Goal: Task Accomplishment & Management: Manage account settings

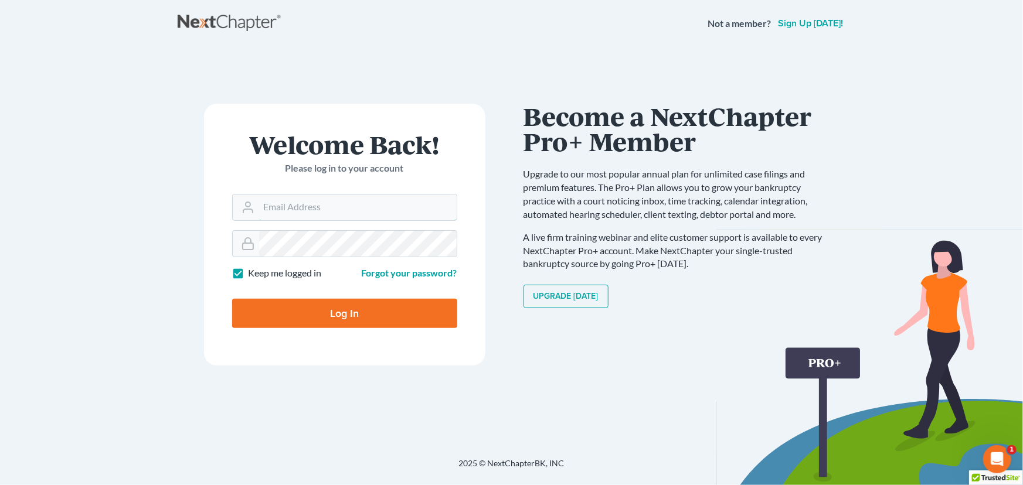
type input "[PERSON_NAME][EMAIL_ADDRESS][DOMAIN_NAME]"
click at [316, 315] on input "Log In" at bounding box center [344, 313] width 225 height 29
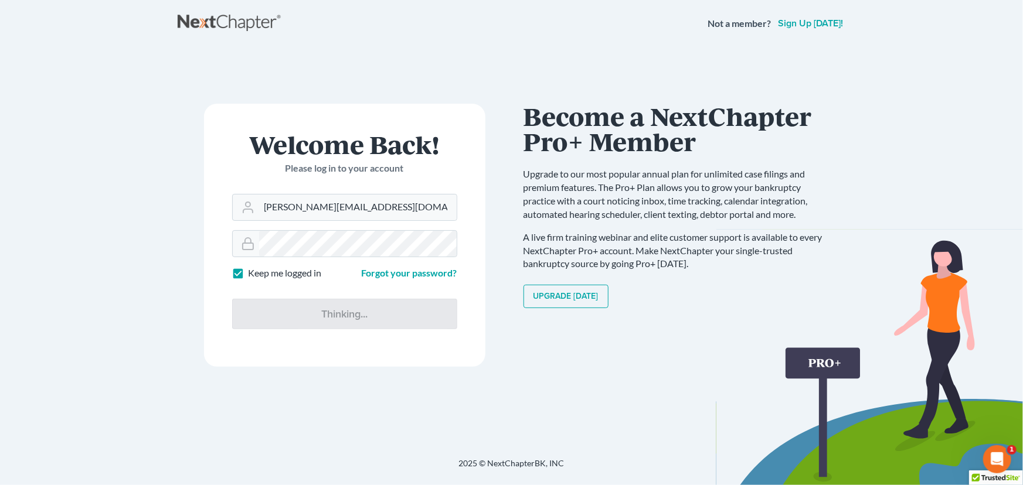
type input "Thinking..."
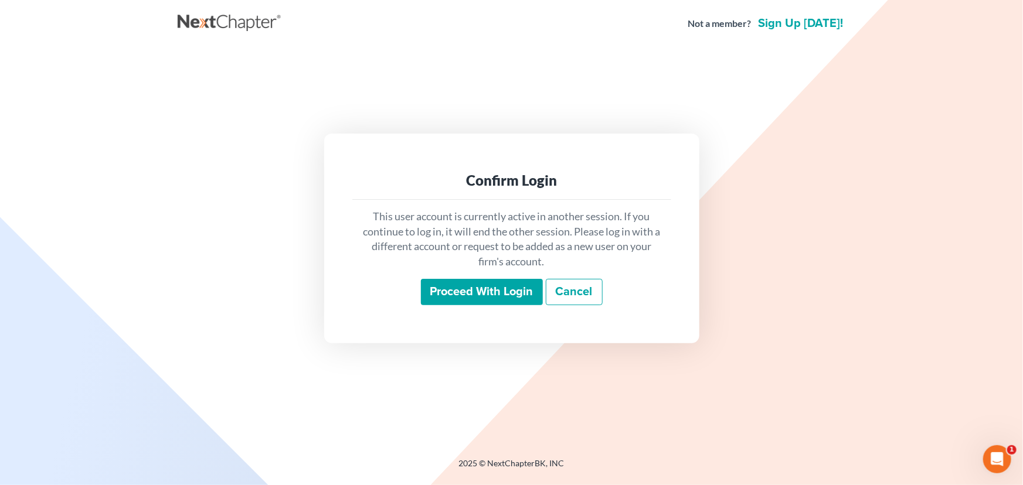
click at [470, 291] on input "Proceed with login" at bounding box center [482, 292] width 122 height 27
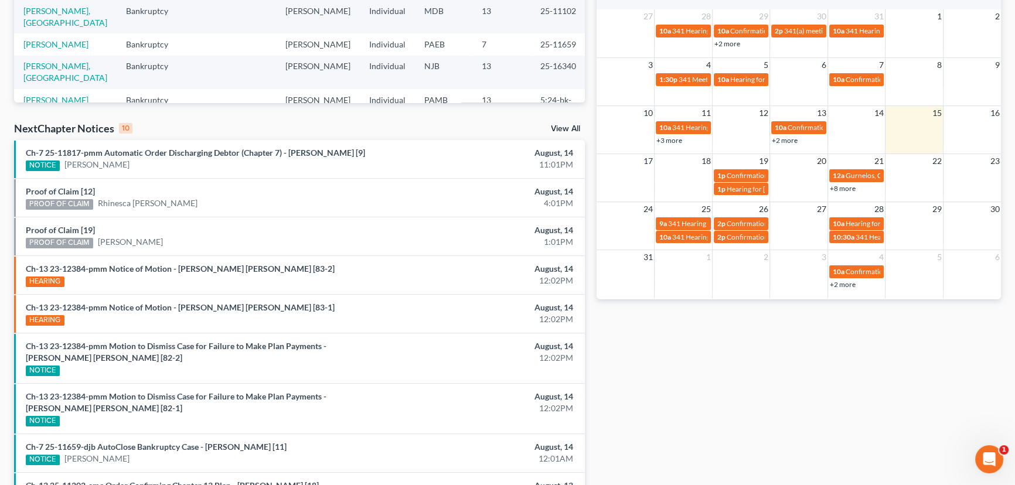
scroll to position [266, 0]
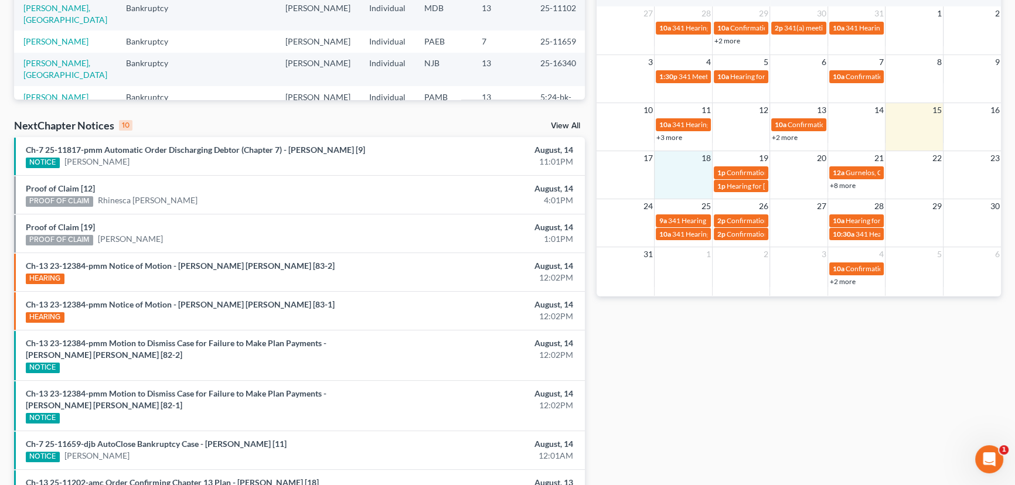
click at [675, 169] on td at bounding box center [684, 178] width 58 height 27
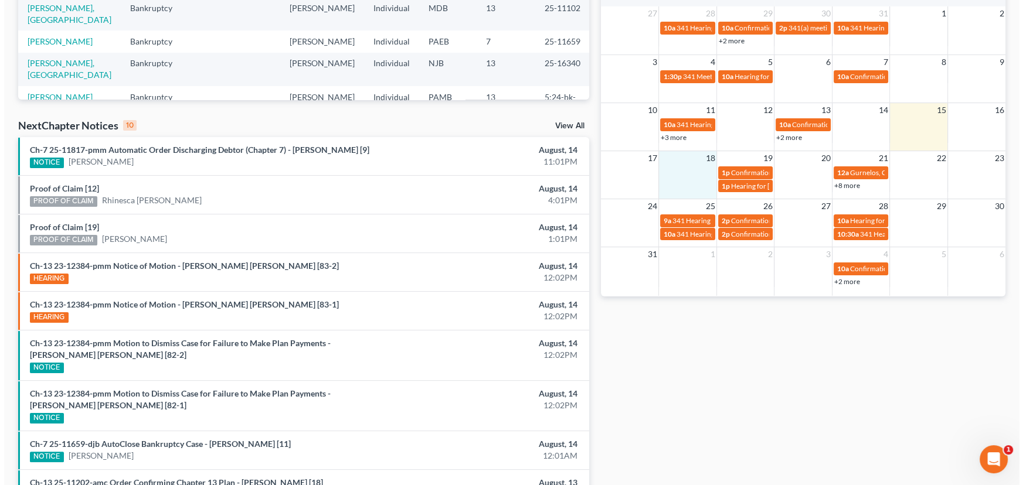
scroll to position [254, 0]
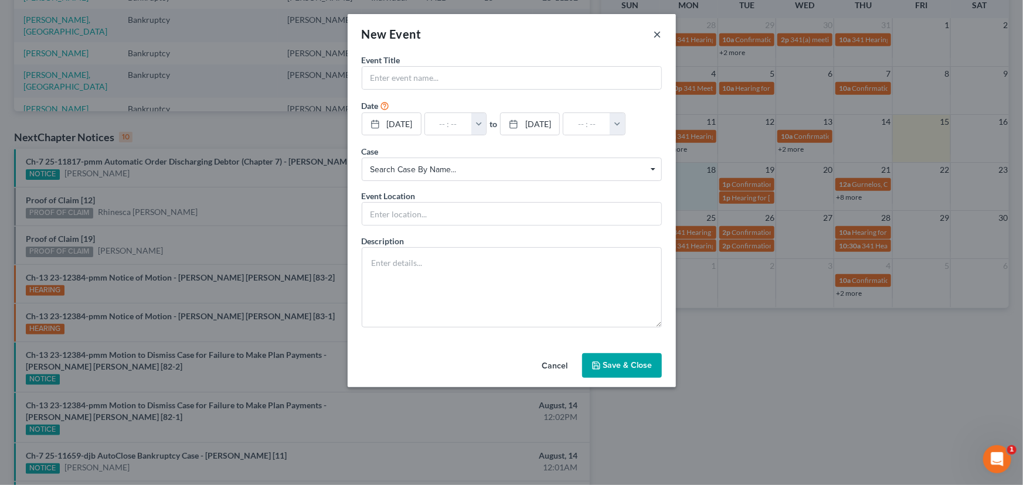
click at [657, 35] on button "×" at bounding box center [658, 34] width 8 height 14
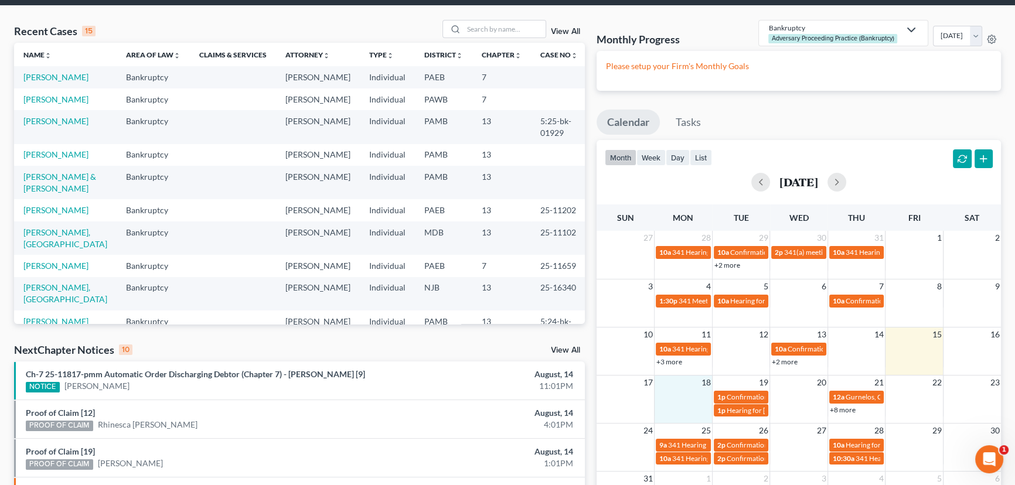
scroll to position [106, 0]
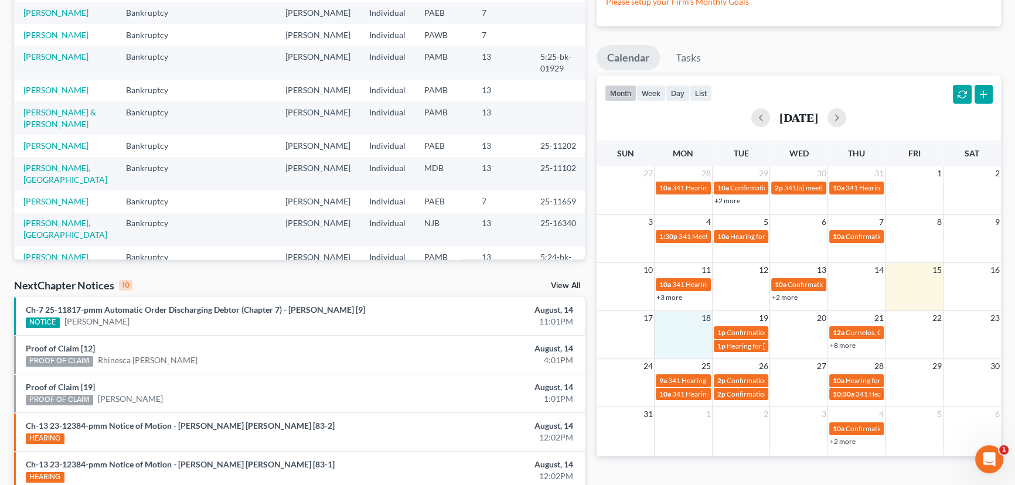
click at [682, 319] on td "18" at bounding box center [684, 318] width 58 height 15
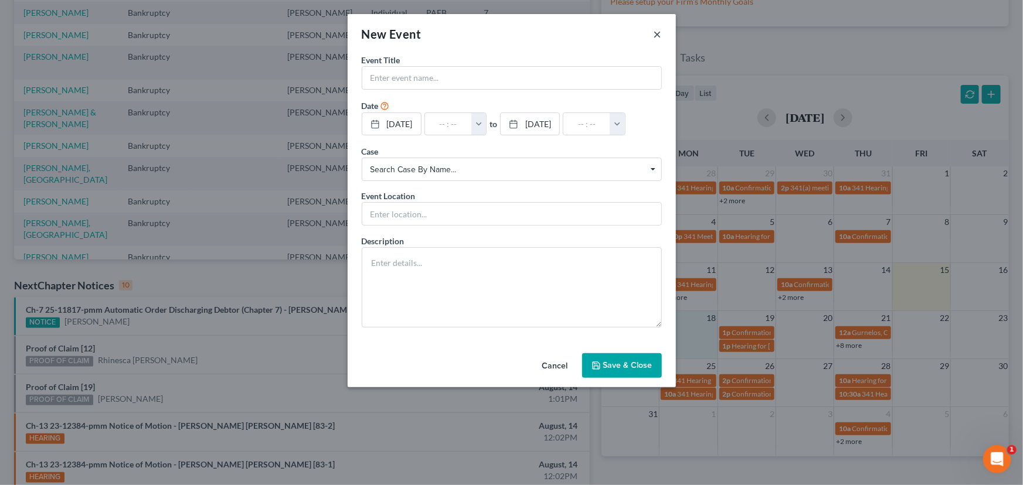
click at [658, 36] on button "×" at bounding box center [658, 34] width 8 height 14
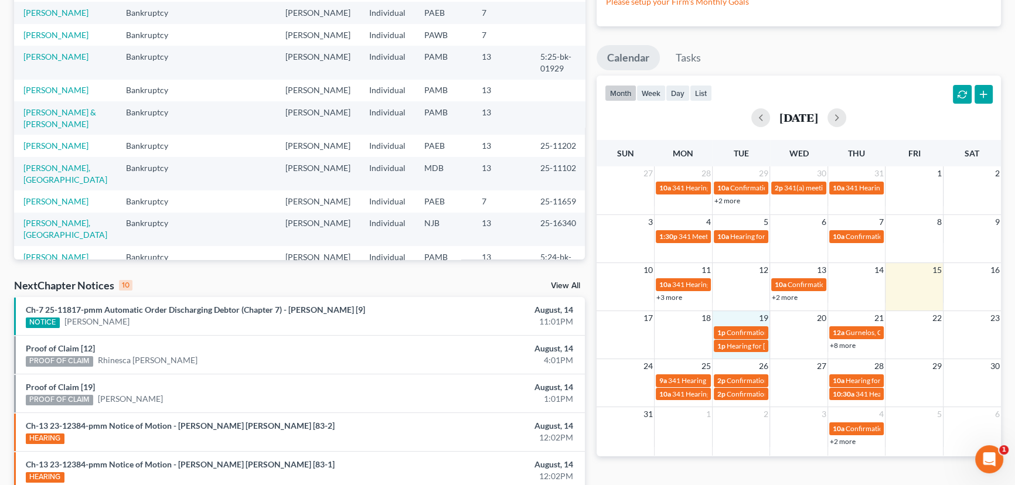
click at [744, 318] on td "19" at bounding box center [741, 318] width 58 height 15
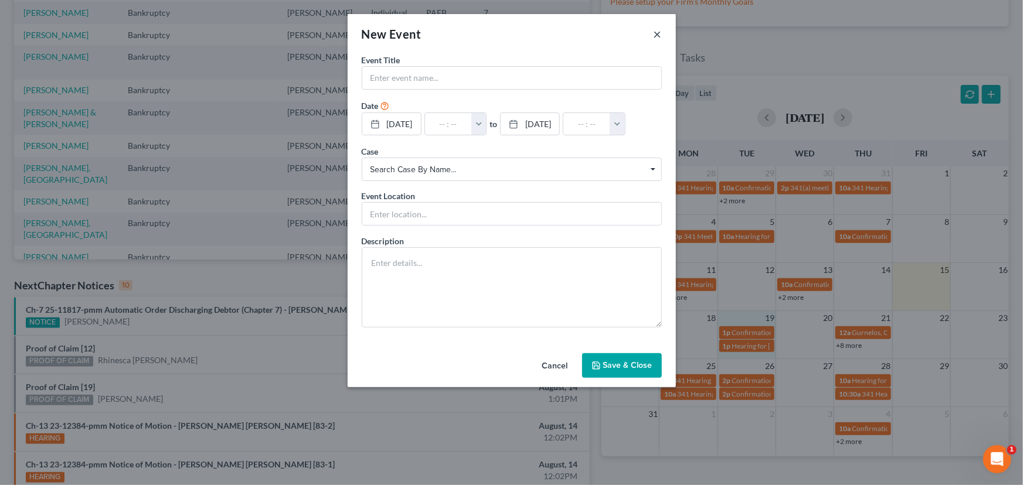
click at [654, 32] on button "×" at bounding box center [658, 34] width 8 height 14
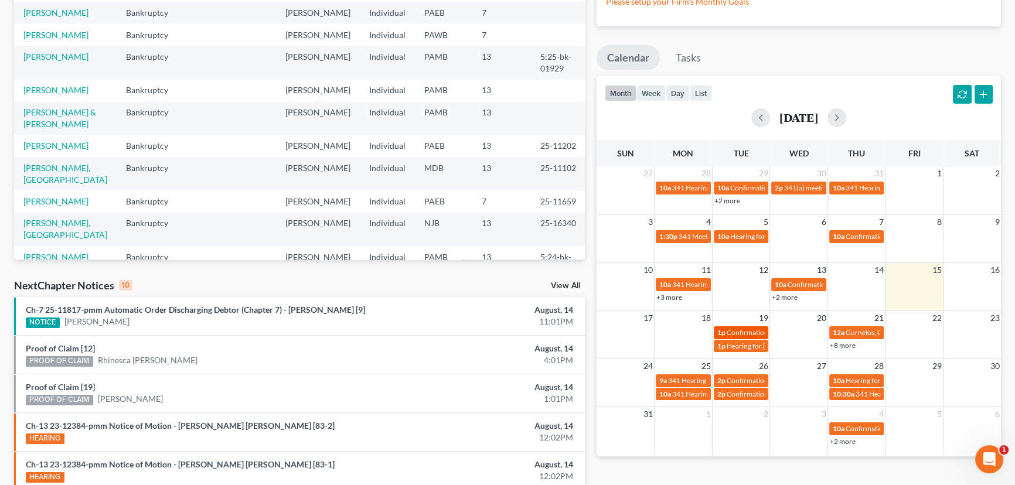
click at [727, 331] on span "Confirmation Hearing for [PERSON_NAME]" at bounding box center [794, 332] width 134 height 9
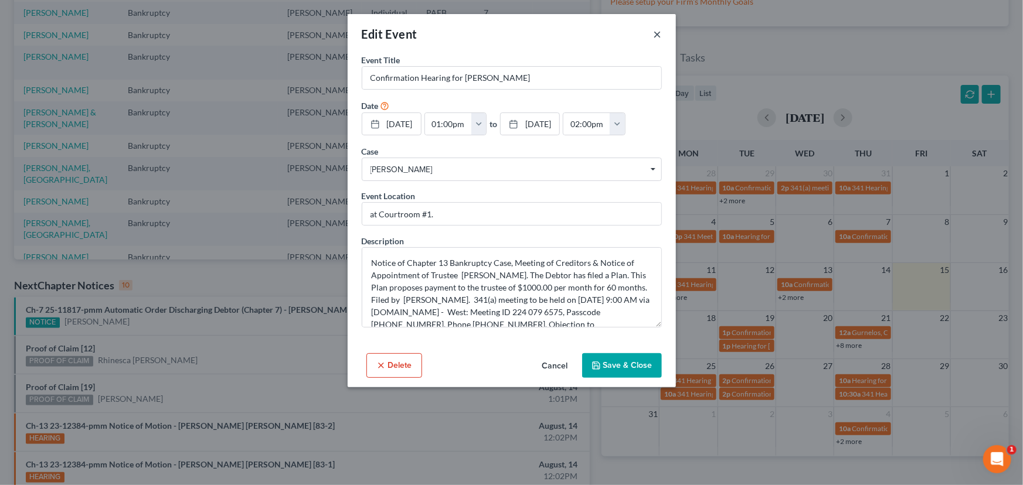
click at [656, 35] on button "×" at bounding box center [658, 34] width 8 height 14
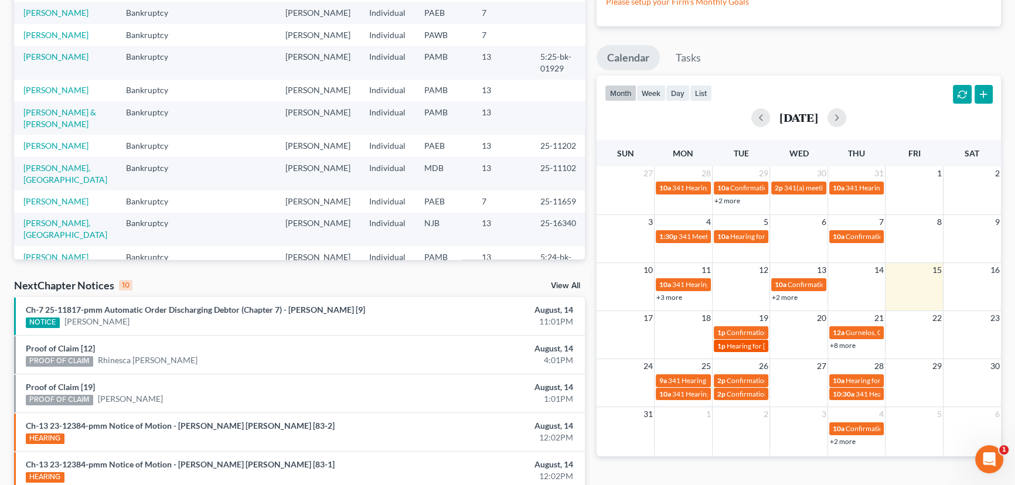
click at [742, 346] on span "Hearing for [PERSON_NAME]" at bounding box center [772, 346] width 91 height 9
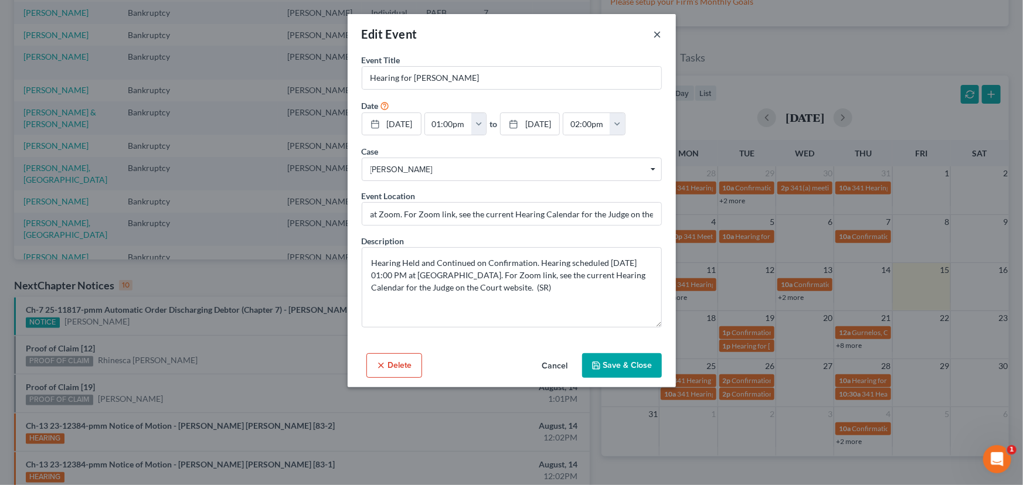
drag, startPoint x: 657, startPoint y: 30, endPoint x: 654, endPoint y: 166, distance: 136.6
click at [657, 32] on button "×" at bounding box center [658, 34] width 8 height 14
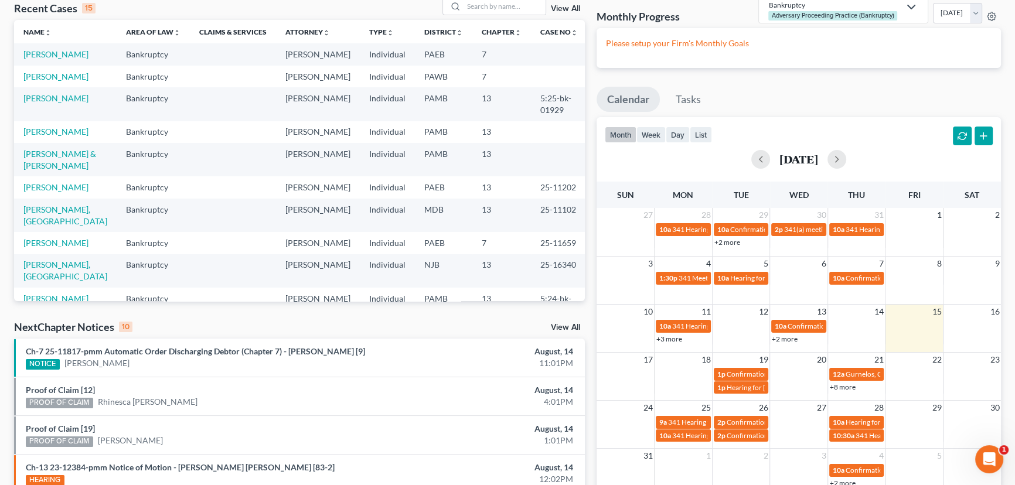
scroll to position [0, 0]
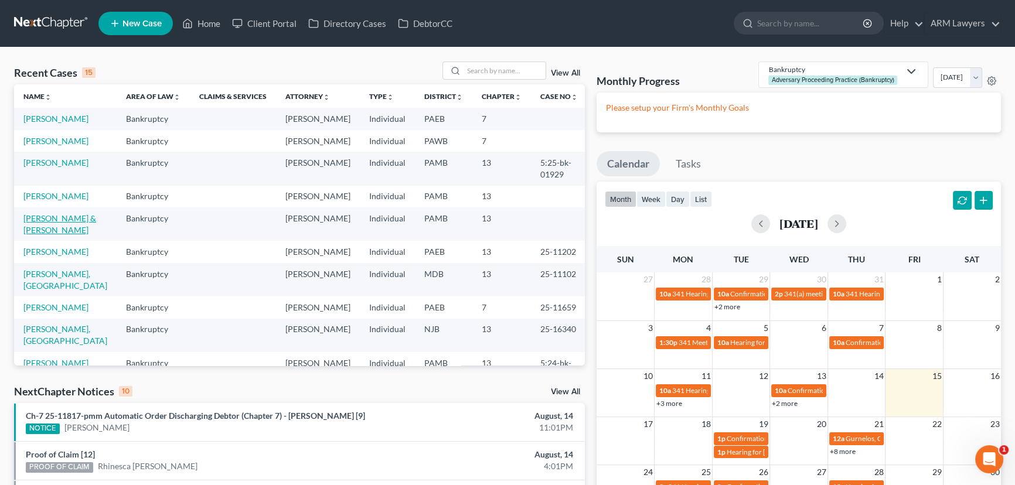
click at [47, 218] on link "[PERSON_NAME] & [PERSON_NAME]" at bounding box center [59, 224] width 73 height 22
select select "1"
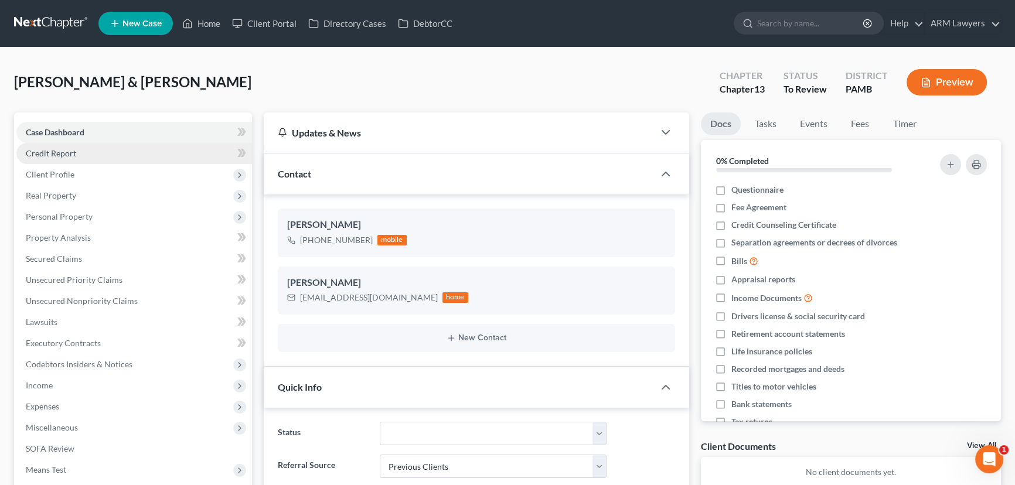
click at [64, 155] on span "Credit Report" at bounding box center [51, 153] width 50 height 10
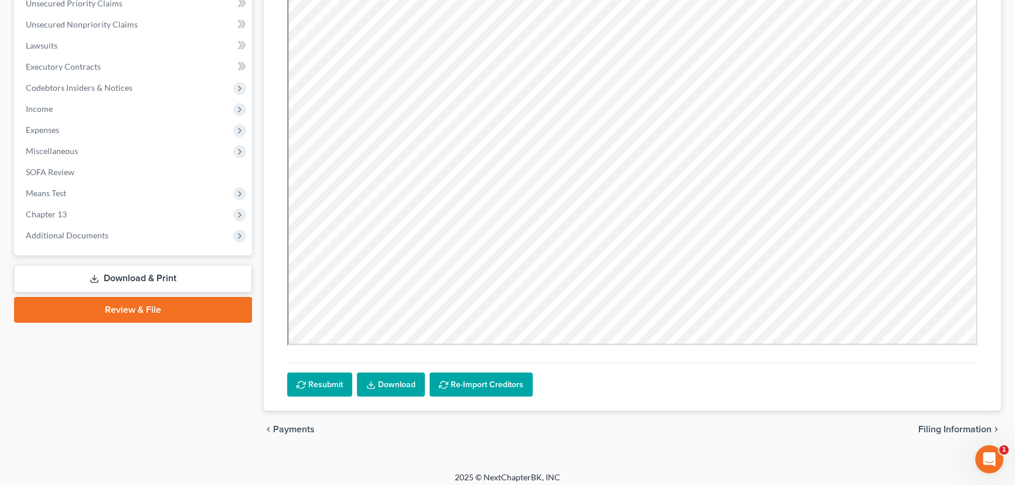
scroll to position [283, 0]
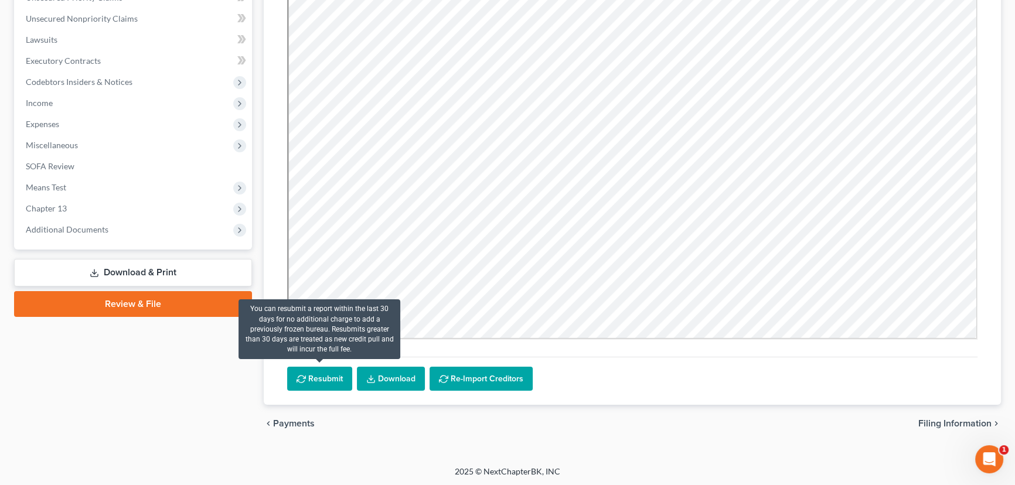
click at [313, 375] on button "Resubmit" at bounding box center [319, 379] width 65 height 25
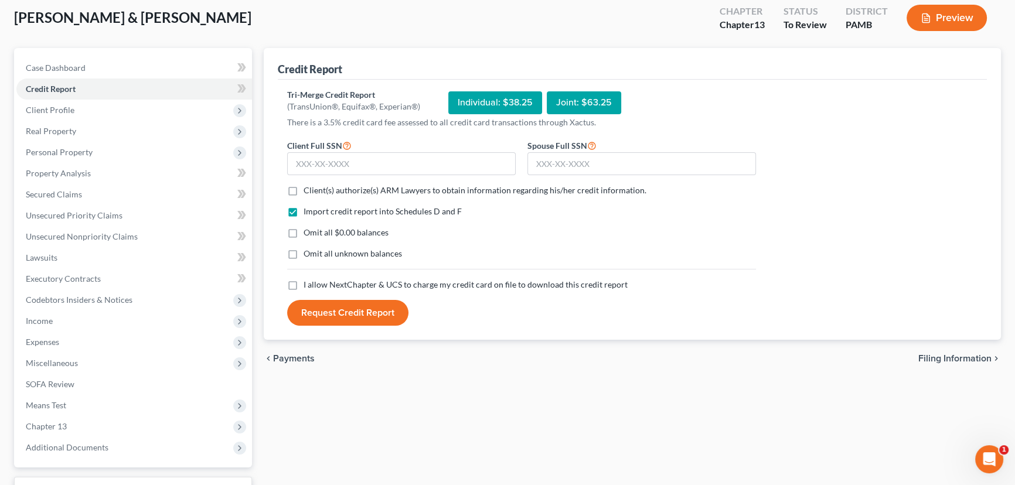
scroll to position [0, 0]
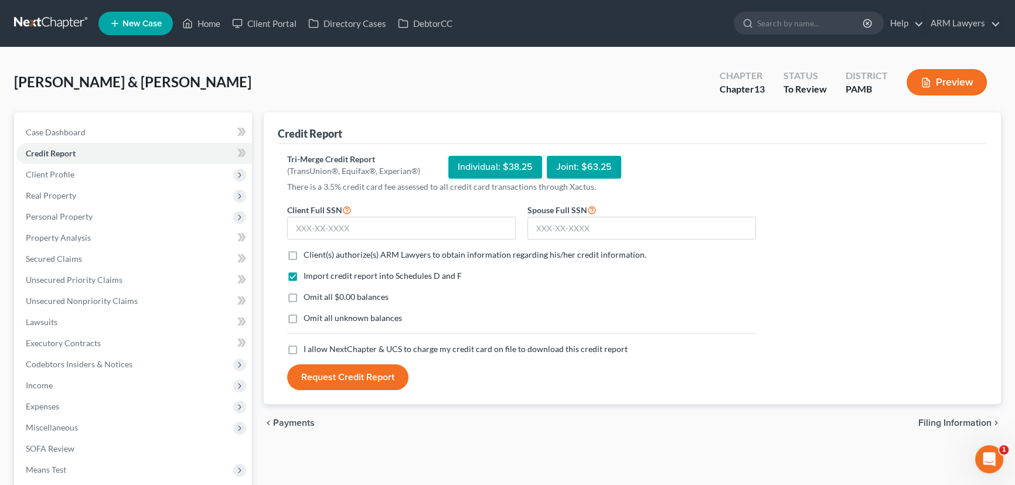
drag, startPoint x: 293, startPoint y: 253, endPoint x: 298, endPoint y: 273, distance: 20.6
click at [304, 253] on label "Client(s) authorize(s) ARM Lawyers to obtain information regarding his/her cred…" at bounding box center [475, 255] width 343 height 12
click at [308, 253] on input "Client(s) authorize(s) ARM Lawyers to obtain information regarding his/her cred…" at bounding box center [312, 253] width 8 height 8
checkbox input "true"
drag, startPoint x: 292, startPoint y: 294, endPoint x: 293, endPoint y: 310, distance: 16.5
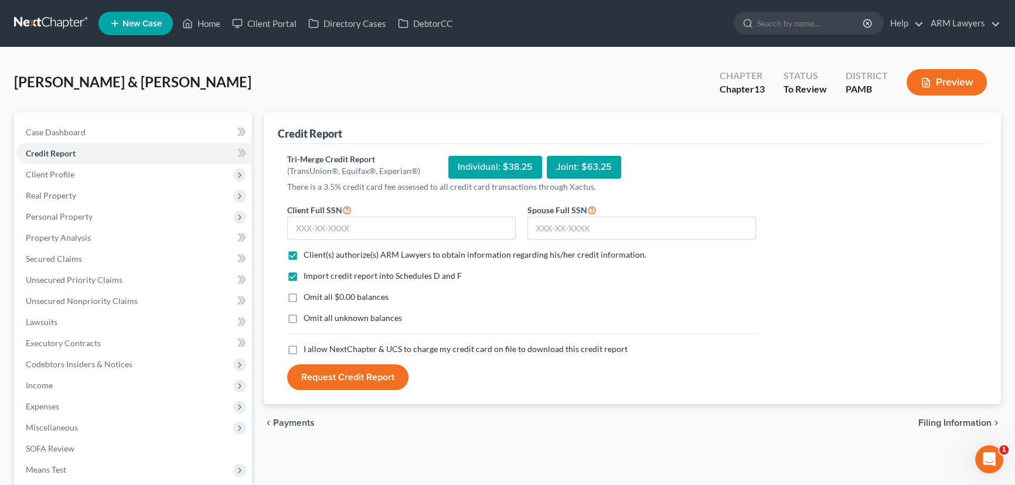
click at [304, 297] on label "Omit all $0.00 balances" at bounding box center [346, 297] width 85 height 12
click at [308, 297] on input "Omit all $0.00 balances" at bounding box center [312, 295] width 8 height 8
checkbox input "true"
drag, startPoint x: 291, startPoint y: 317, endPoint x: 291, endPoint y: 343, distance: 25.8
click at [304, 319] on label "Omit all unknown balances" at bounding box center [353, 318] width 98 height 12
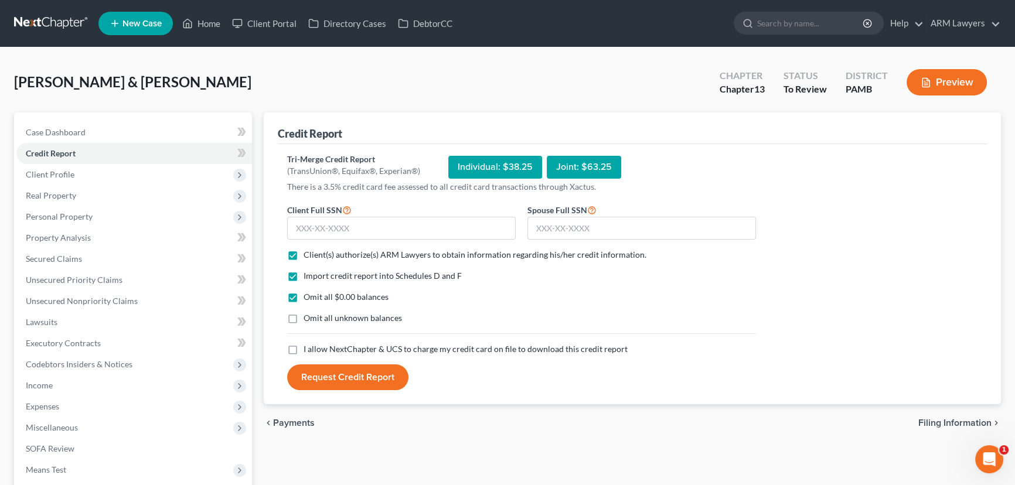
click at [308, 319] on input "Omit all unknown balances" at bounding box center [312, 316] width 8 height 8
checkbox input "true"
drag, startPoint x: 290, startPoint y: 349, endPoint x: 297, endPoint y: 353, distance: 7.9
click at [304, 349] on label "I allow NextChapter & UCS to charge my credit card on file to download this cre…" at bounding box center [466, 350] width 324 height 12
click at [308, 349] on input "I allow NextChapter & UCS to charge my credit card on file to download this cre…" at bounding box center [312, 348] width 8 height 8
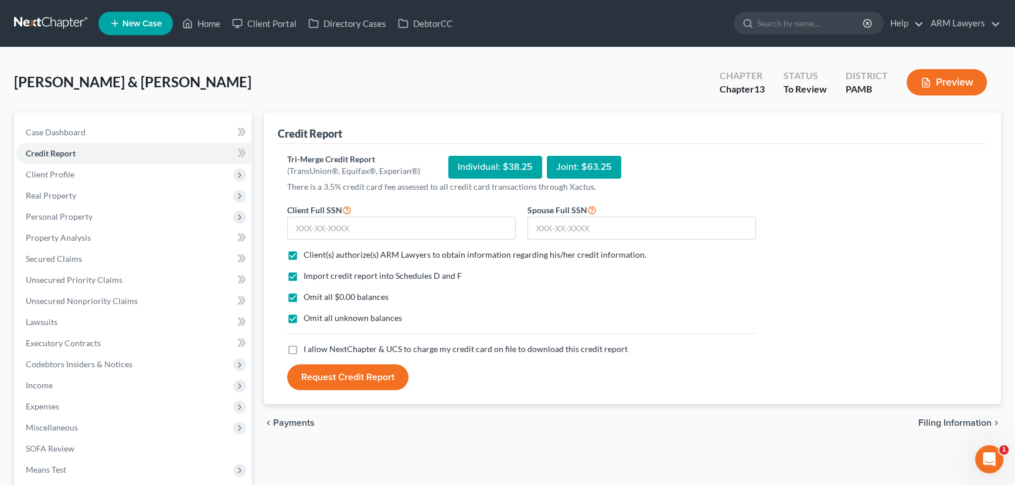
checkbox input "true"
click at [348, 227] on input "text" at bounding box center [401, 228] width 229 height 23
click at [364, 222] on input "text" at bounding box center [401, 228] width 229 height 23
type input "118-50-3442"
click at [570, 227] on input "text" at bounding box center [642, 228] width 229 height 23
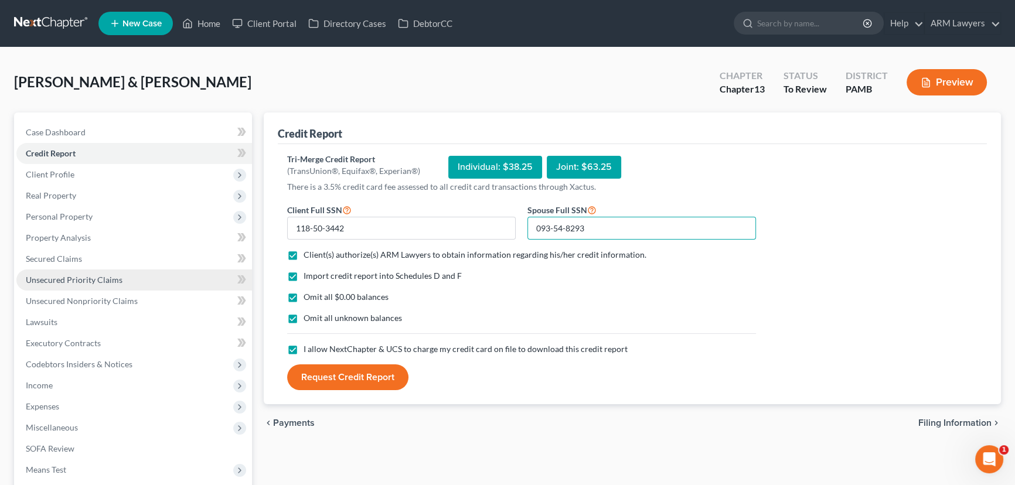
type input "093-54-8293"
click at [98, 283] on span "Unsecured Priority Claims" at bounding box center [74, 280] width 97 height 10
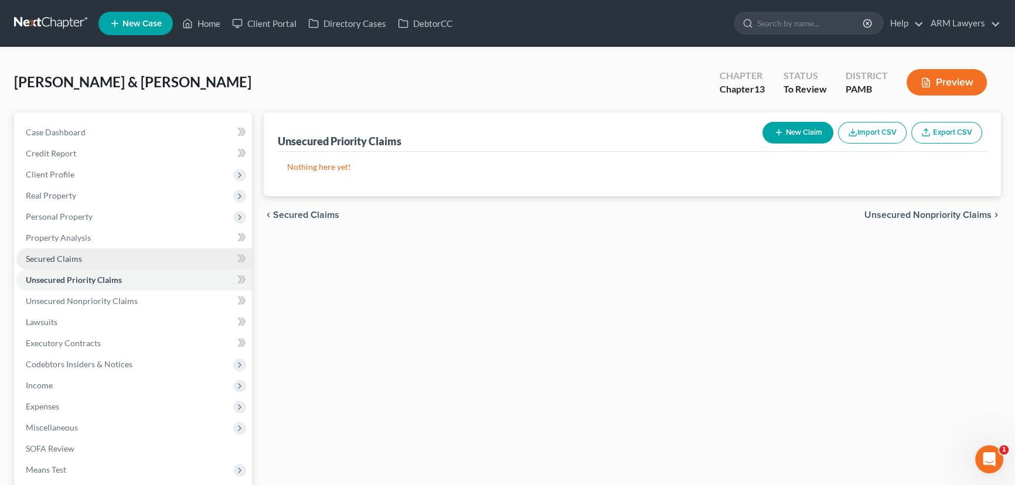
click at [72, 260] on span "Secured Claims" at bounding box center [54, 259] width 56 height 10
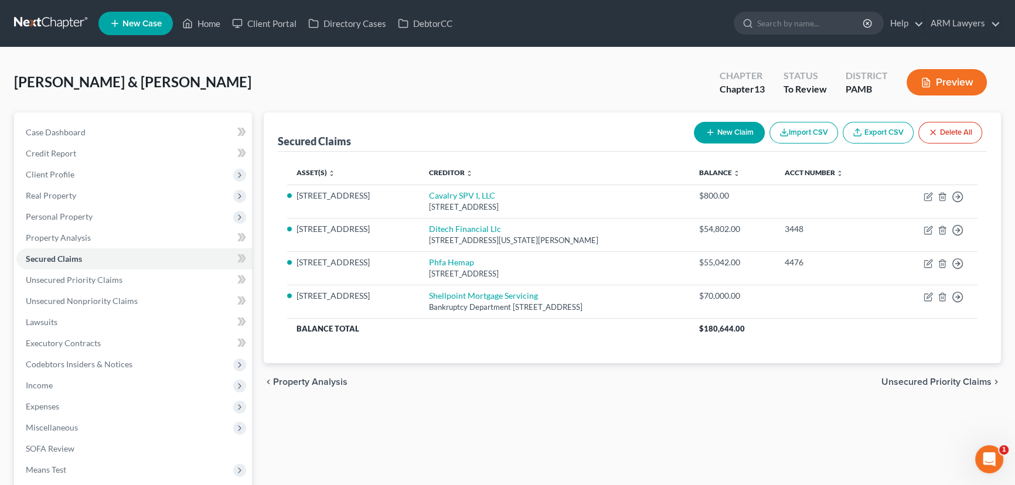
click at [944, 130] on button "Delete All" at bounding box center [951, 133] width 64 height 22
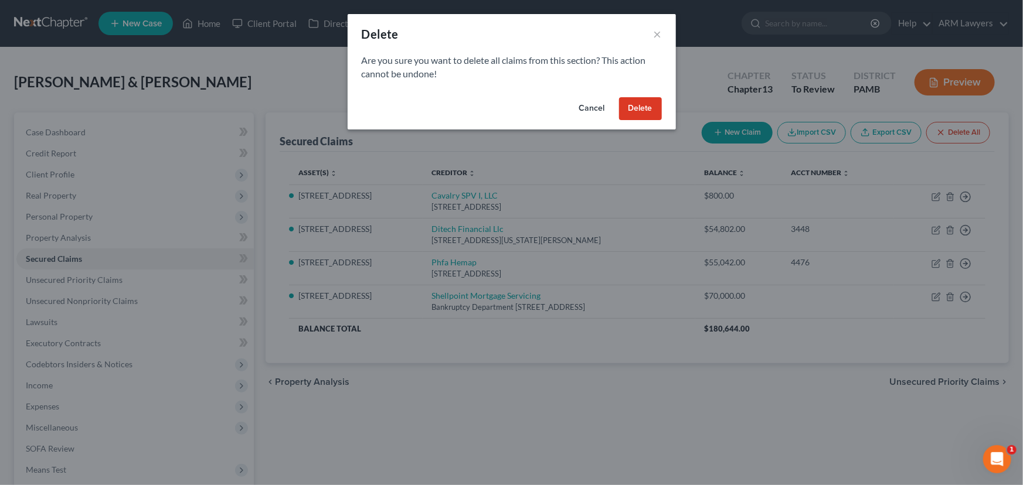
click at [659, 104] on button "Delete" at bounding box center [640, 108] width 43 height 23
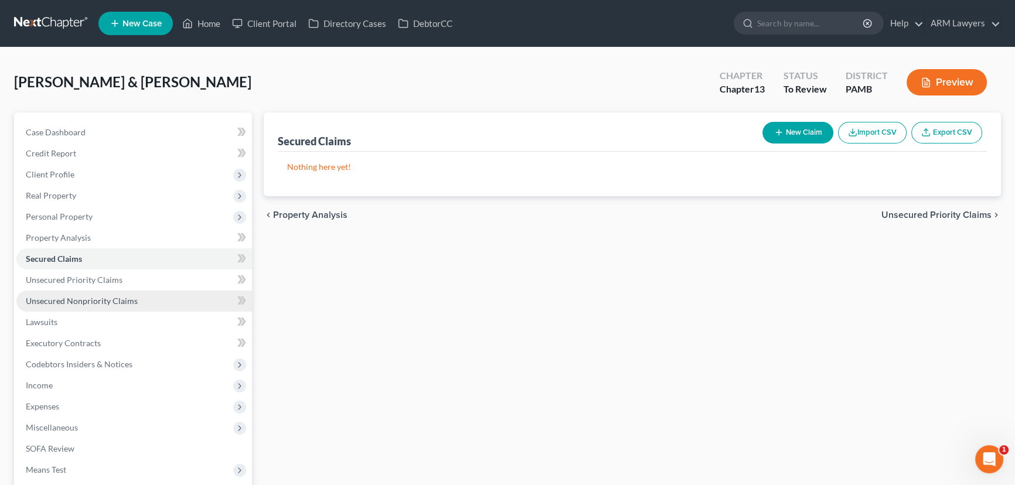
click at [110, 305] on link "Unsecured Nonpriority Claims" at bounding box center [134, 301] width 236 height 21
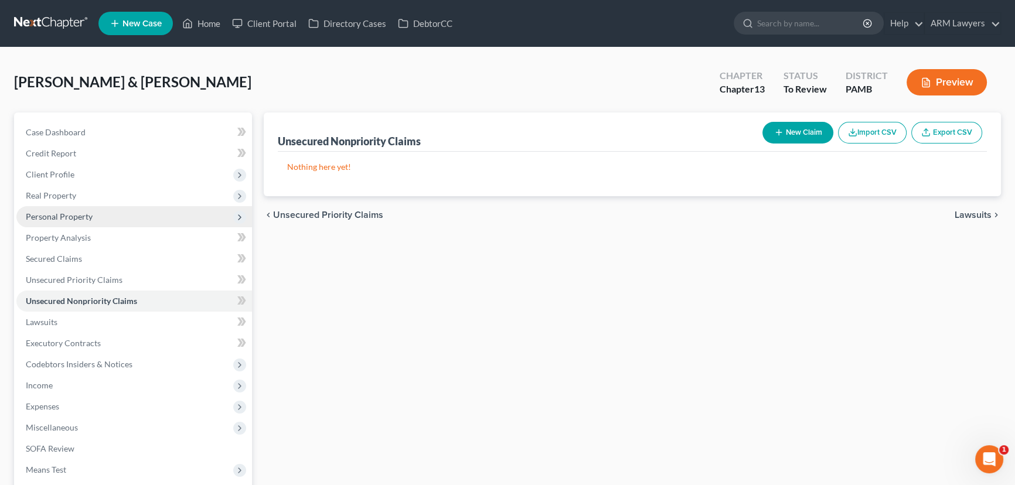
click at [95, 217] on span "Personal Property" at bounding box center [134, 216] width 236 height 21
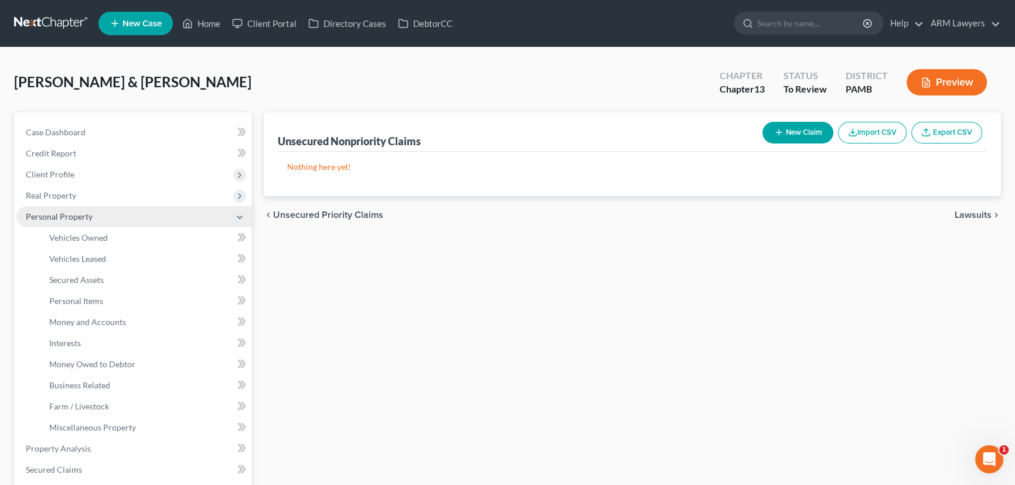
click at [95, 217] on span "Personal Property" at bounding box center [134, 216] width 236 height 21
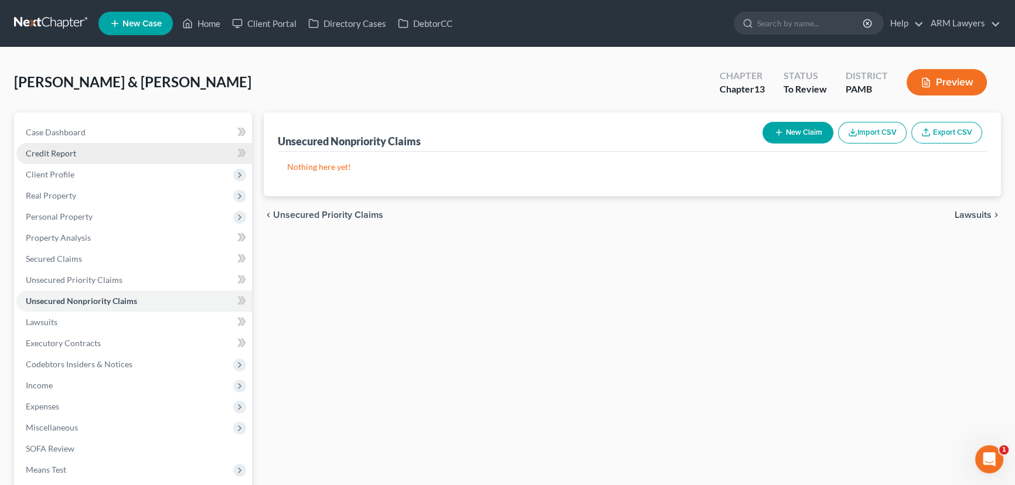
drag, startPoint x: 70, startPoint y: 147, endPoint x: 75, endPoint y: 151, distance: 6.7
click at [70, 148] on span "Credit Report" at bounding box center [51, 153] width 50 height 10
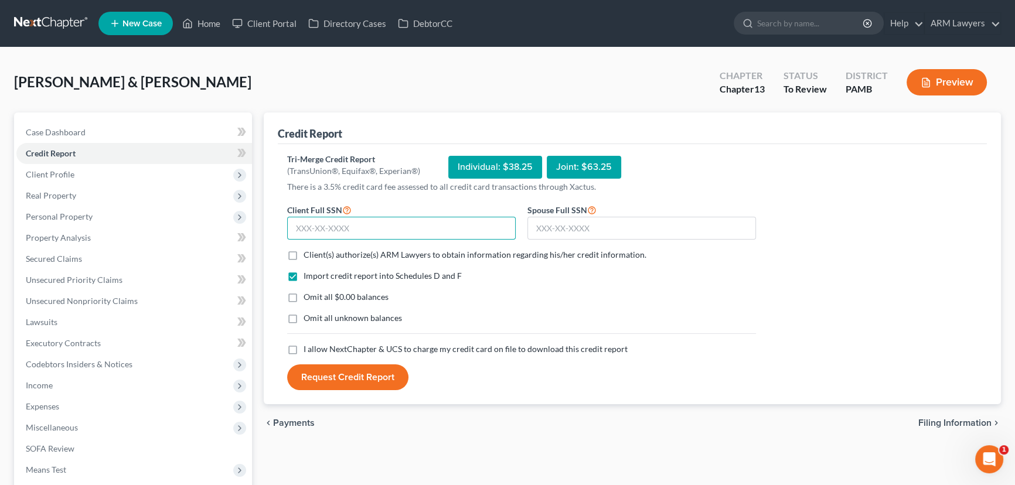
click at [353, 232] on input "text" at bounding box center [401, 228] width 229 height 23
type input "118-50-3442"
type input "093-54-8293"
click at [304, 253] on label "Client(s) authorize(s) ARM Lawyers to obtain information regarding his/her cred…" at bounding box center [475, 255] width 343 height 12
click at [308, 253] on input "Client(s) authorize(s) ARM Lawyers to obtain information regarding his/her cred…" at bounding box center [312, 253] width 8 height 8
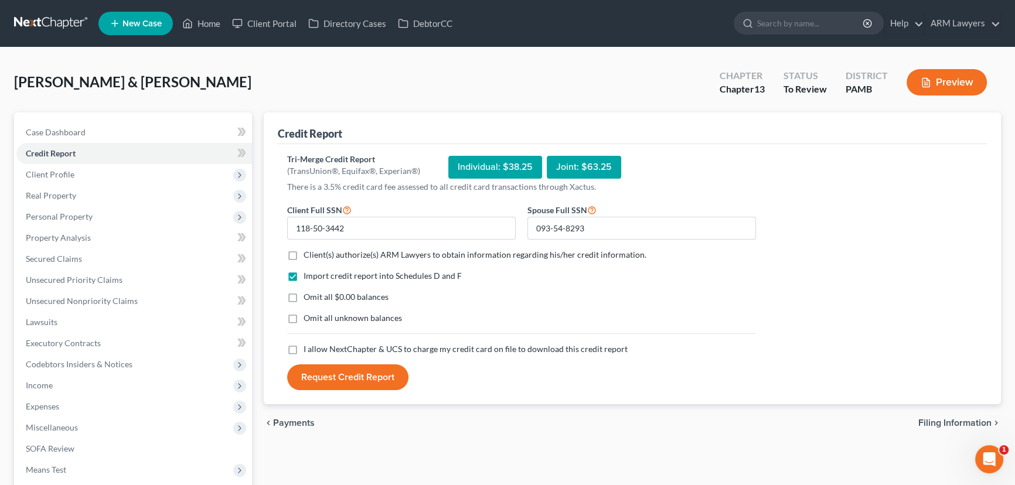
checkbox input "true"
drag, startPoint x: 290, startPoint y: 294, endPoint x: 294, endPoint y: 308, distance: 14.5
click at [304, 295] on label "Omit all $0.00 balances" at bounding box center [346, 297] width 85 height 12
click at [308, 295] on input "Omit all $0.00 balances" at bounding box center [312, 295] width 8 height 8
checkbox input "true"
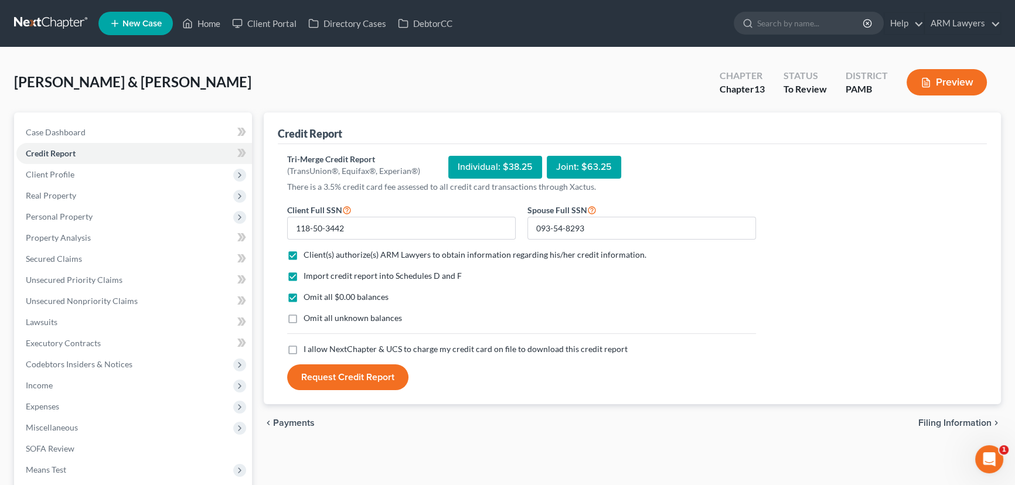
click at [304, 315] on label "Omit all unknown balances" at bounding box center [353, 318] width 98 height 12
click at [308, 315] on input "Omit all unknown balances" at bounding box center [312, 316] width 8 height 8
checkbox input "true"
click at [304, 348] on label "I allow NextChapter & UCS to charge my credit card on file to download this cre…" at bounding box center [466, 350] width 324 height 12
click at [308, 348] on input "I allow NextChapter & UCS to charge my credit card on file to download this cre…" at bounding box center [312, 348] width 8 height 8
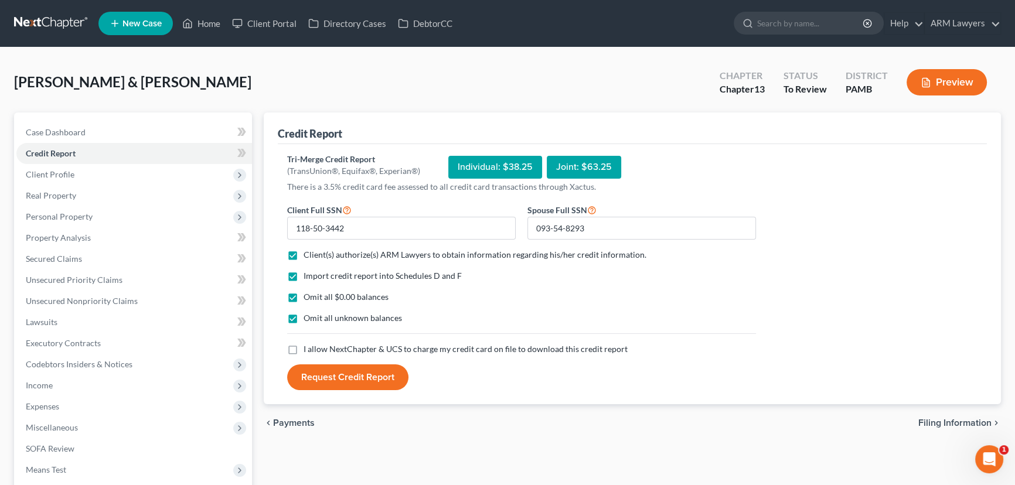
checkbox input "true"
drag, startPoint x: 358, startPoint y: 377, endPoint x: 382, endPoint y: 383, distance: 24.2
click at [361, 379] on button "Request Credit Report" at bounding box center [347, 378] width 121 height 26
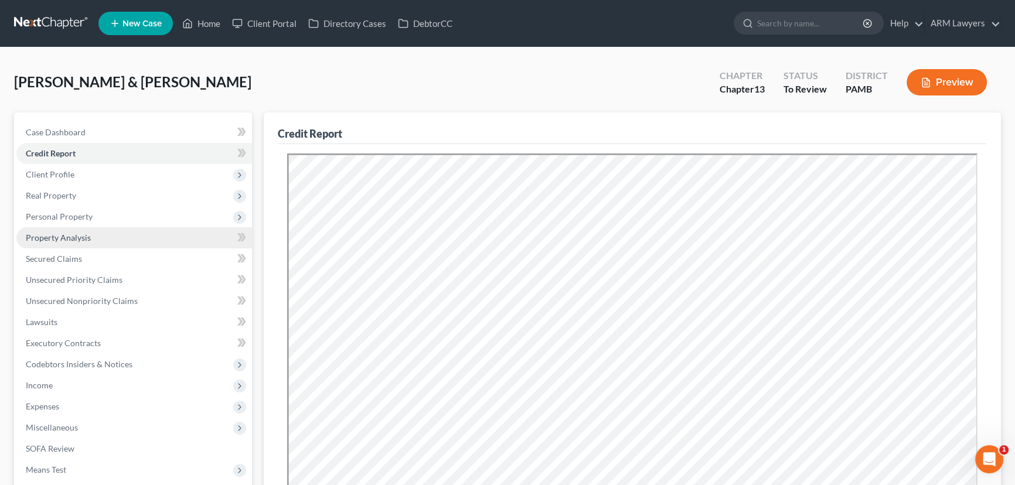
click at [112, 240] on link "Property Analysis" at bounding box center [134, 237] width 236 height 21
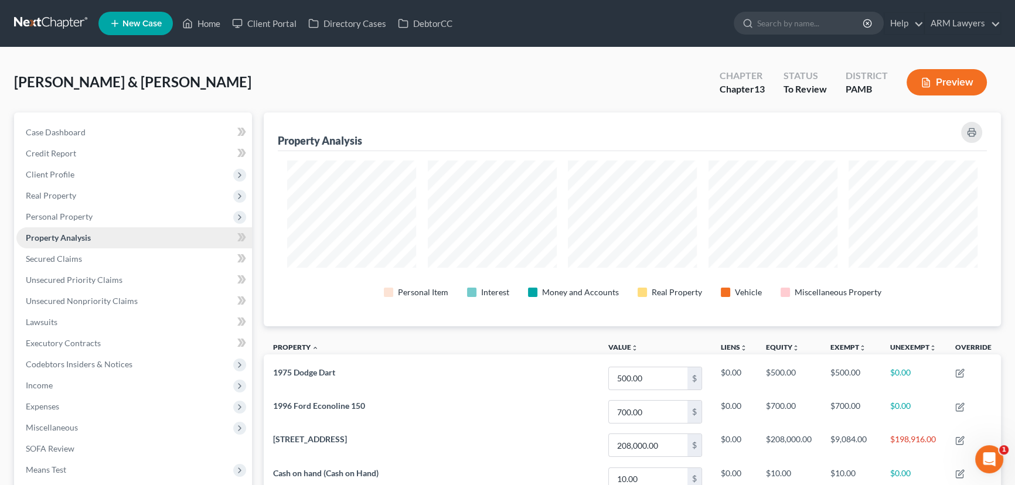
scroll to position [214, 737]
click at [118, 255] on link "Secured Claims" at bounding box center [134, 259] width 236 height 21
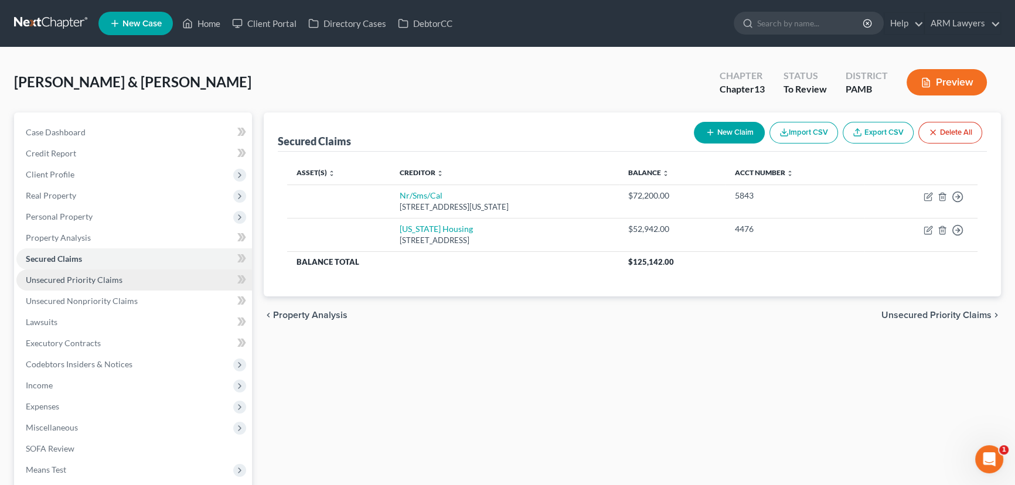
click at [132, 280] on link "Unsecured Priority Claims" at bounding box center [134, 280] width 236 height 21
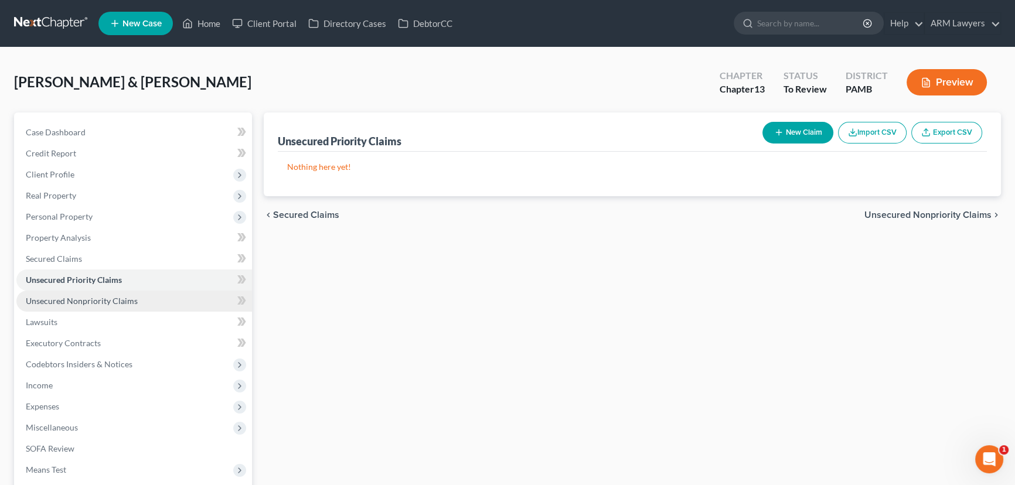
click at [154, 299] on link "Unsecured Nonpriority Claims" at bounding box center [134, 301] width 236 height 21
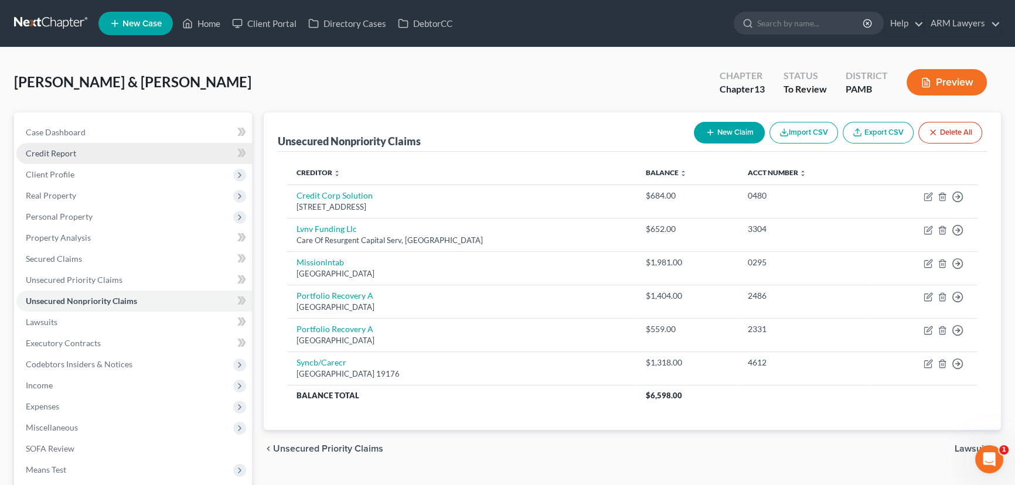
click at [102, 157] on link "Credit Report" at bounding box center [134, 153] width 236 height 21
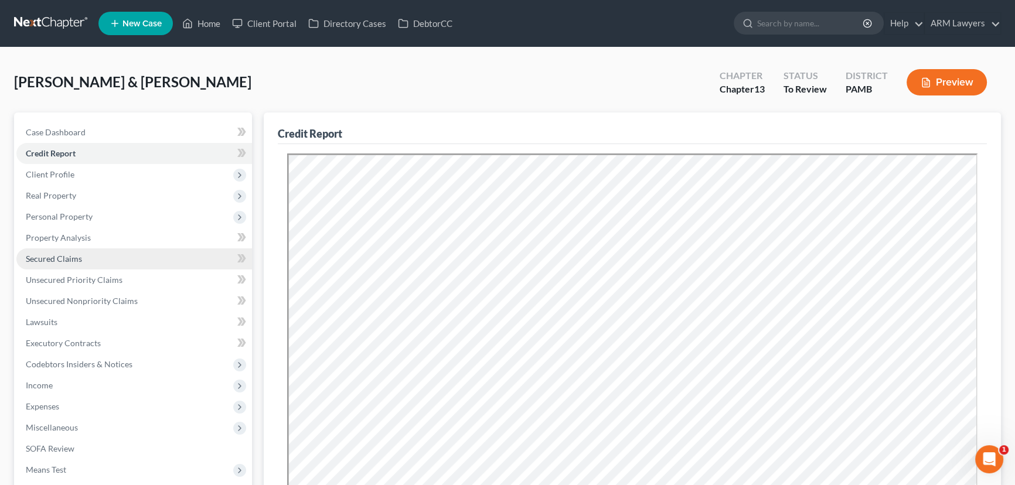
click at [138, 260] on link "Secured Claims" at bounding box center [134, 259] width 236 height 21
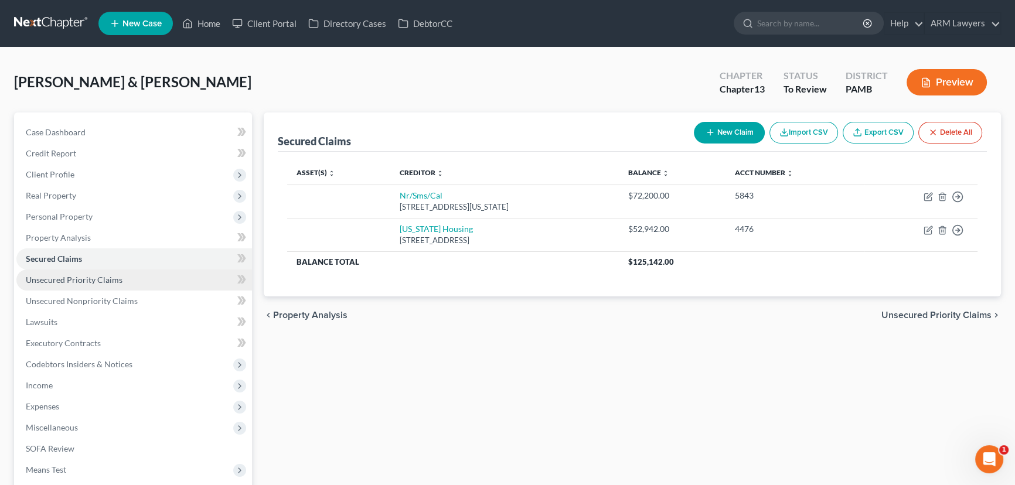
click at [157, 279] on link "Unsecured Priority Claims" at bounding box center [134, 280] width 236 height 21
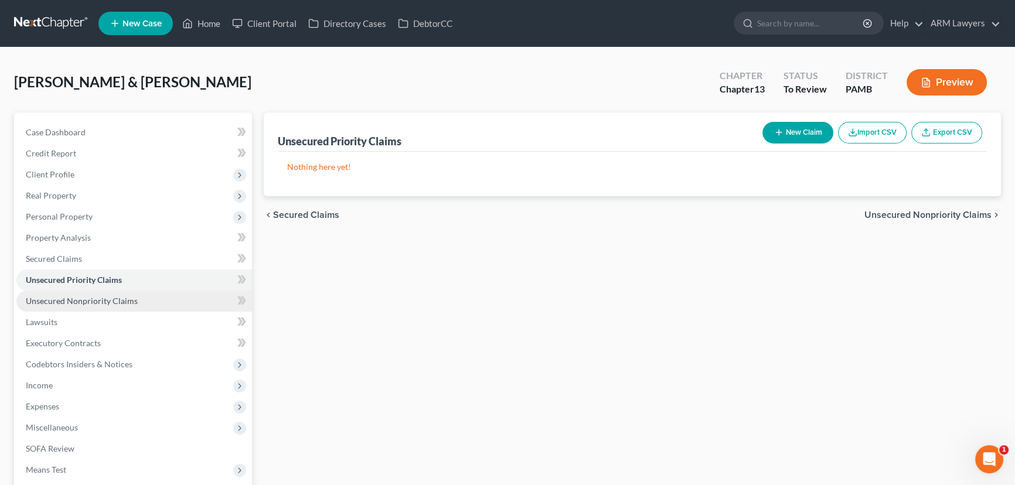
click at [145, 298] on link "Unsecured Nonpriority Claims" at bounding box center [134, 301] width 236 height 21
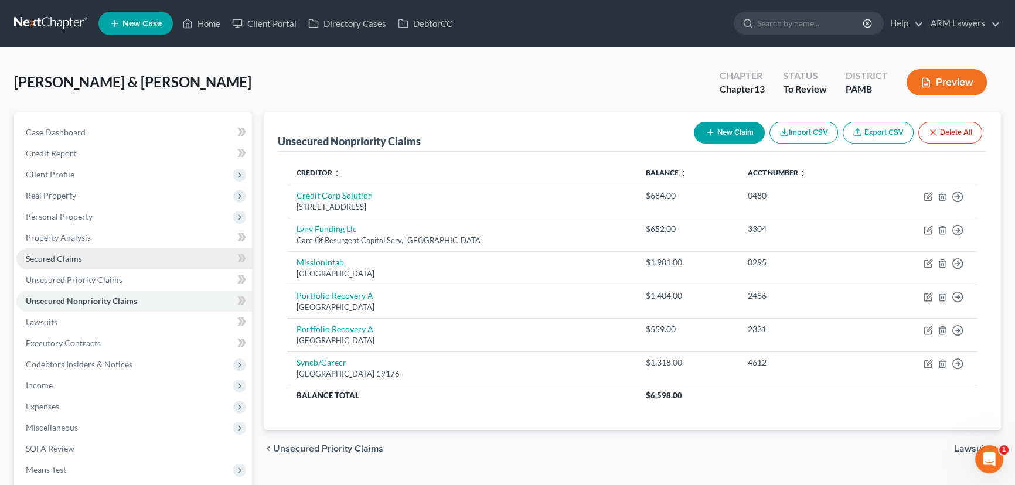
click at [102, 256] on link "Secured Claims" at bounding box center [134, 259] width 236 height 21
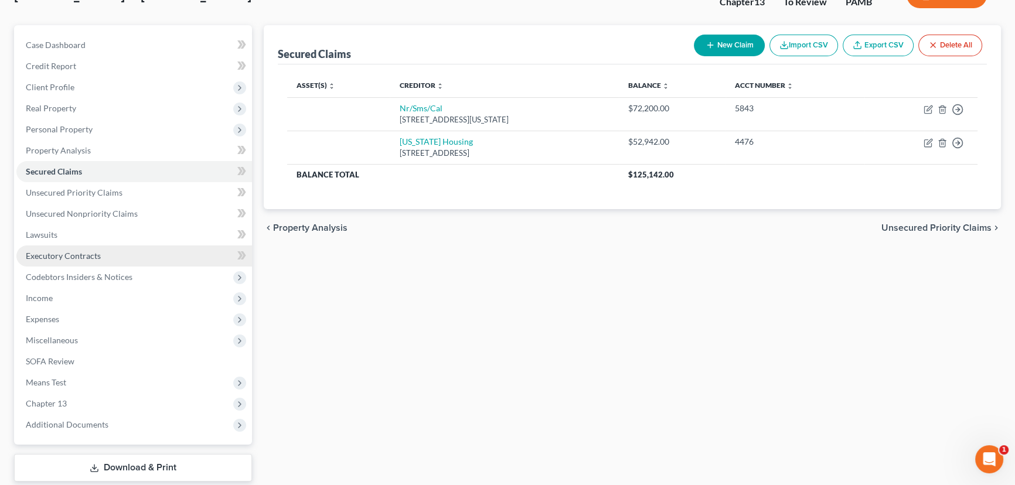
scroll to position [106, 0]
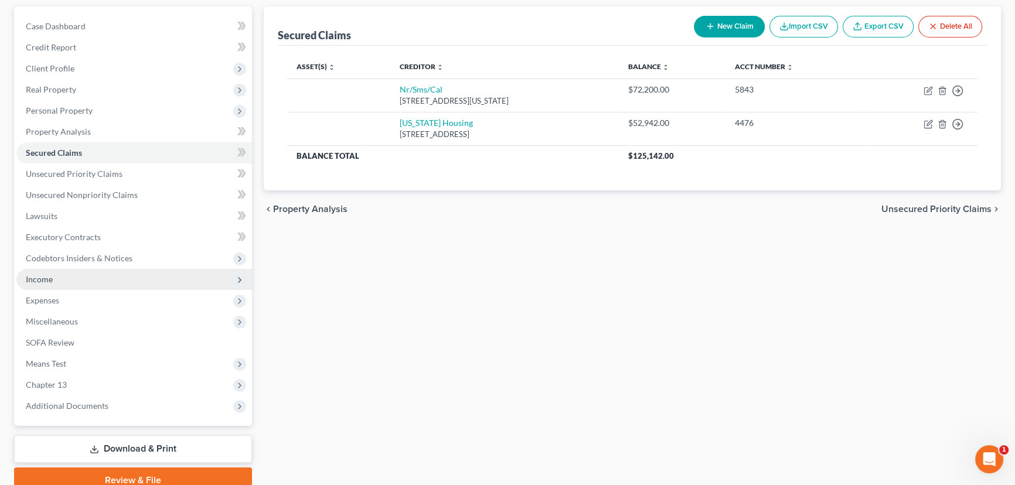
click at [79, 283] on span "Income" at bounding box center [134, 279] width 236 height 21
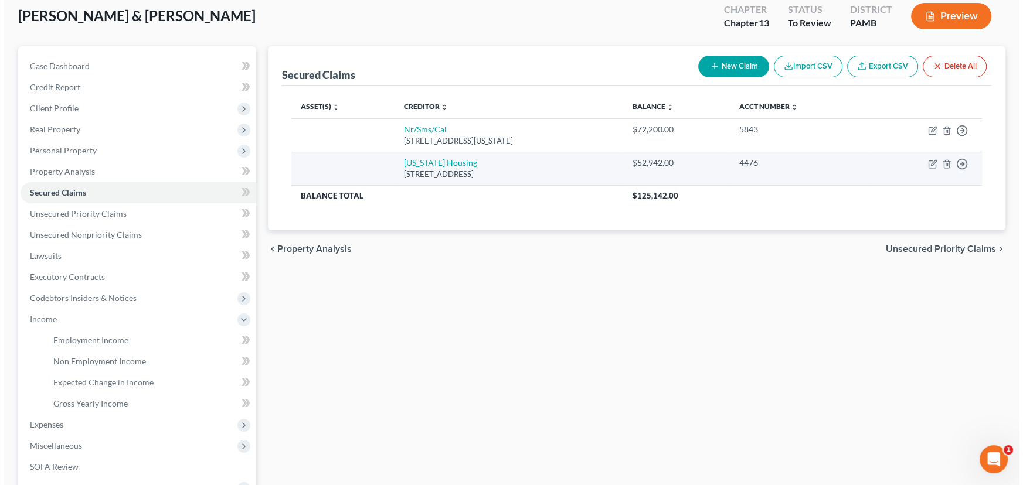
scroll to position [0, 0]
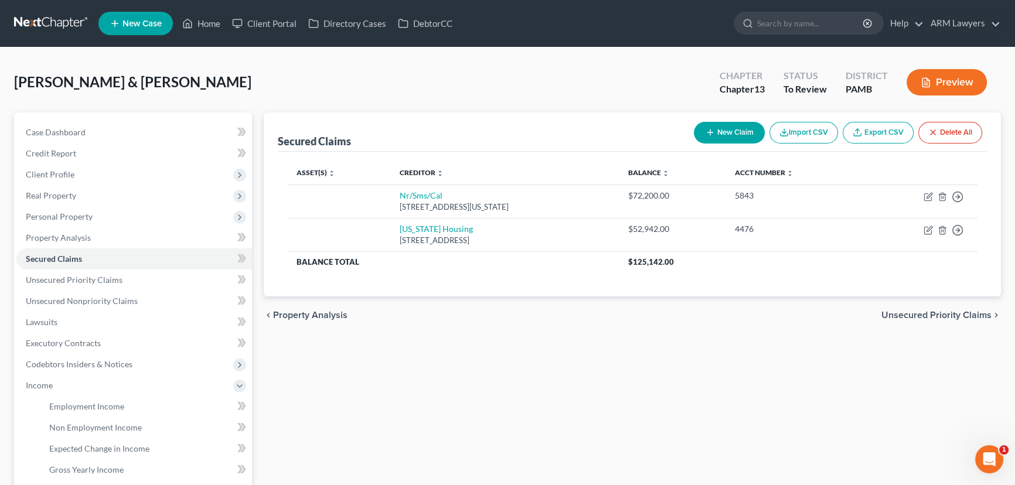
click at [957, 93] on button "Preview" at bounding box center [947, 82] width 80 height 26
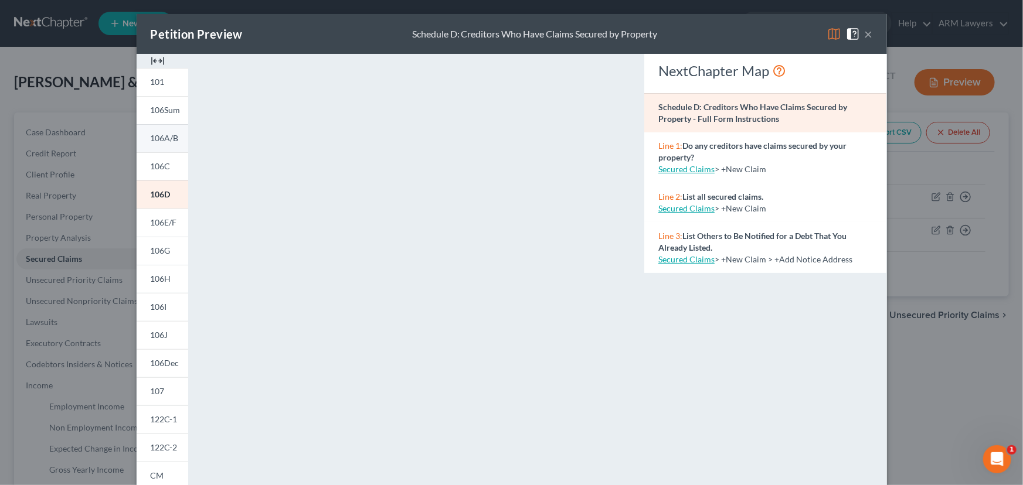
click at [152, 149] on link "106A/B" at bounding box center [163, 138] width 52 height 28
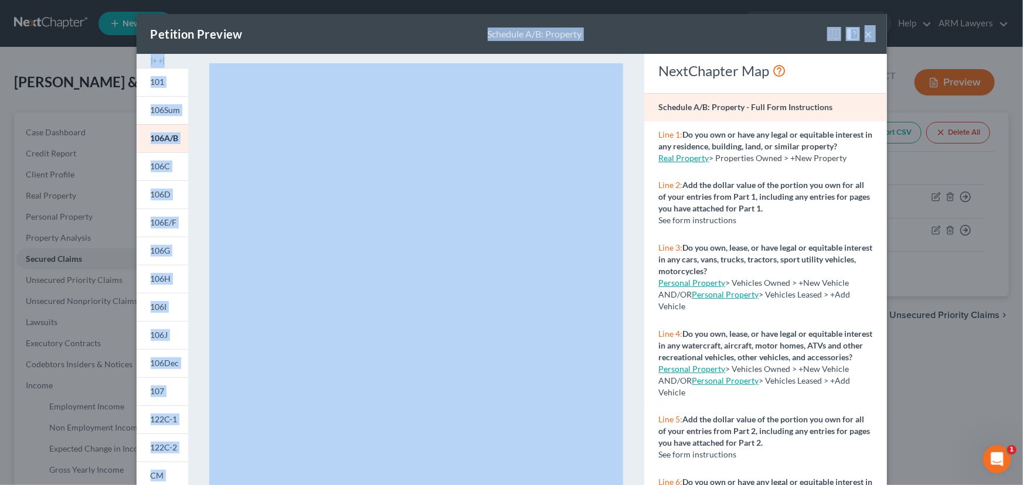
drag, startPoint x: 398, startPoint y: 35, endPoint x: 425, endPoint y: 64, distance: 39.8
click at [251, 17] on div "Petition Preview Schedule A/B: Property ×" at bounding box center [512, 34] width 750 height 40
click at [654, 28] on div "Petition Preview Schedule A/B: Property ×" at bounding box center [512, 34] width 750 height 40
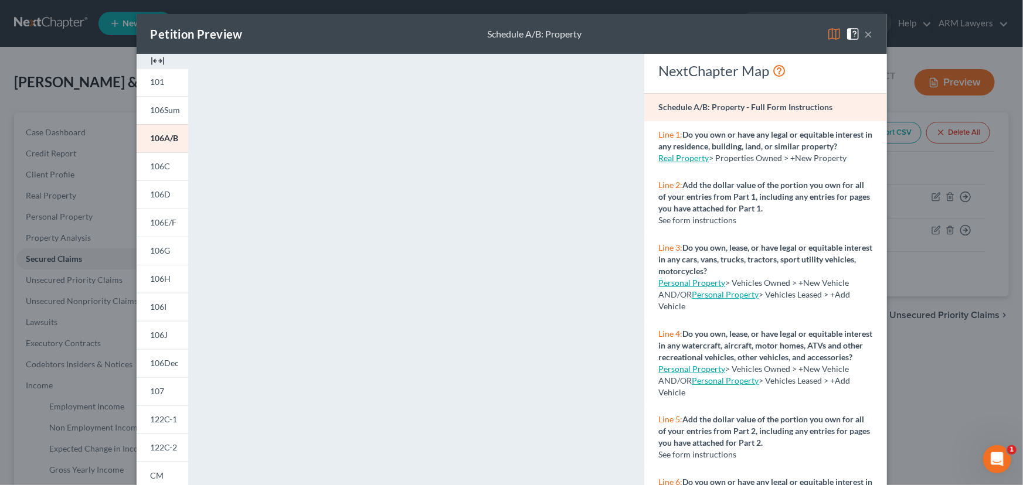
click at [865, 36] on button "×" at bounding box center [869, 34] width 8 height 14
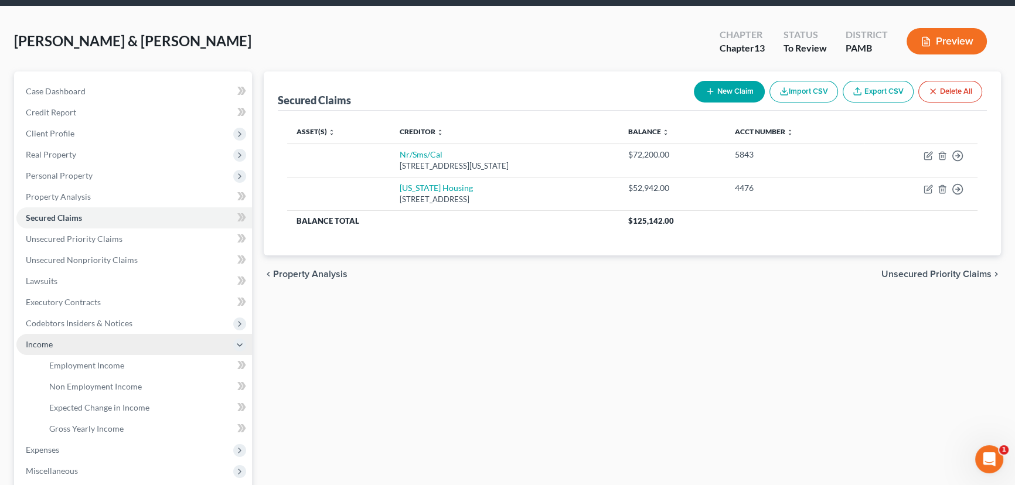
scroll to position [106, 0]
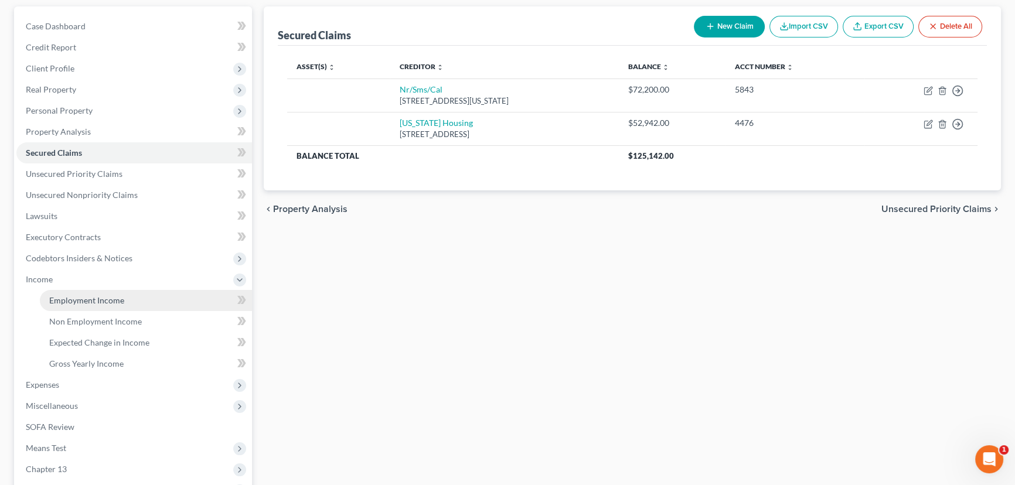
click at [98, 291] on link "Employment Income" at bounding box center [146, 300] width 212 height 21
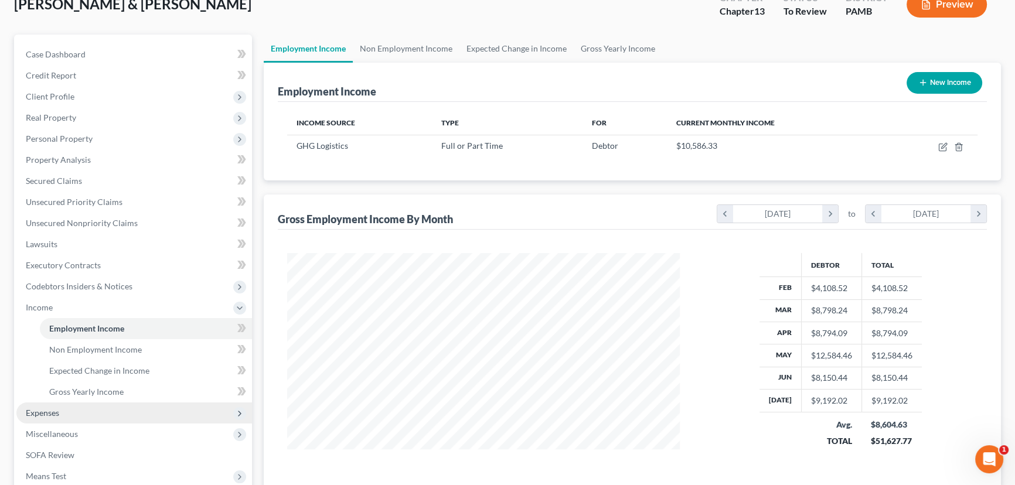
scroll to position [106, 0]
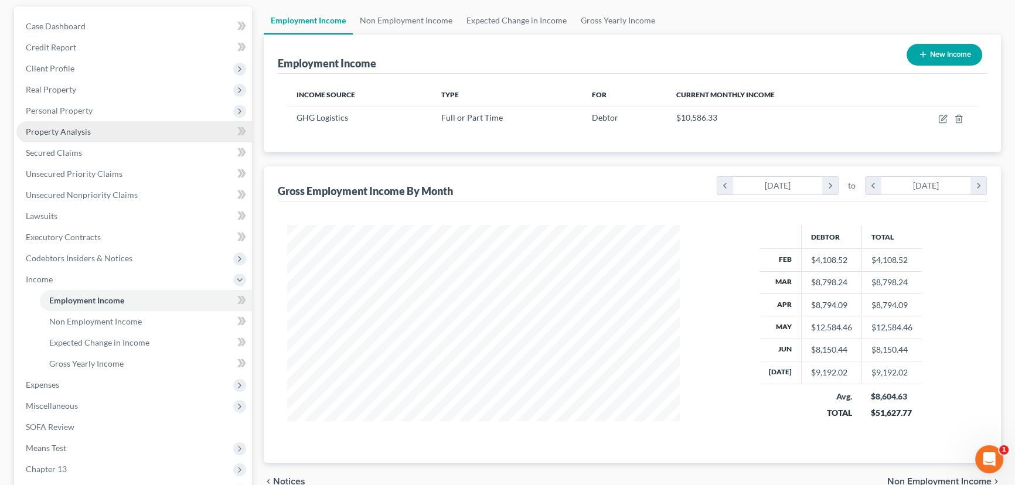
click at [83, 132] on span "Property Analysis" at bounding box center [58, 132] width 65 height 10
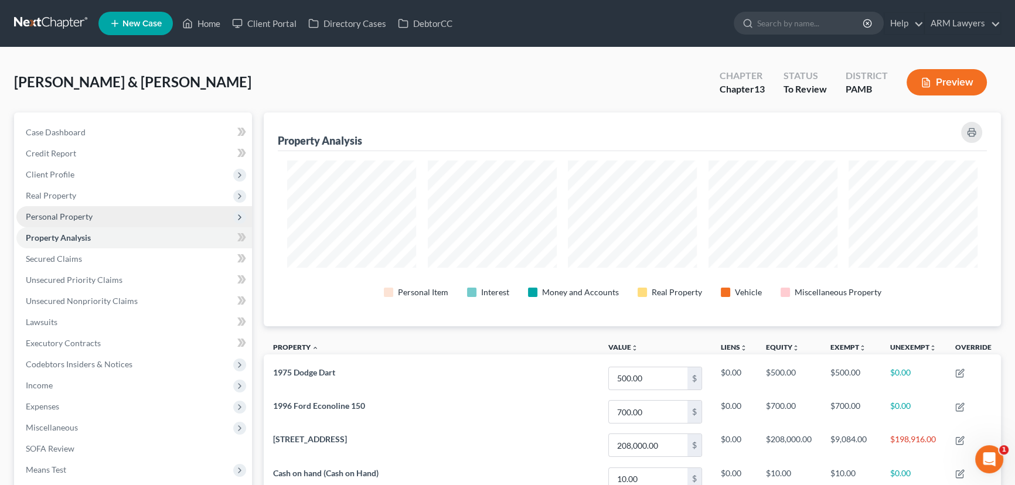
click at [60, 218] on span "Personal Property" at bounding box center [59, 217] width 67 height 10
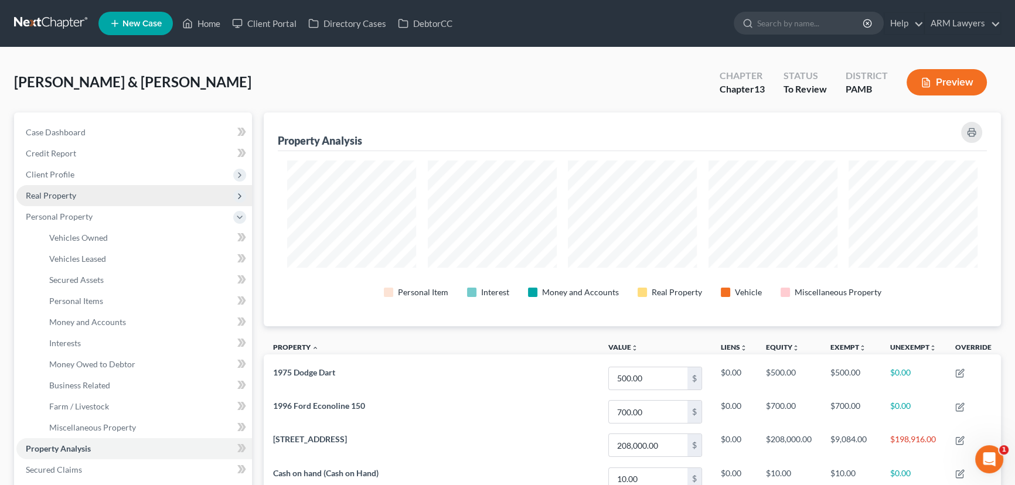
click at [65, 194] on span "Real Property" at bounding box center [51, 196] width 50 height 10
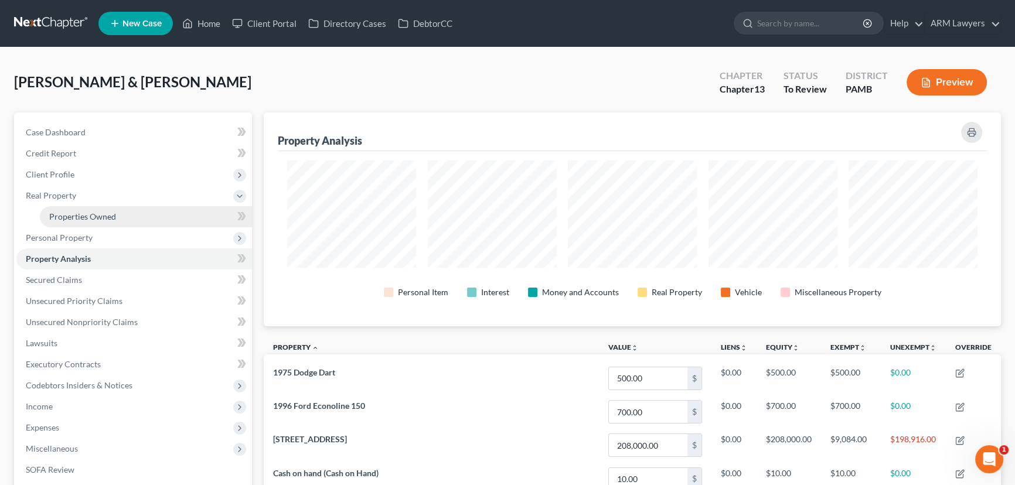
click at [84, 213] on span "Properties Owned" at bounding box center [82, 217] width 67 height 10
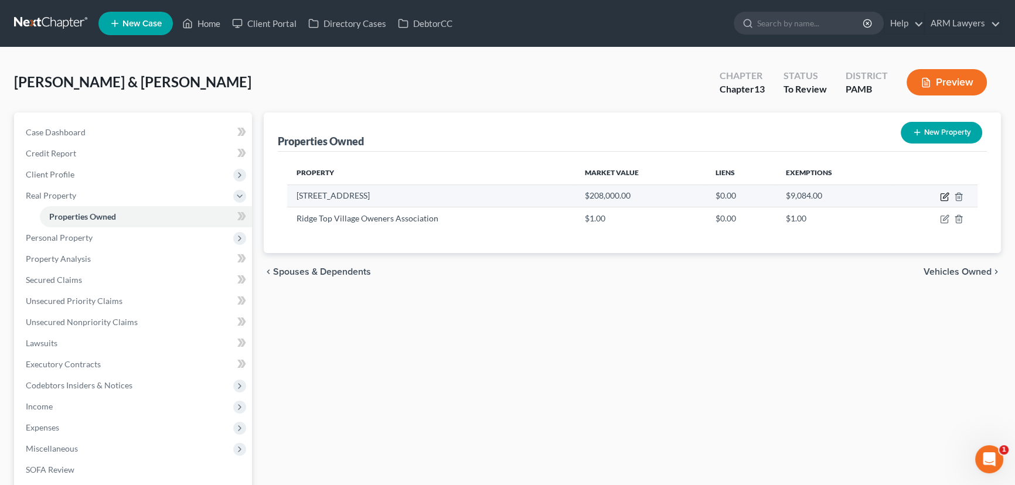
click at [941, 195] on icon "button" at bounding box center [944, 196] width 9 height 9
select select "39"
select select "2"
select select "0"
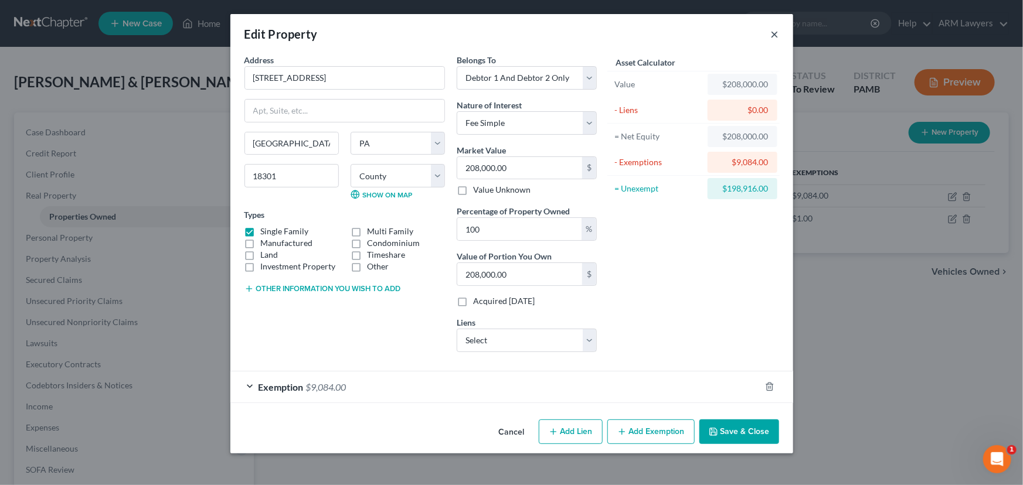
click at [774, 35] on button "×" at bounding box center [775, 34] width 8 height 14
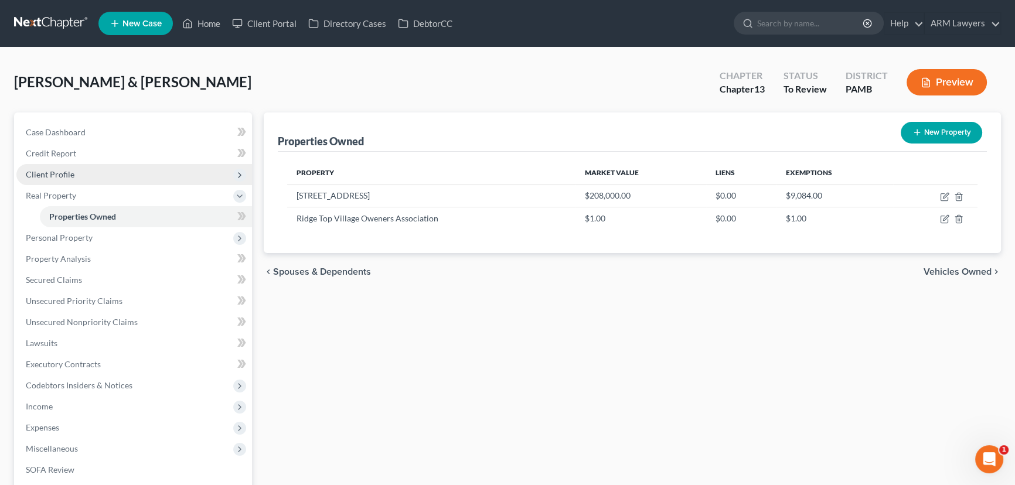
click at [83, 170] on span "Client Profile" at bounding box center [134, 174] width 236 height 21
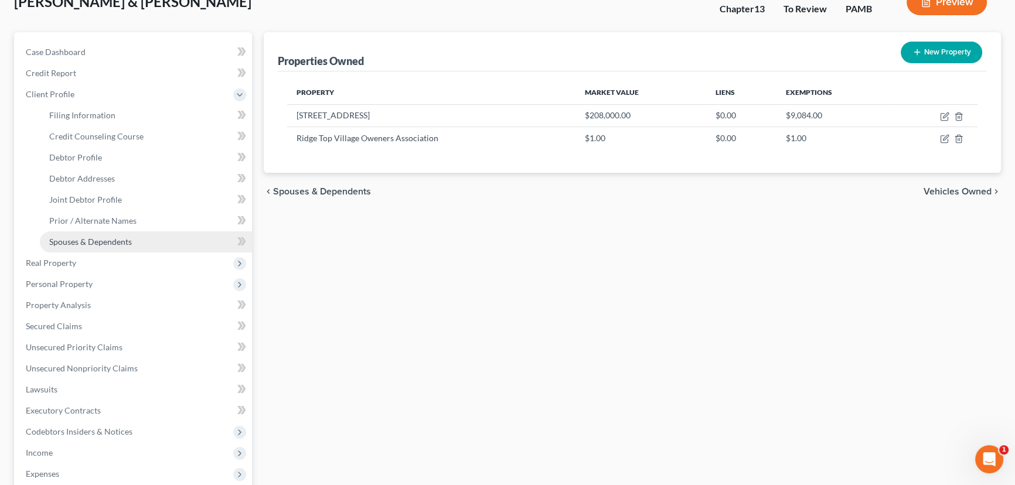
scroll to position [106, 0]
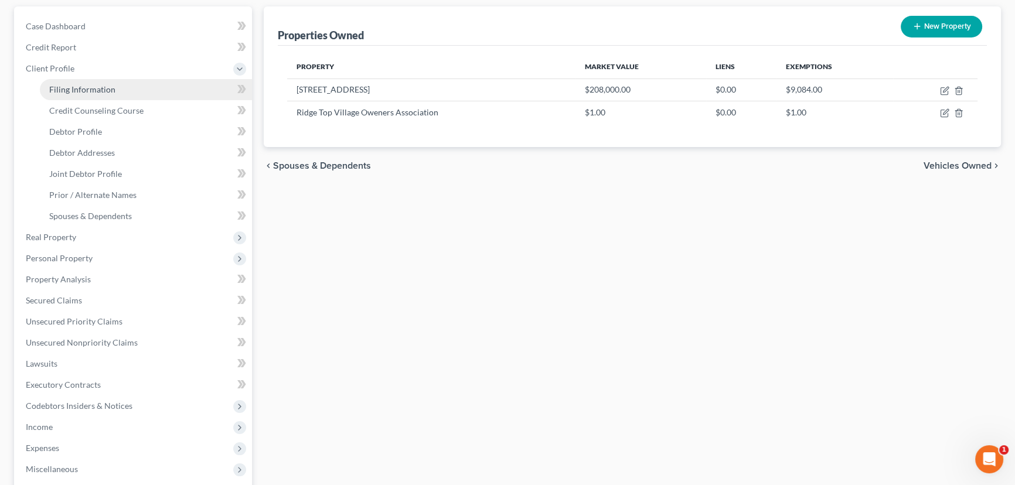
click at [78, 87] on span "Filing Information" at bounding box center [82, 89] width 66 height 10
select select "1"
select select "3"
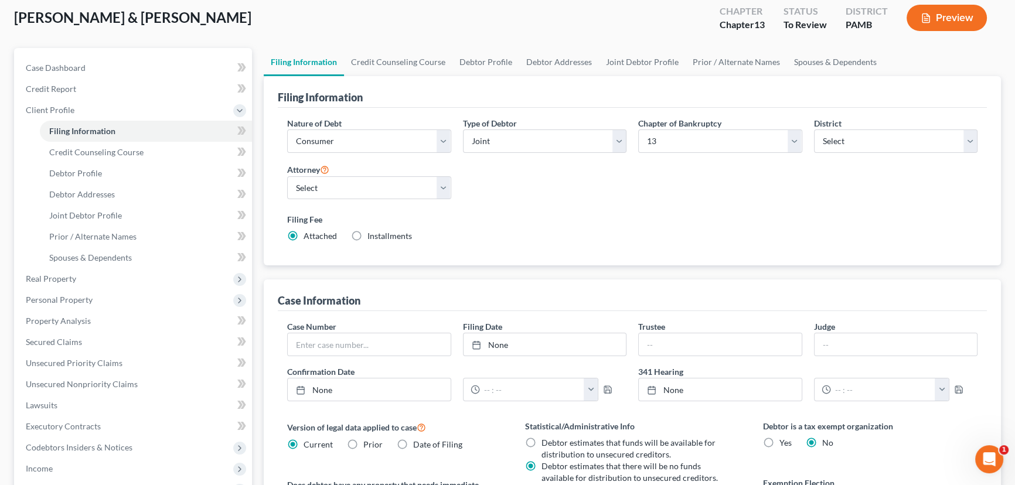
scroll to position [53, 0]
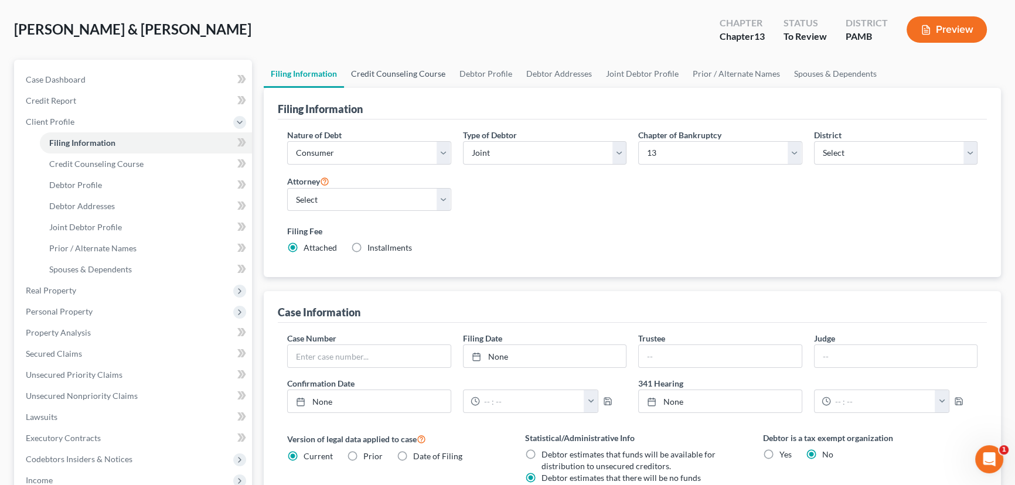
click at [377, 72] on link "Credit Counseling Course" at bounding box center [398, 74] width 108 height 28
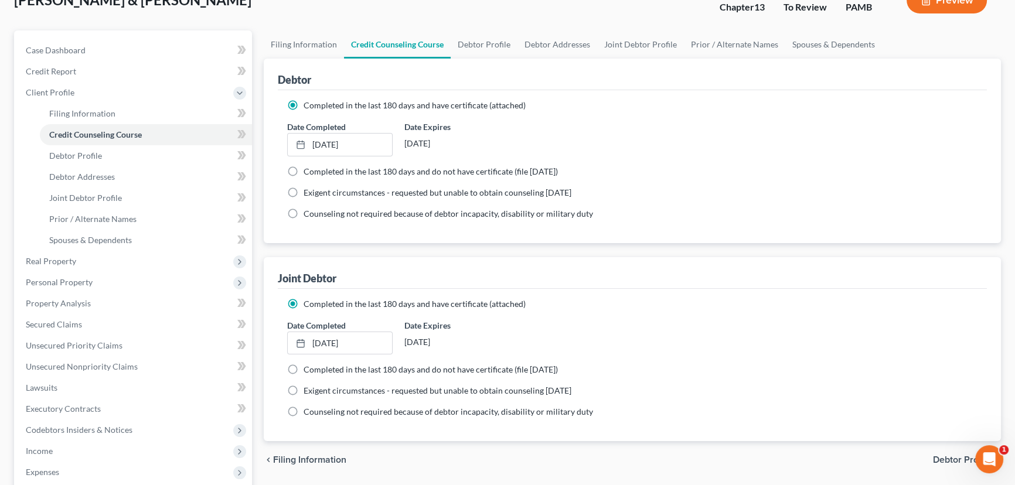
scroll to position [106, 0]
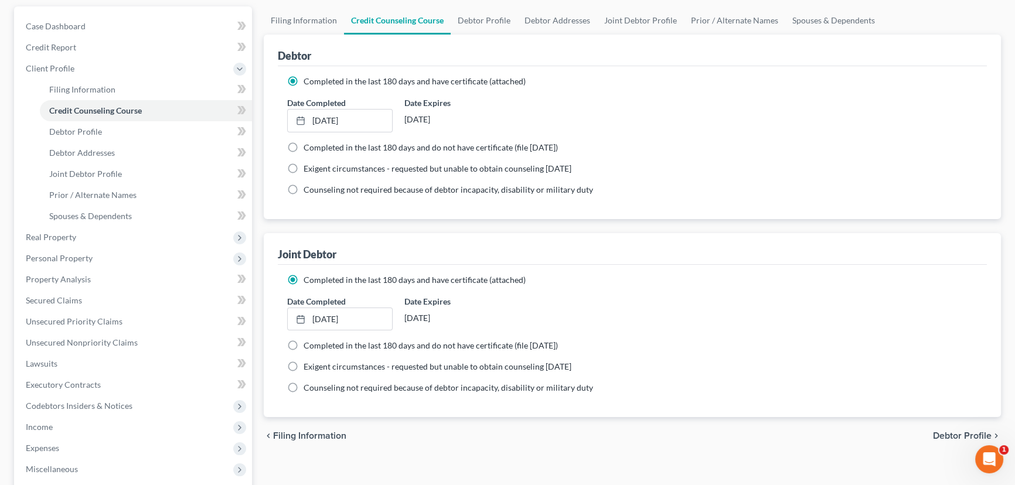
click at [304, 275] on label "Completed in the last 180 days and have certificate (attached)" at bounding box center [415, 280] width 222 height 12
click at [308, 275] on input "Completed in the last 180 days and have certificate (attached)" at bounding box center [312, 278] width 8 height 8
click at [291, 266] on div "Completed in the last 180 days and have certificate (attached) Date Completed 9…" at bounding box center [632, 341] width 709 height 153
click at [304, 275] on label "Completed in the last 180 days and have certificate (attached)" at bounding box center [415, 280] width 222 height 12
click at [308, 275] on input "Completed in the last 180 days and have certificate (attached)" at bounding box center [312, 278] width 8 height 8
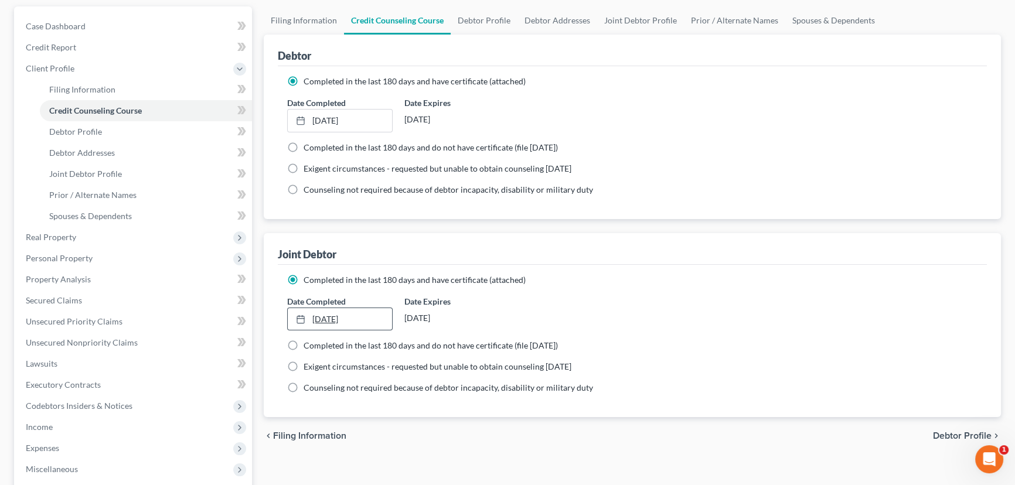
click at [302, 319] on icon at bounding box center [300, 319] width 9 height 9
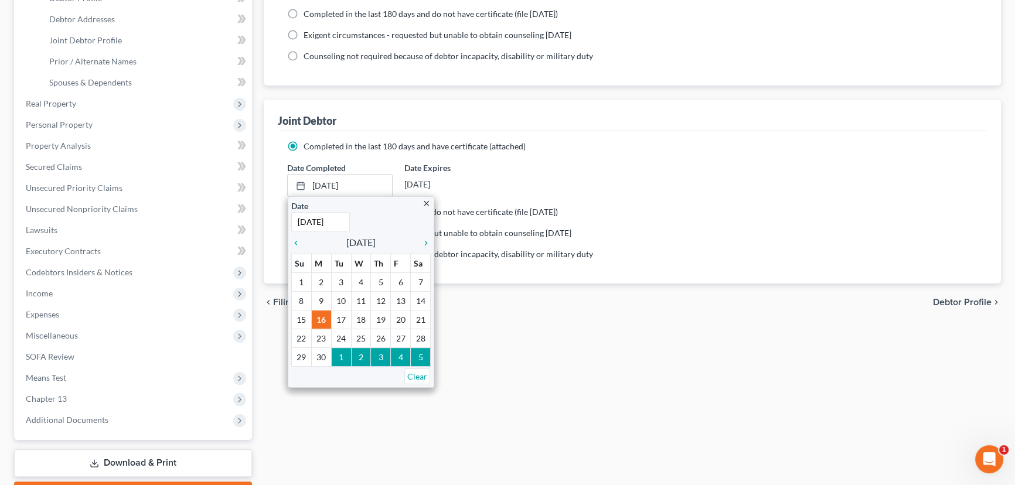
scroll to position [266, 0]
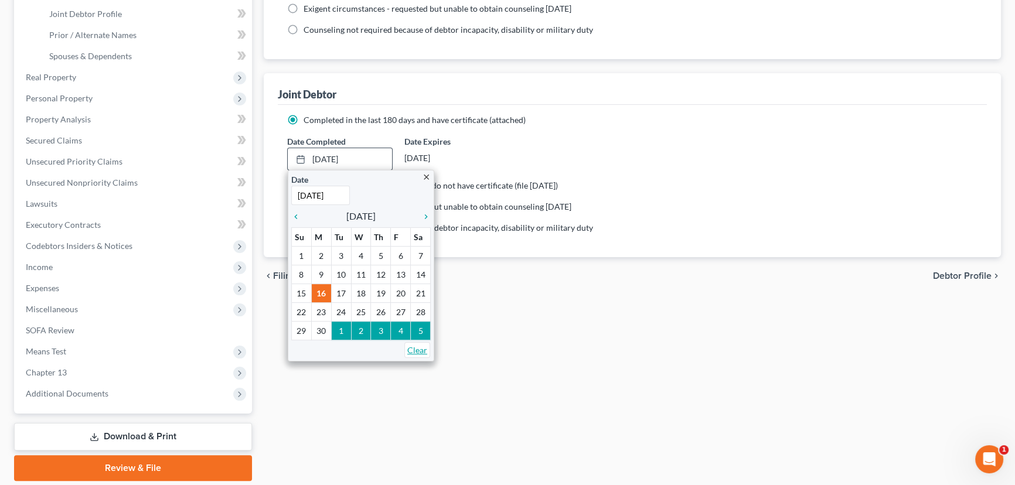
click at [413, 349] on link "Clear" at bounding box center [417, 350] width 26 height 16
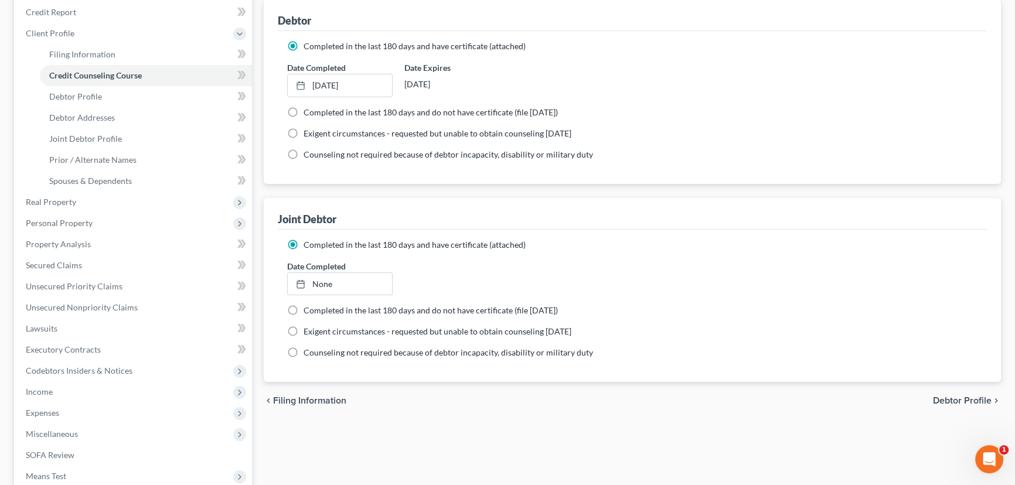
scroll to position [106, 0]
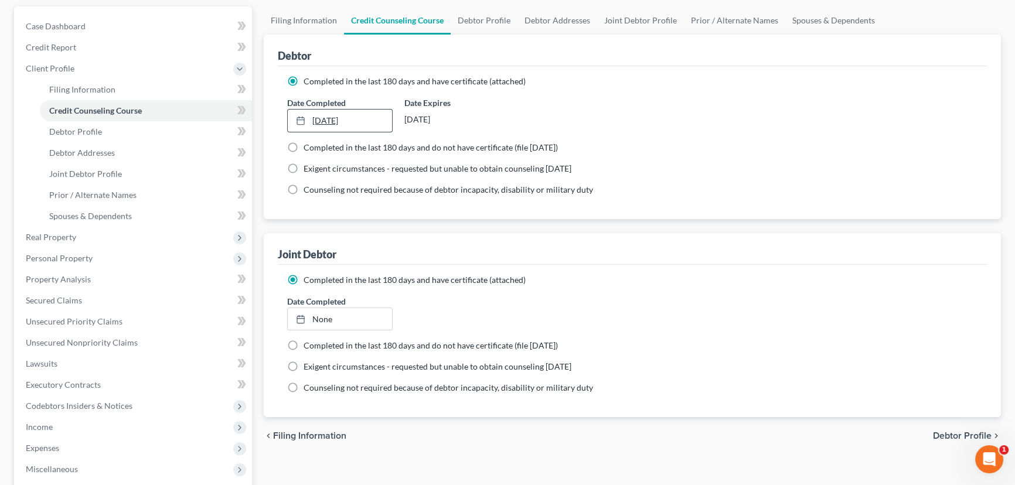
click at [300, 117] on icon at bounding box center [300, 120] width 9 height 9
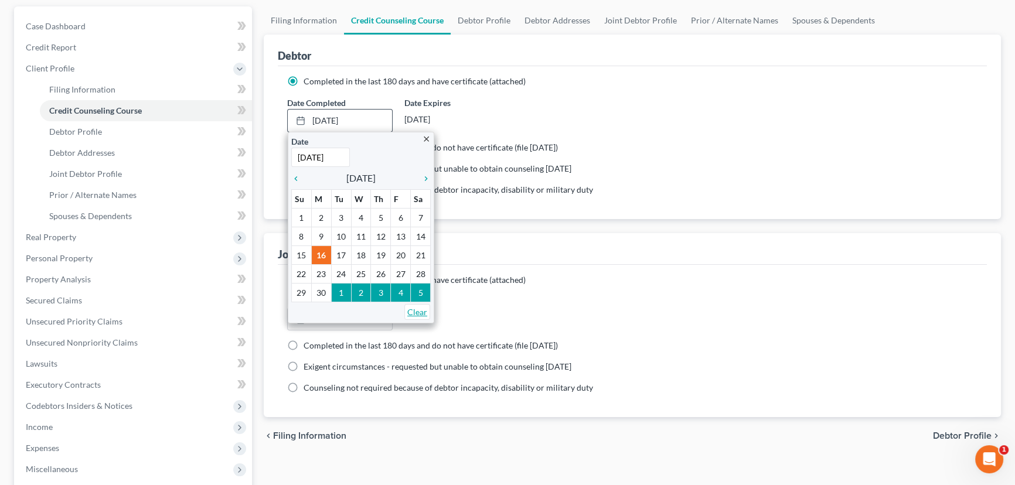
click at [412, 308] on link "Clear" at bounding box center [417, 312] width 26 height 16
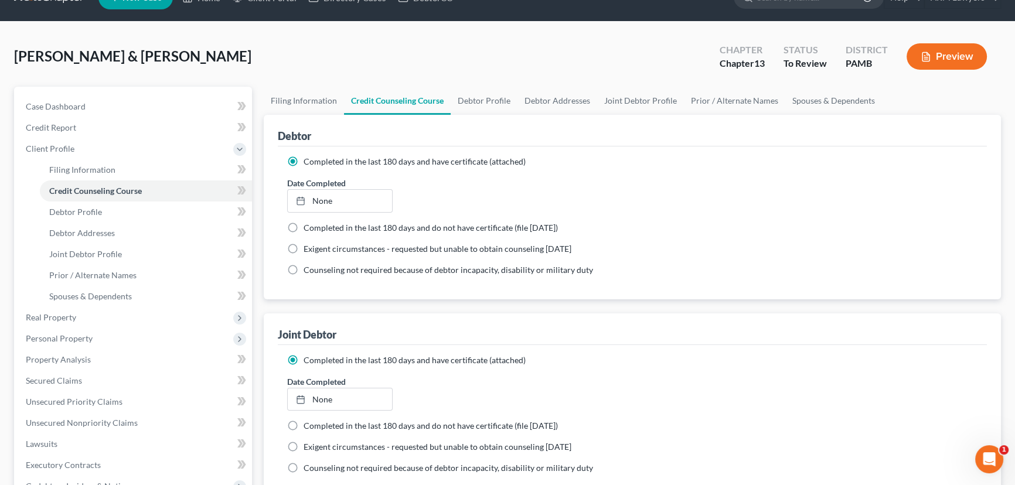
scroll to position [0, 0]
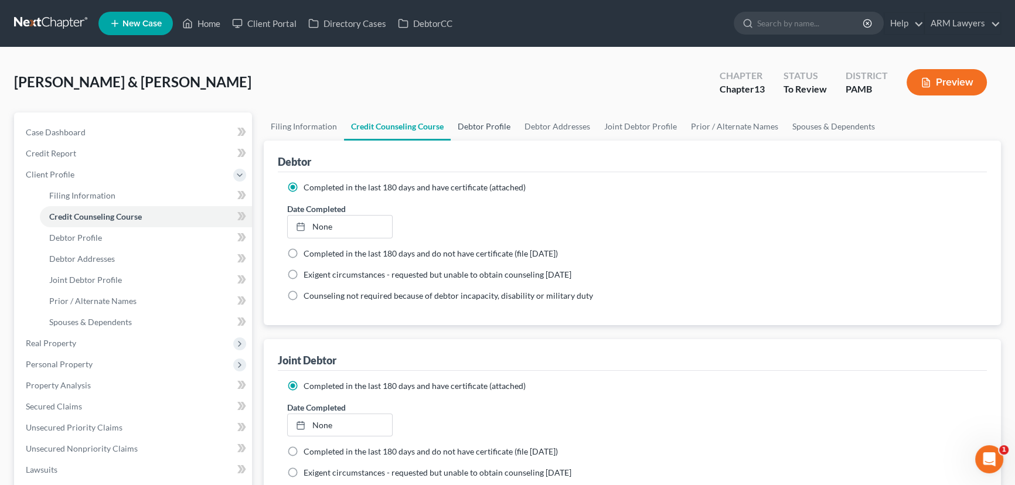
click at [472, 123] on link "Debtor Profile" at bounding box center [484, 127] width 67 height 28
select select "1"
select select "2"
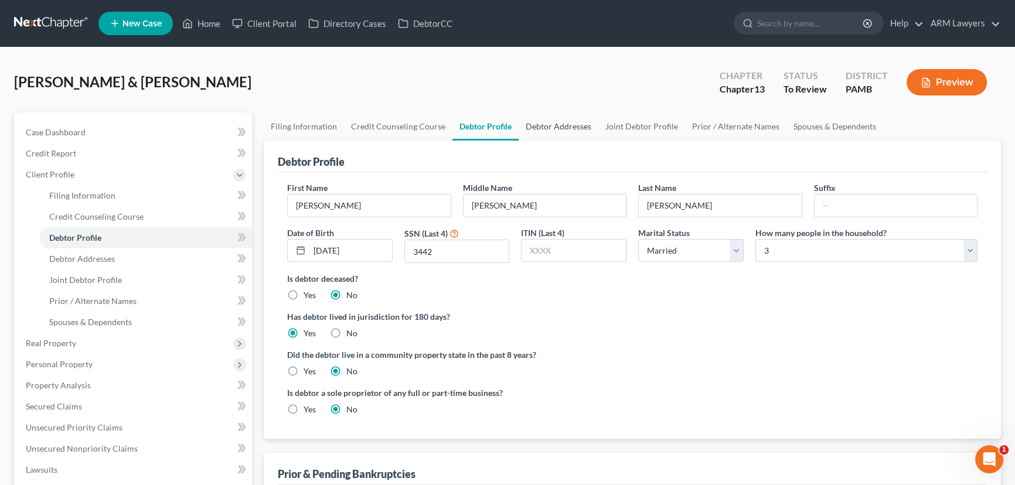
click at [543, 121] on link "Debtor Addresses" at bounding box center [559, 127] width 80 height 28
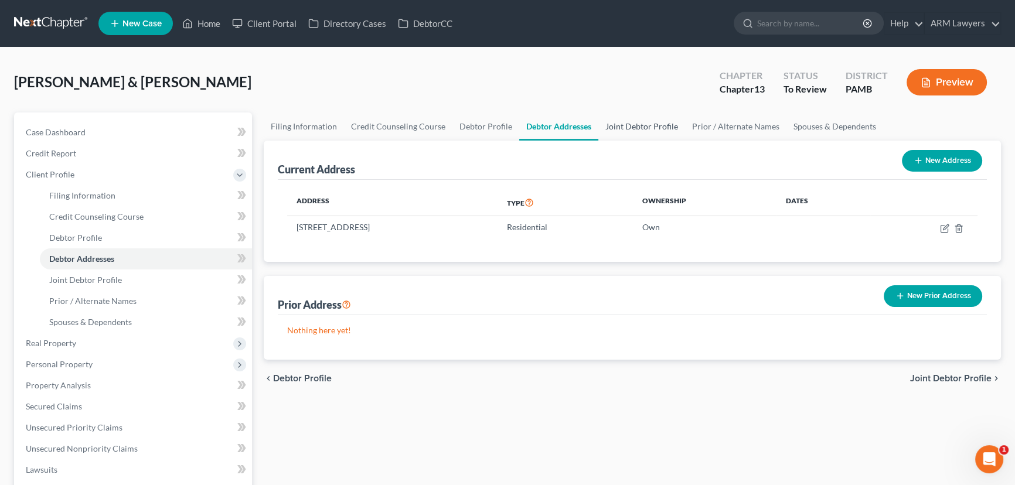
click at [621, 124] on link "Joint Debtor Profile" at bounding box center [642, 127] width 87 height 28
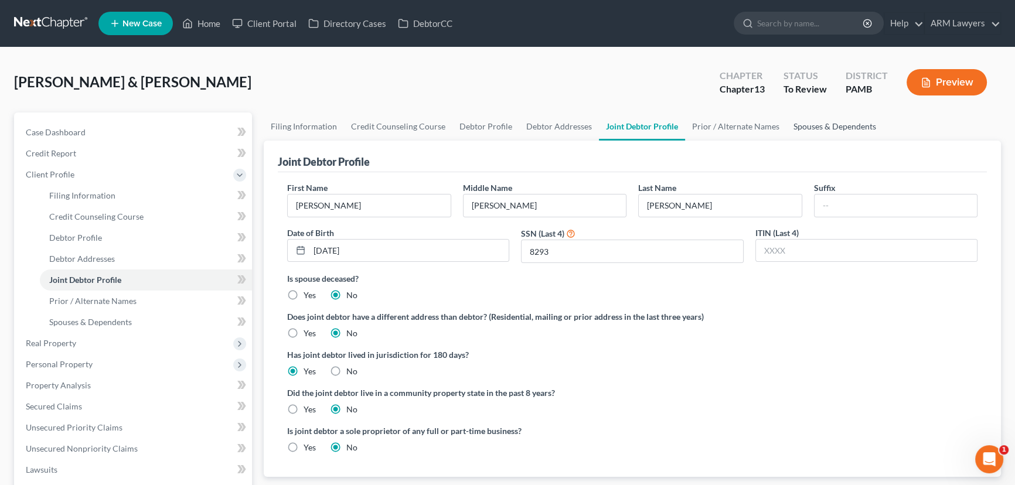
click at [803, 124] on link "Spouses & Dependents" at bounding box center [835, 127] width 97 height 28
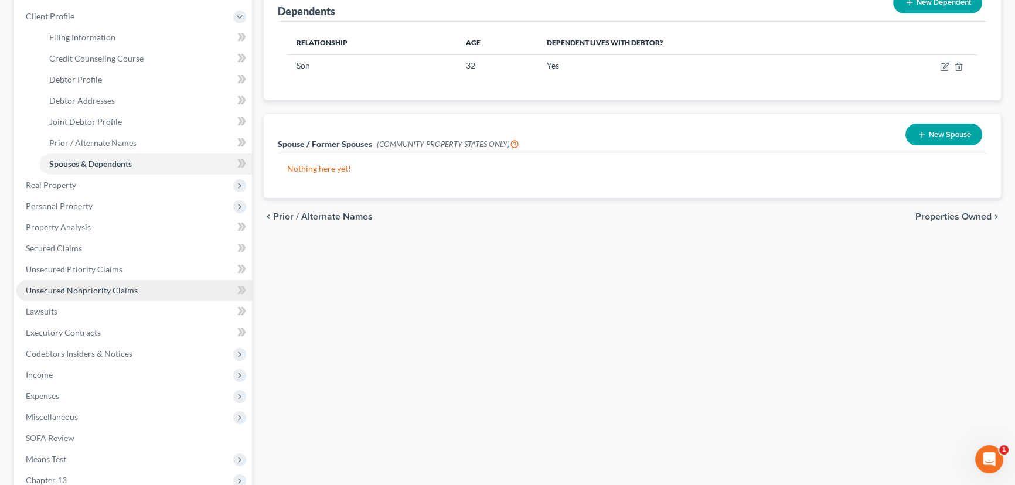
scroll to position [159, 0]
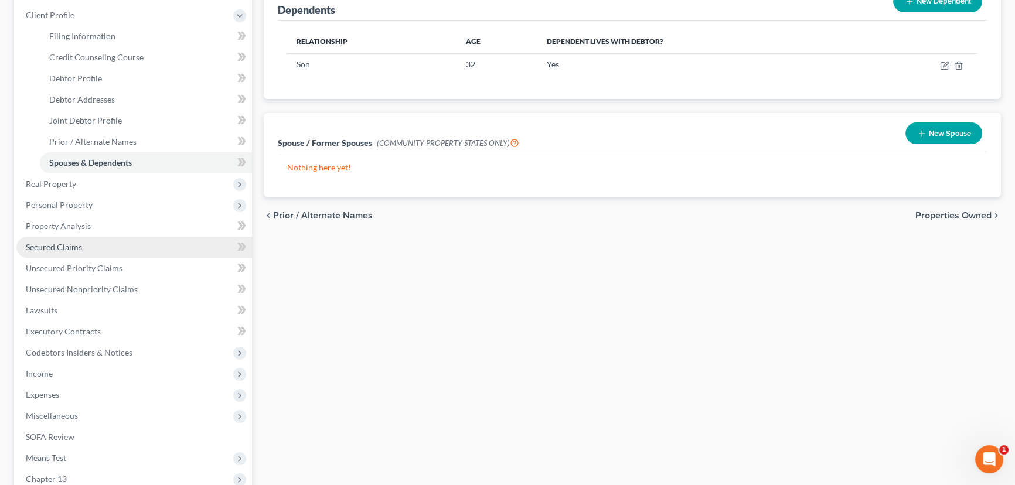
click at [100, 246] on link "Secured Claims" at bounding box center [134, 247] width 236 height 21
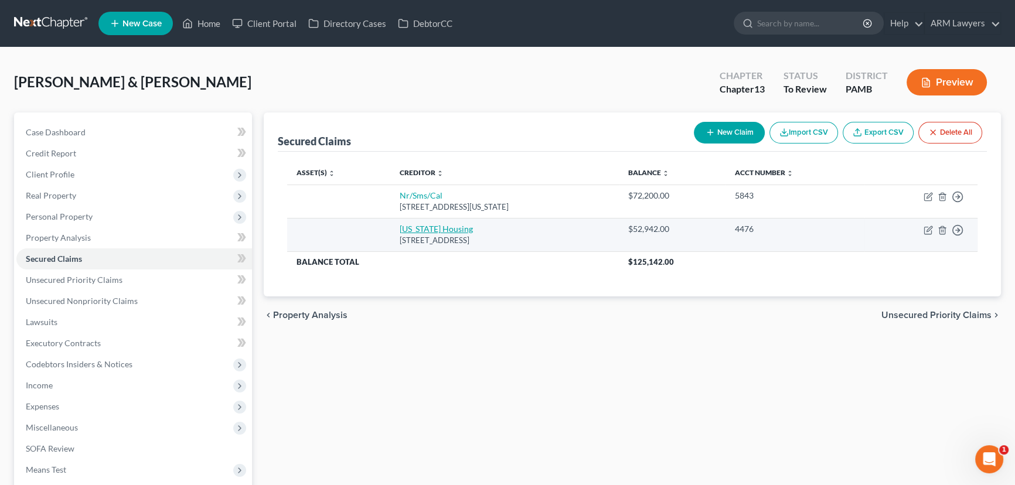
click at [433, 232] on link "Pennsylvania Housing" at bounding box center [435, 229] width 73 height 10
select select "39"
select select "2"
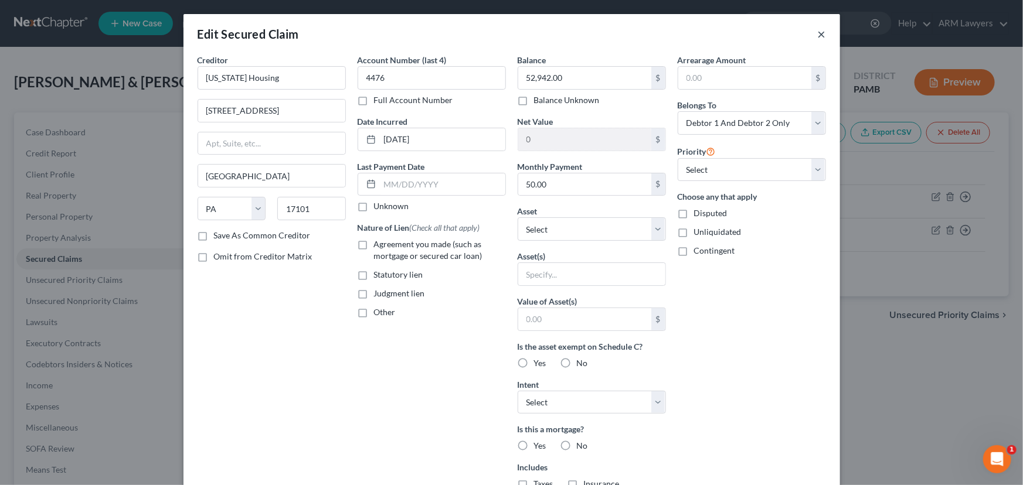
click at [818, 33] on button "×" at bounding box center [822, 34] width 8 height 14
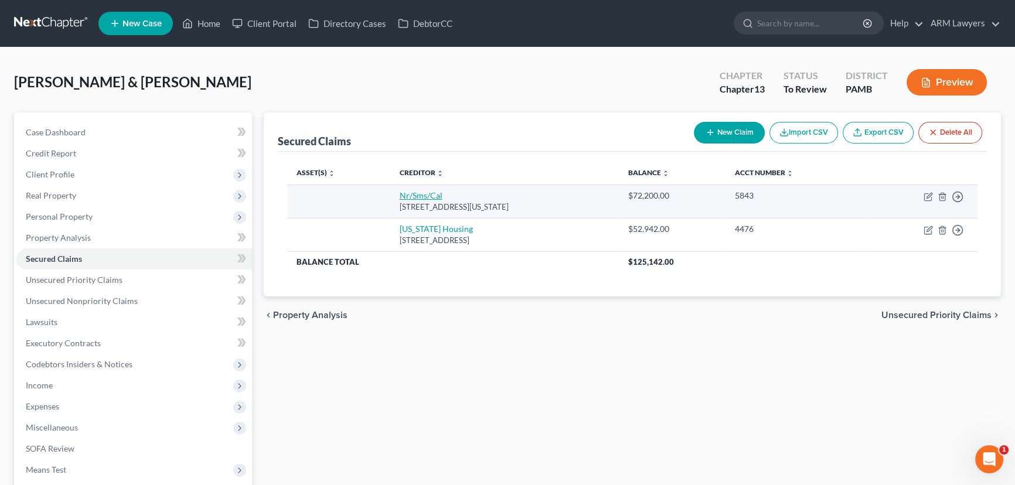
click at [399, 192] on link "Nr/Sms/Cal" at bounding box center [420, 196] width 43 height 10
select select "39"
select select "0"
select select "2"
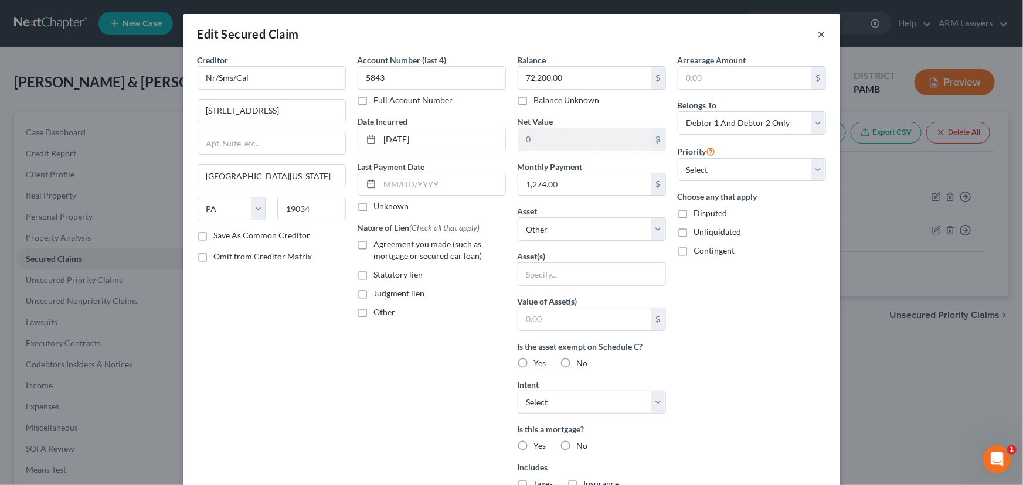
drag, startPoint x: 816, startPoint y: 32, endPoint x: 692, endPoint y: 105, distance: 144.3
click at [818, 32] on button "×" at bounding box center [822, 34] width 8 height 14
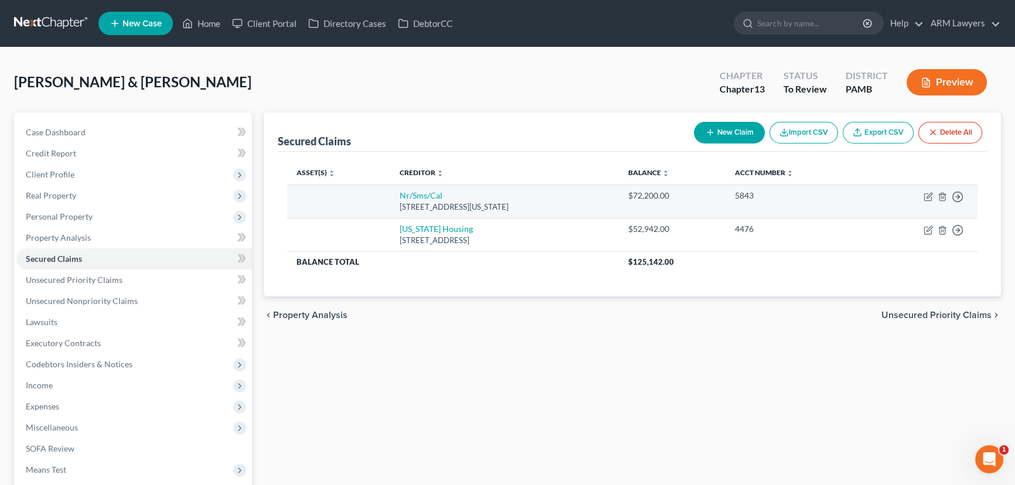
drag, startPoint x: 382, startPoint y: 205, endPoint x: 563, endPoint y: 213, distance: 181.9
click at [563, 213] on td "Nr/Sms/Cal 601 Office Center Dr Ste, Fort Washington, PA 19034" at bounding box center [504, 201] width 229 height 33
copy div "601 Office Center Dr Ste, Fort Washington, PA 19034"
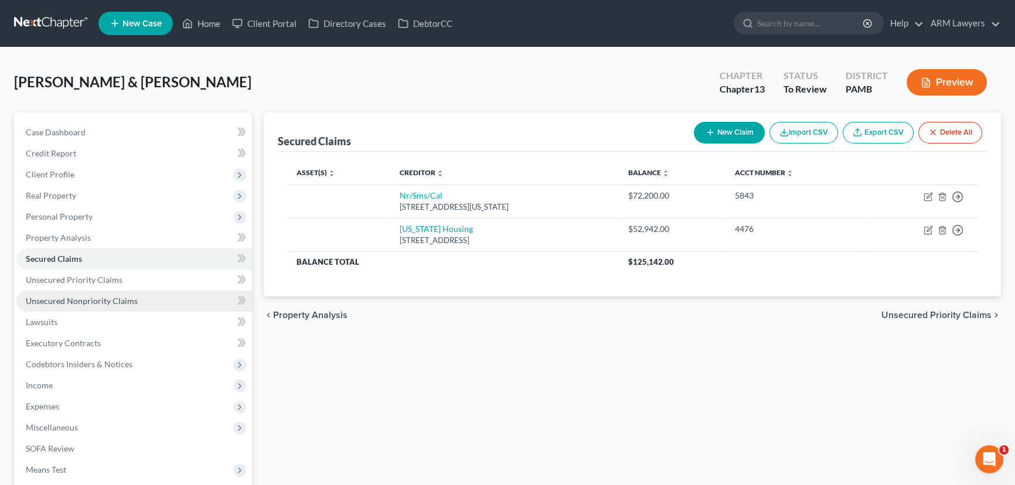
click at [81, 293] on link "Unsecured Nonpriority Claims" at bounding box center [134, 301] width 236 height 21
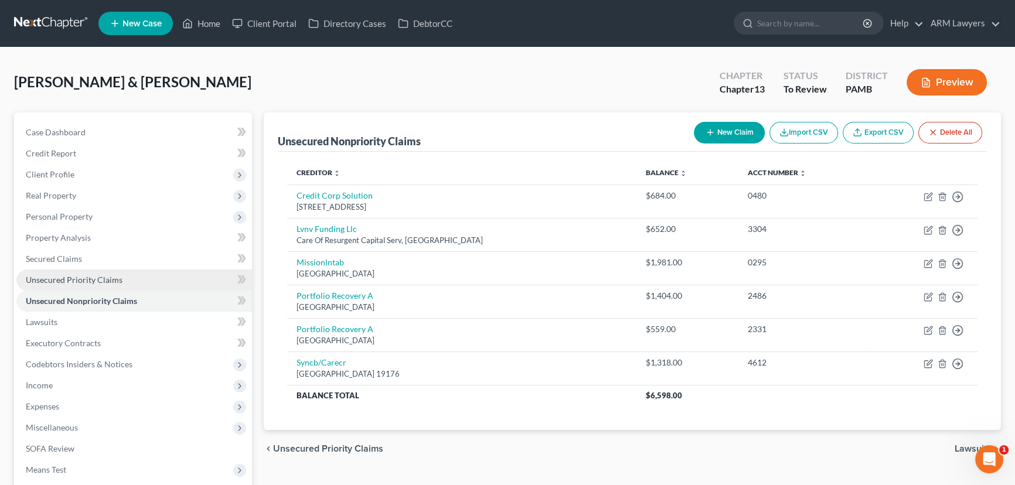
click at [89, 279] on span "Unsecured Priority Claims" at bounding box center [74, 280] width 97 height 10
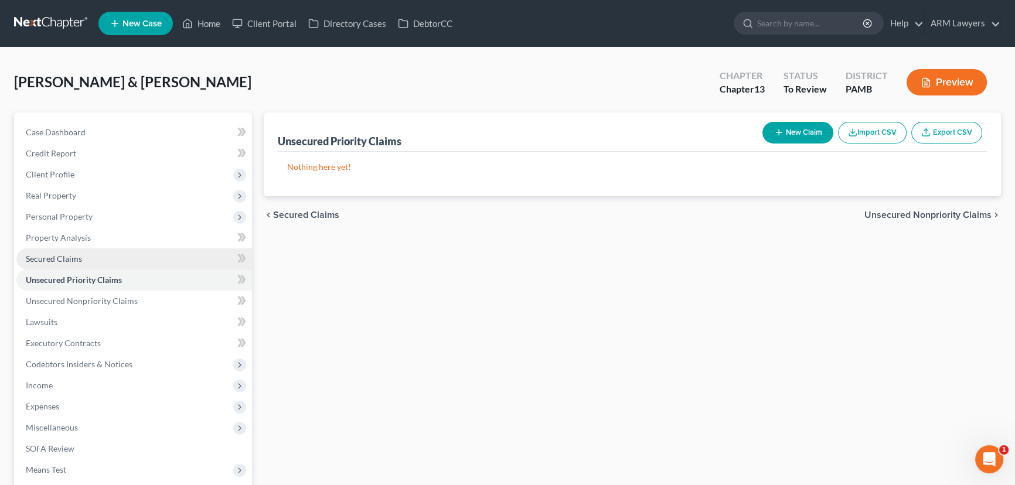
click at [80, 256] on span "Secured Claims" at bounding box center [54, 259] width 56 height 10
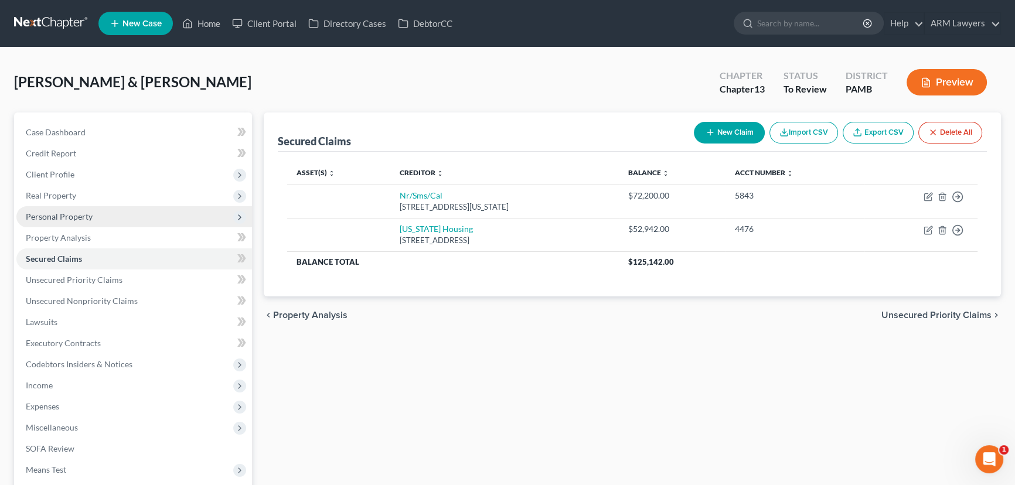
click at [100, 220] on span "Personal Property" at bounding box center [134, 216] width 236 height 21
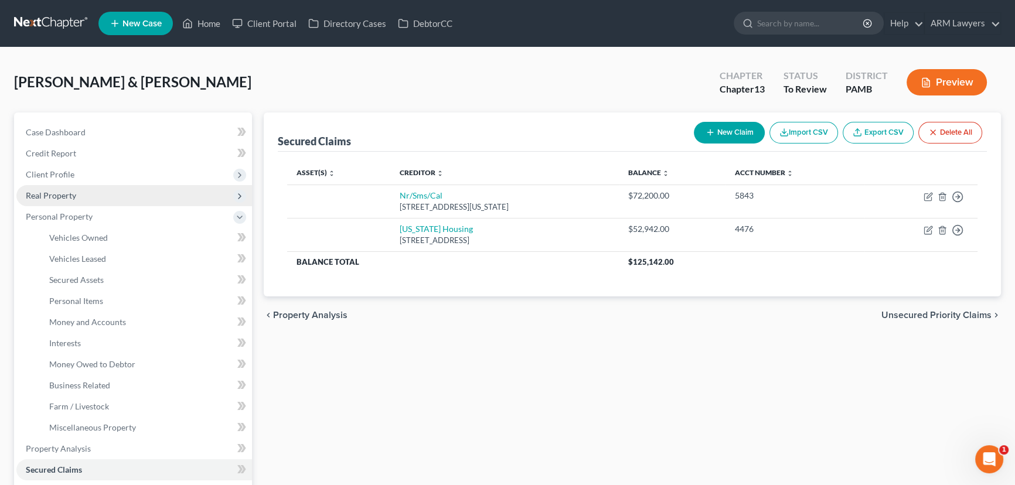
click at [57, 198] on span "Real Property" at bounding box center [51, 196] width 50 height 10
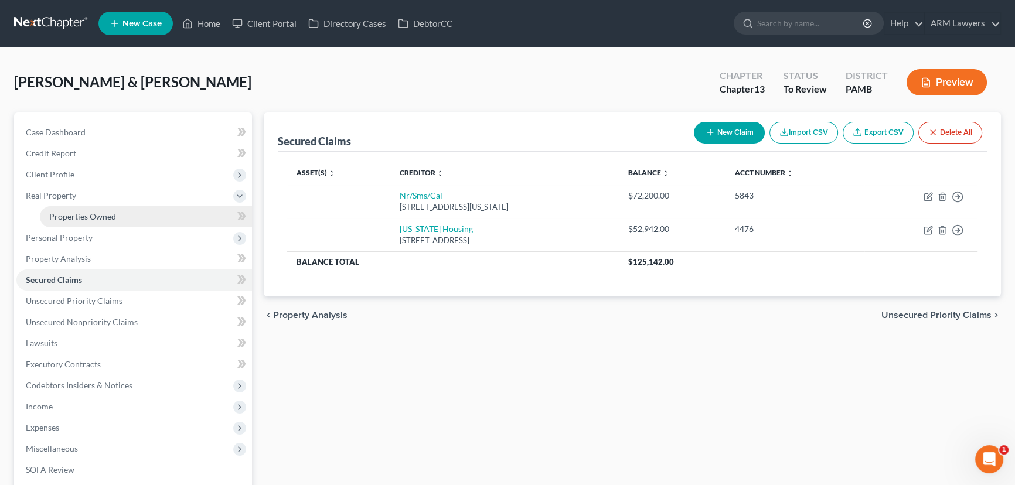
click at [109, 215] on span "Properties Owned" at bounding box center [82, 217] width 67 height 10
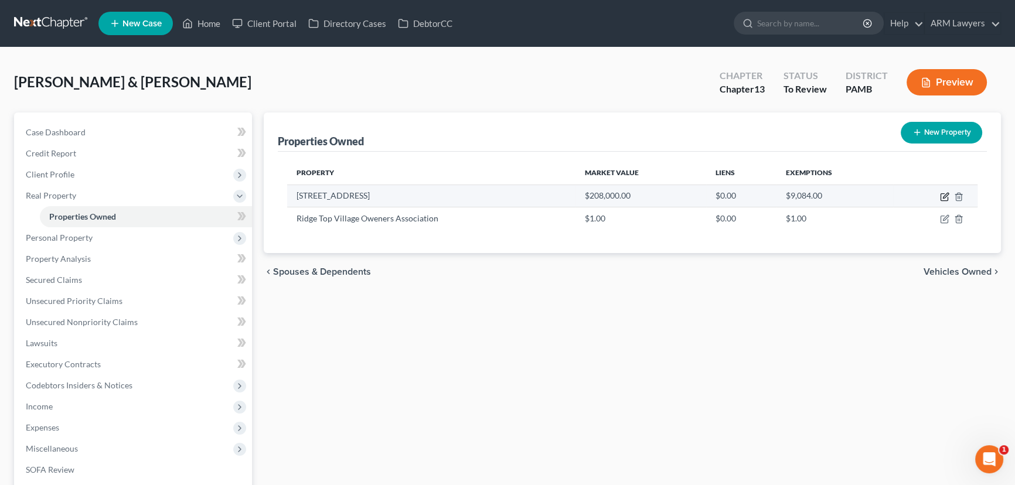
click at [941, 194] on icon "button" at bounding box center [944, 197] width 7 height 7
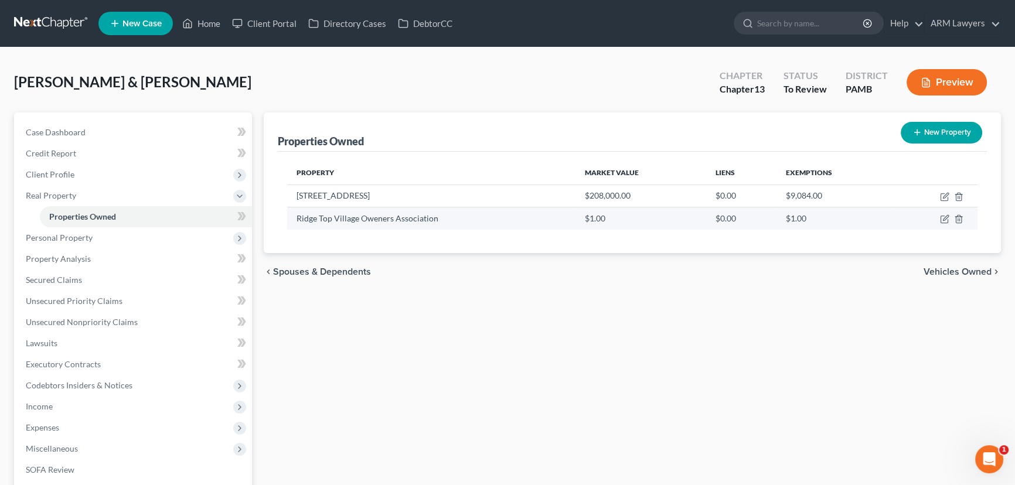
select select "39"
select select "44"
select select "2"
select select "0"
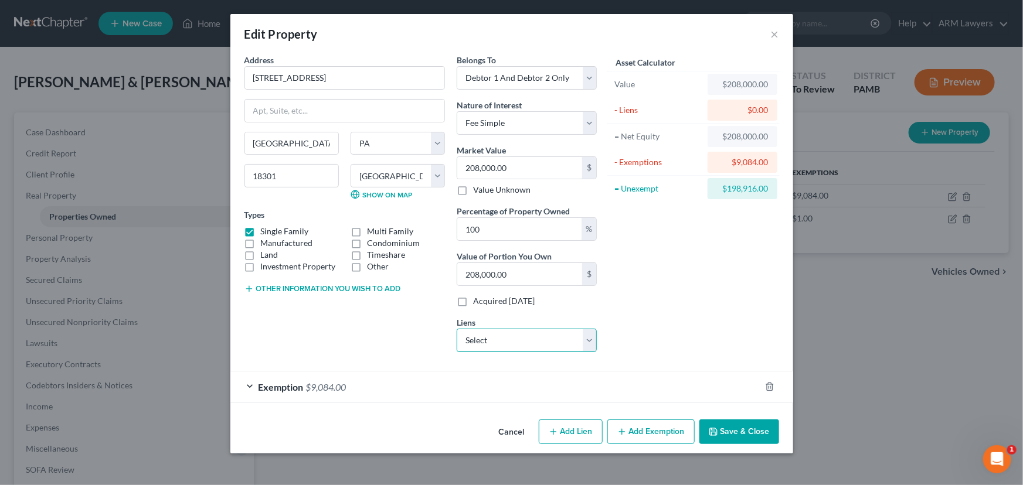
click at [502, 335] on select "Select Nr/Sms/Cal - $72,200.00 Pennsylvania Housing - $52,942.00" at bounding box center [527, 340] width 140 height 23
select select "1"
click at [457, 329] on select "Select Nr/Sms/Cal - $72,200.00 Pennsylvania Housing - $52,942.00" at bounding box center [527, 340] width 140 height 23
select select
select select "39"
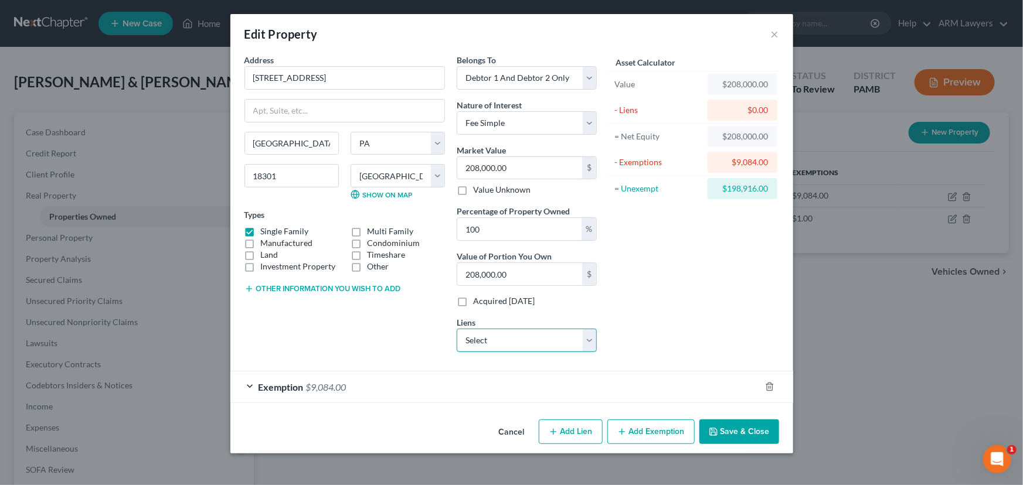
select select "2"
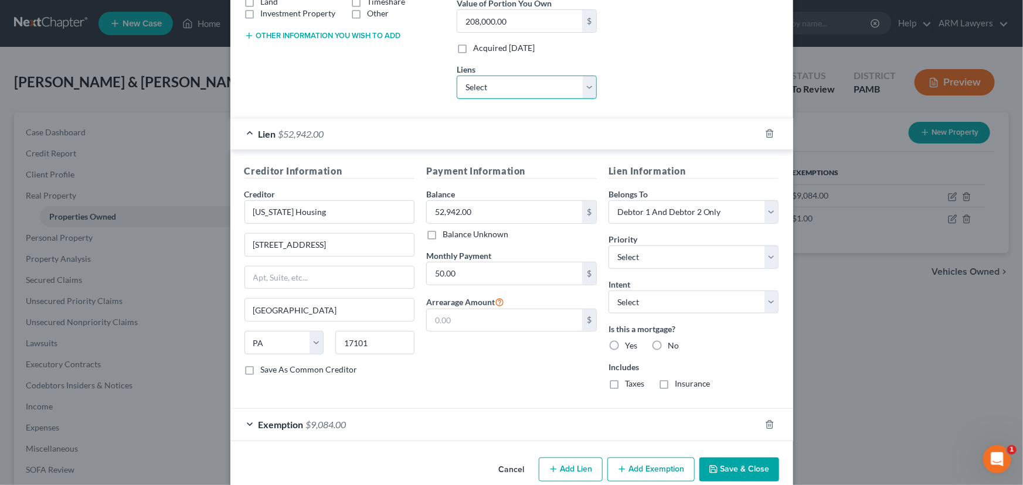
scroll to position [266, 0]
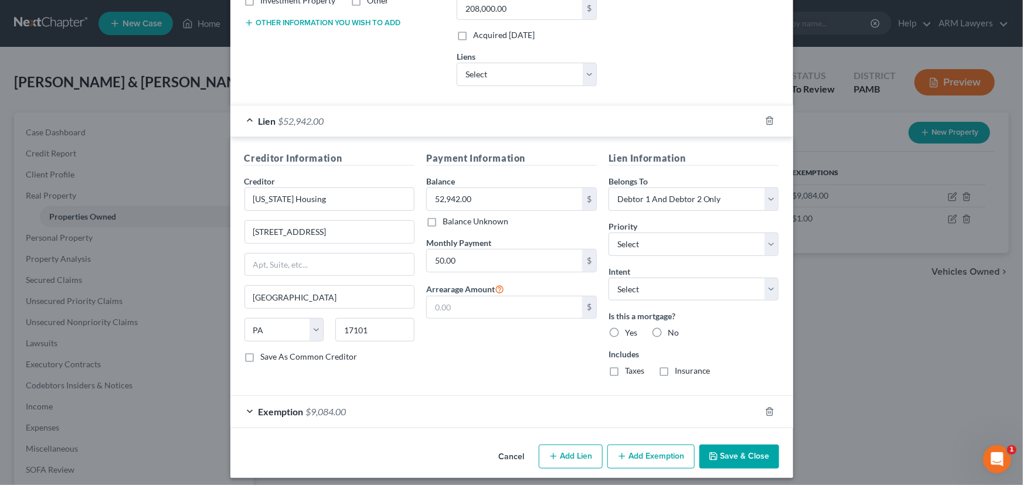
click at [625, 330] on label "Yes" at bounding box center [631, 333] width 12 height 12
click at [630, 330] on input "Yes" at bounding box center [634, 331] width 8 height 8
radio input "true"
click at [268, 410] on span "Exemption" at bounding box center [281, 411] width 45 height 11
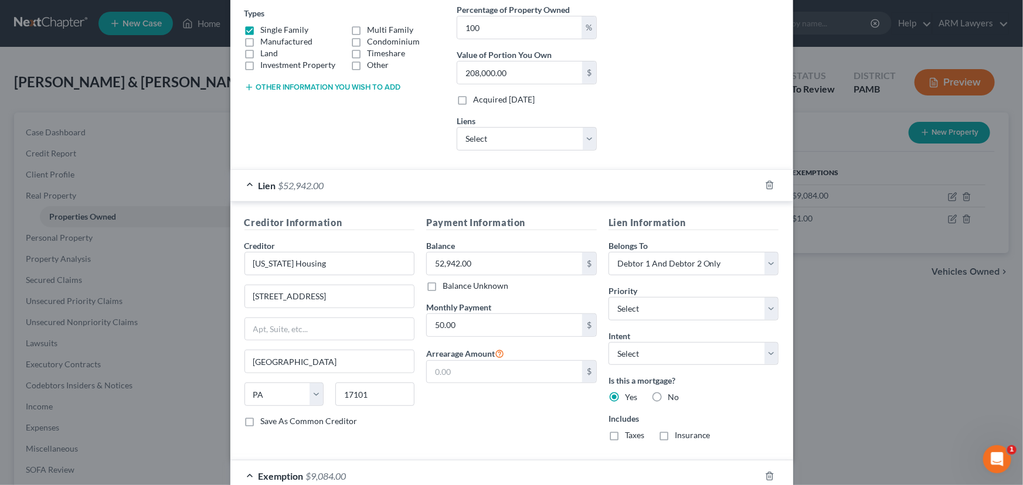
scroll to position [181, 0]
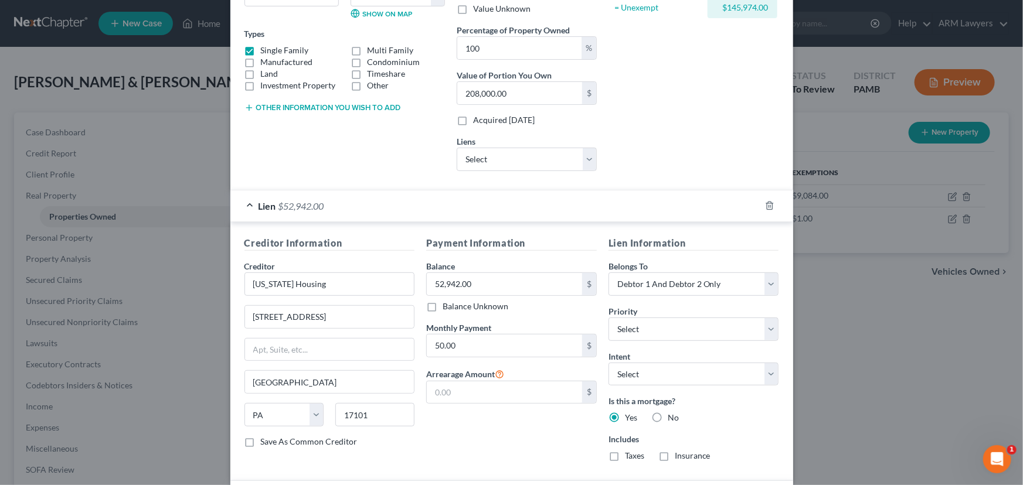
click at [663, 185] on form "Address * 7126 Glenwood Drive East Stroudsburg State AL AK AR AZ CA CO CT DE DC…" at bounding box center [511, 334] width 535 height 923
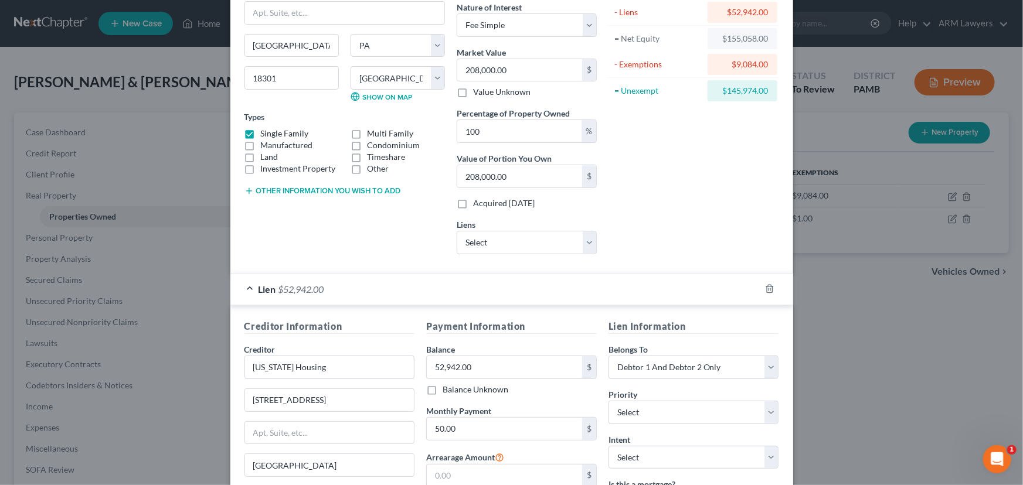
scroll to position [0, 0]
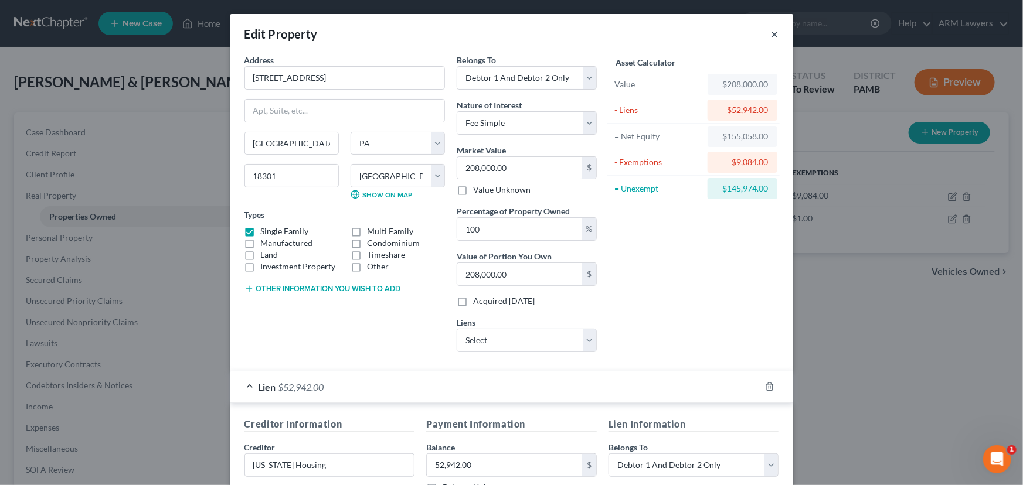
click at [771, 33] on button "×" at bounding box center [775, 34] width 8 height 14
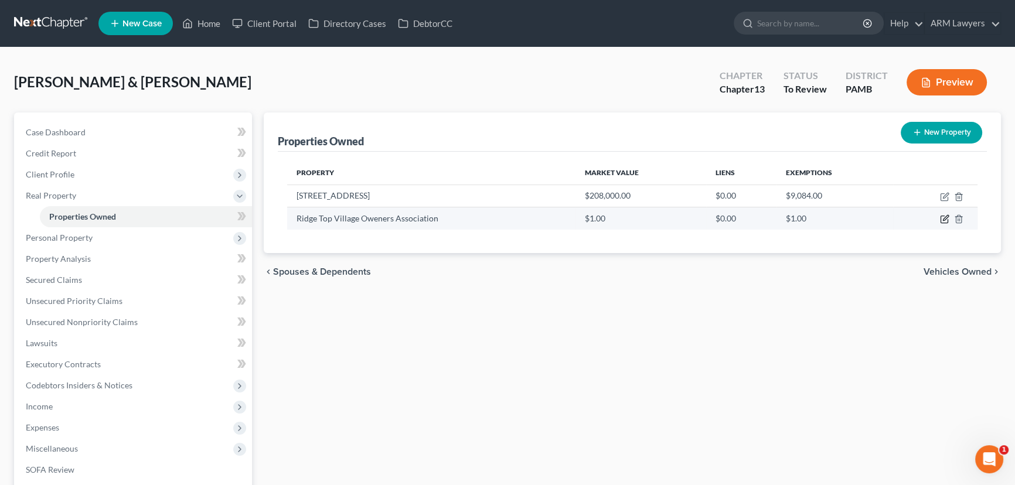
drag, startPoint x: 947, startPoint y: 218, endPoint x: 929, endPoint y: 227, distance: 20.2
click at [947, 219] on icon "button" at bounding box center [944, 219] width 9 height 9
select select "39"
select select "44"
select select "2"
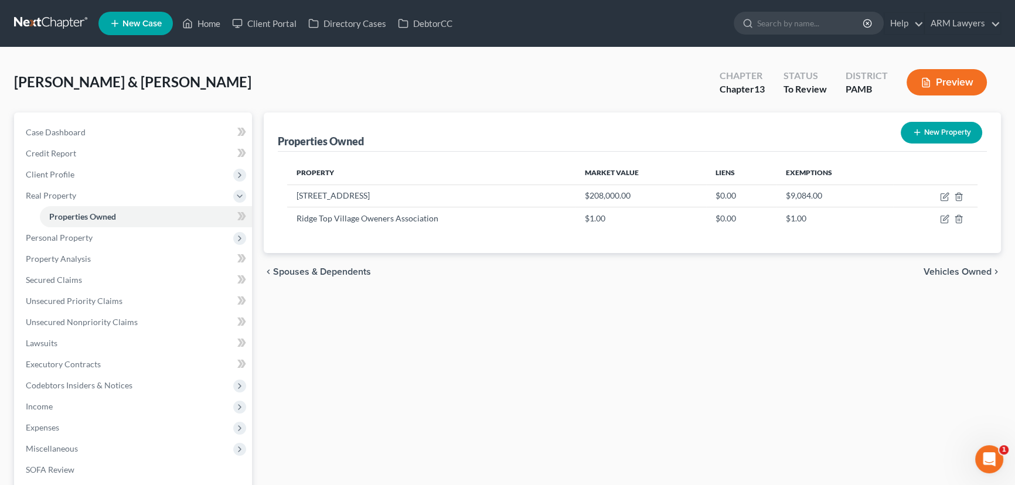
select select "0"
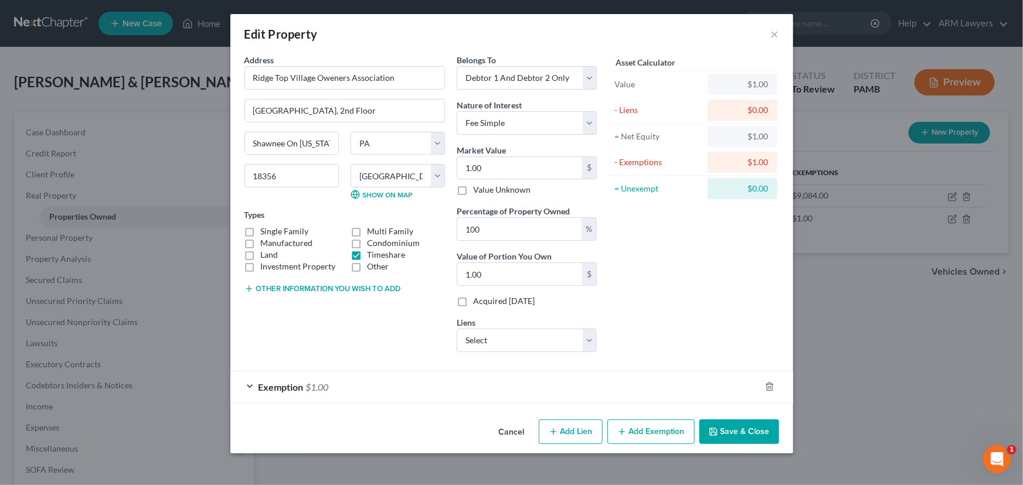
click at [249, 383] on div "Exemption $1.00" at bounding box center [495, 387] width 530 height 31
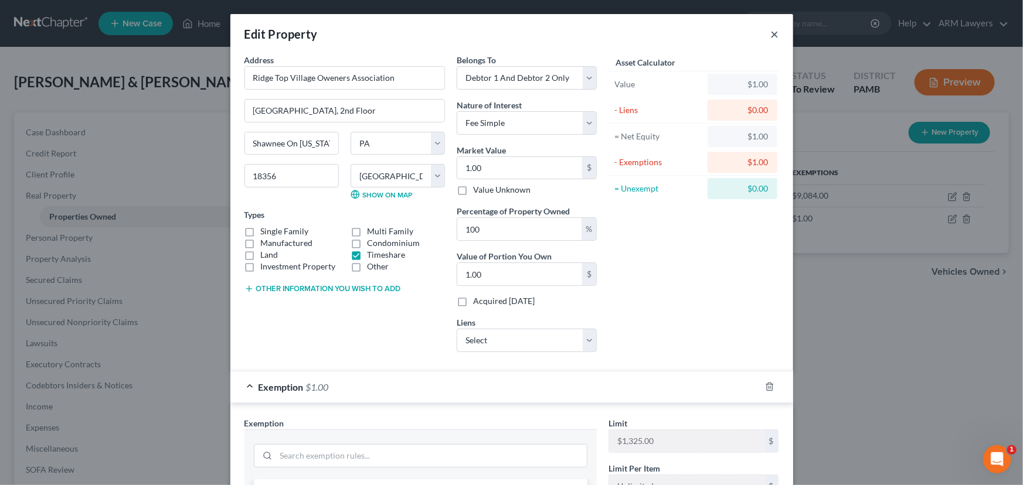
drag, startPoint x: 770, startPoint y: 31, endPoint x: 752, endPoint y: 81, distance: 52.8
click at [771, 31] on button "×" at bounding box center [775, 34] width 8 height 14
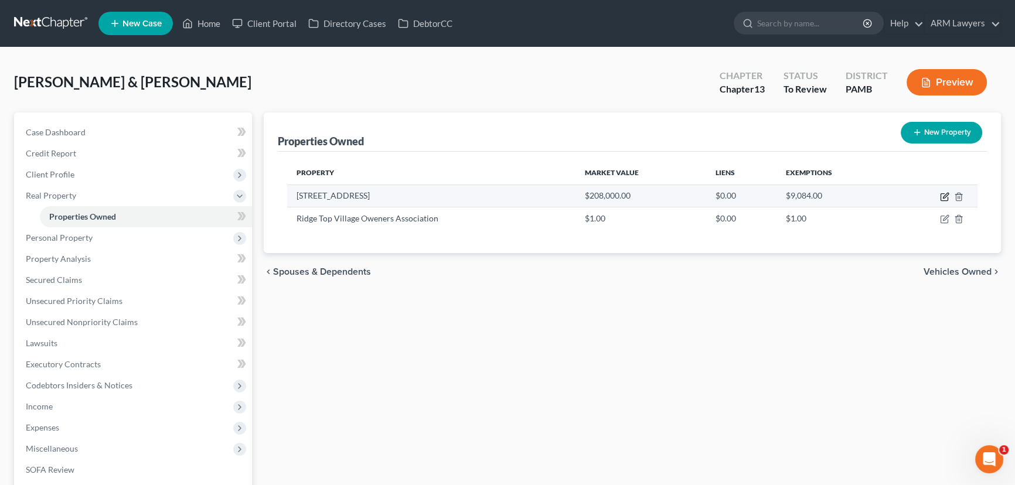
click at [943, 193] on icon "button" at bounding box center [944, 196] width 9 height 9
select select "39"
select select "44"
select select "2"
select select "0"
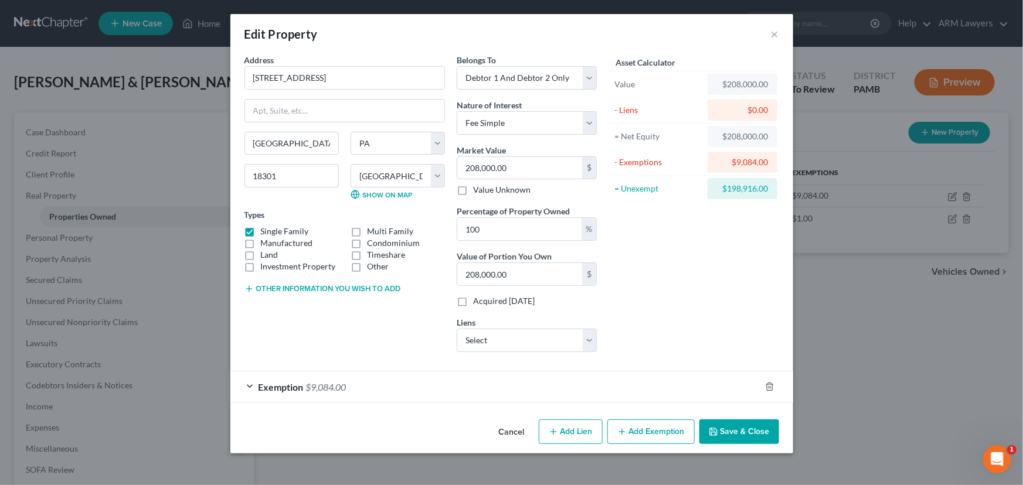
click at [643, 426] on button "Add Exemption" at bounding box center [650, 432] width 87 height 25
select select "2"
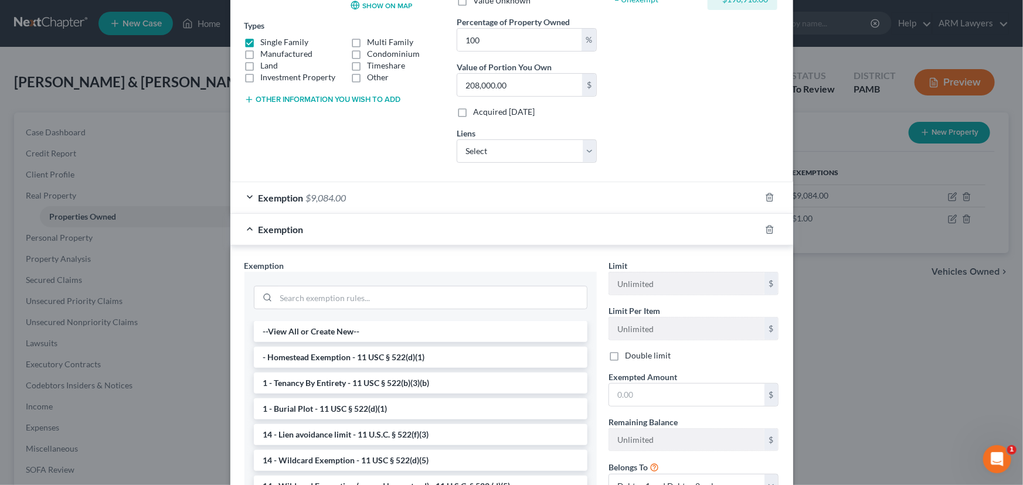
scroll to position [188, 0]
click at [767, 229] on polyline "button" at bounding box center [769, 229] width 7 height 0
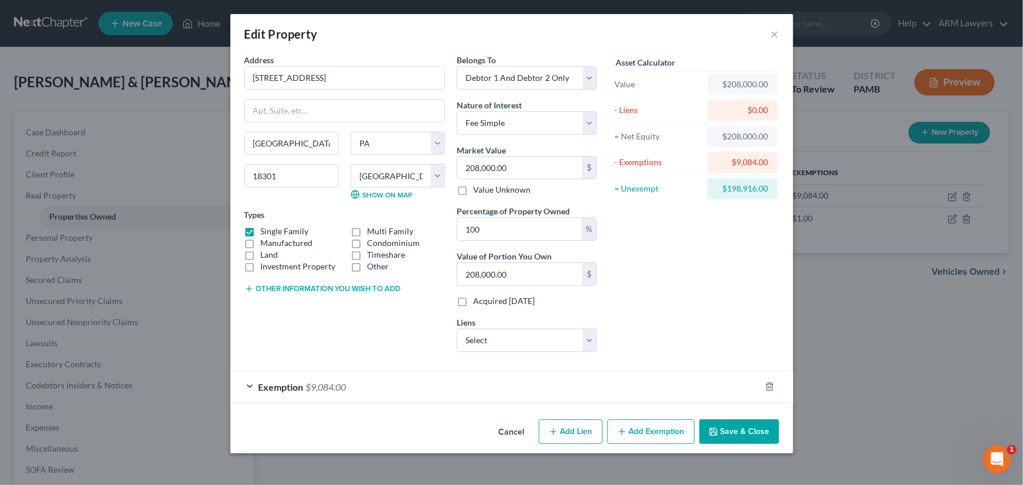
click at [246, 381] on div "Exemption $9,084.00" at bounding box center [495, 387] width 530 height 31
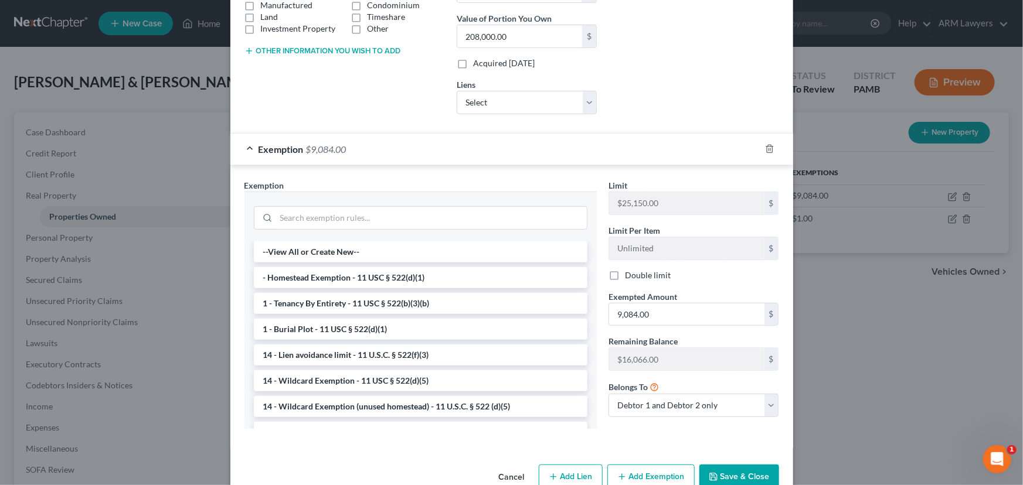
scroll to position [264, 0]
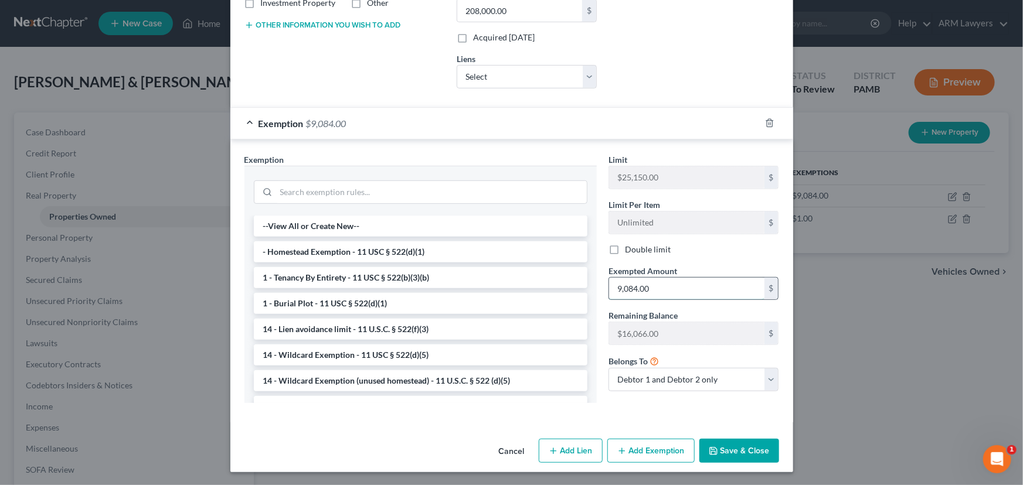
click at [658, 286] on input "9,084.00" at bounding box center [686, 289] width 155 height 22
type input "1"
type input "25,150.00"
click at [743, 446] on button "Save & Close" at bounding box center [739, 451] width 80 height 25
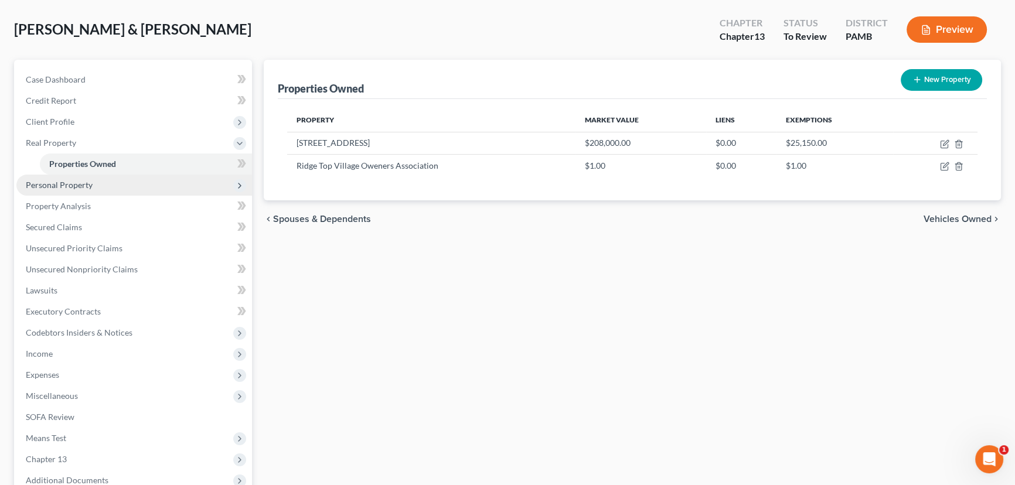
scroll to position [106, 0]
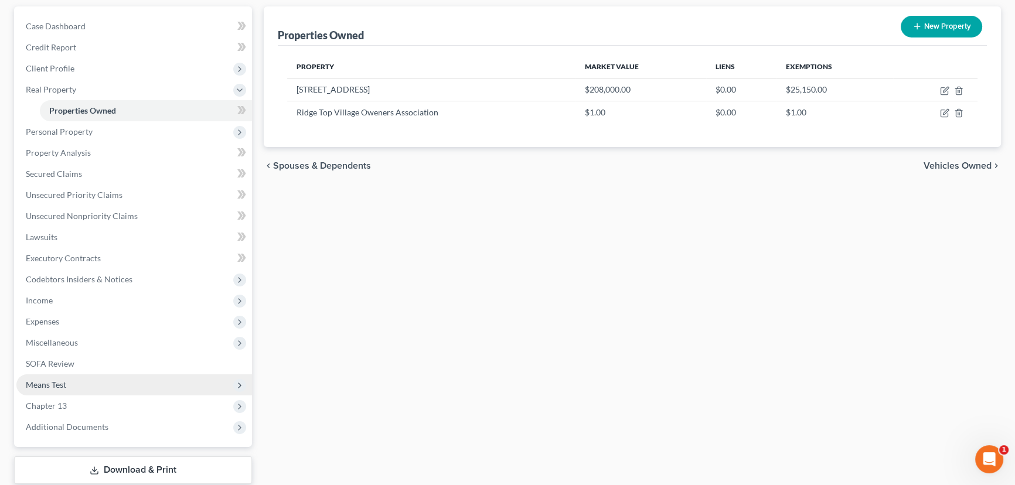
click at [111, 391] on span "Means Test" at bounding box center [134, 385] width 236 height 21
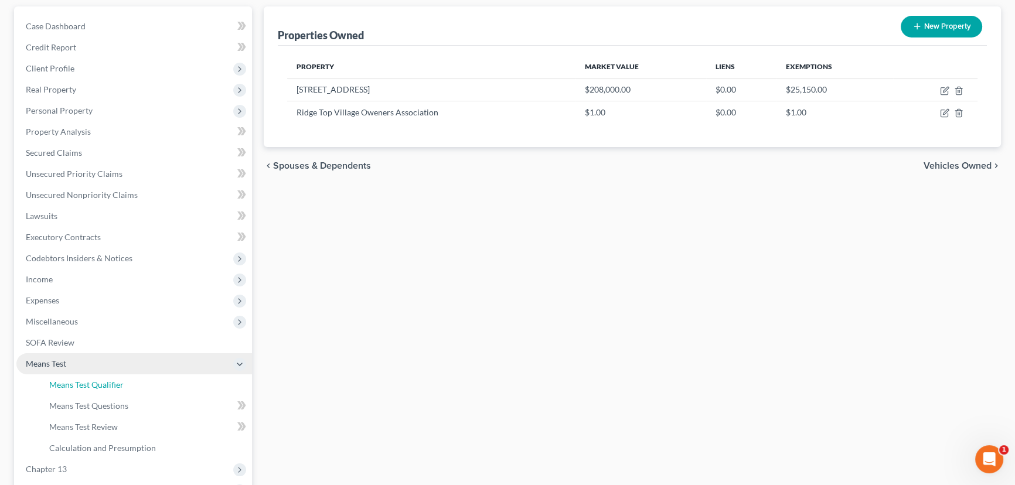
click at [111, 391] on link "Means Test Qualifier" at bounding box center [146, 385] width 212 height 21
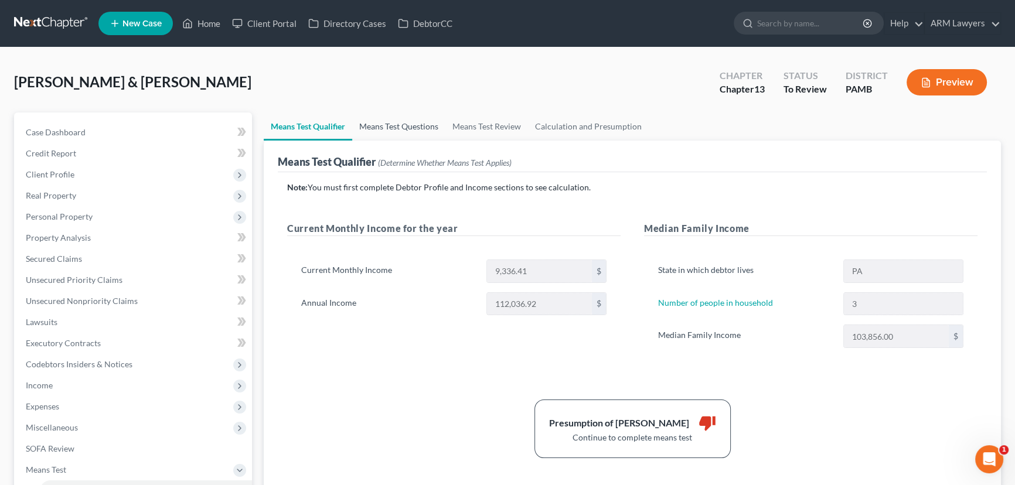
click at [414, 130] on link "Means Test Questions" at bounding box center [398, 127] width 93 height 28
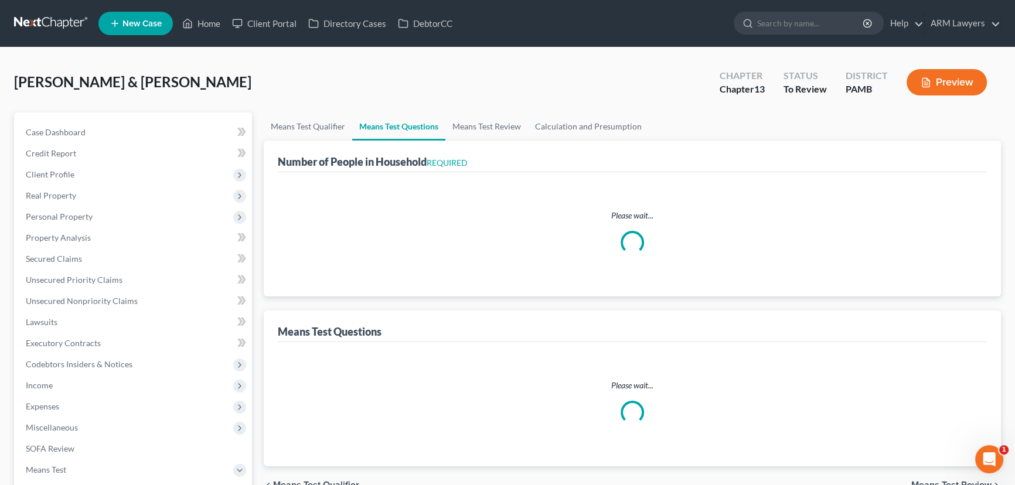
select select "60"
select select "3"
select select "1"
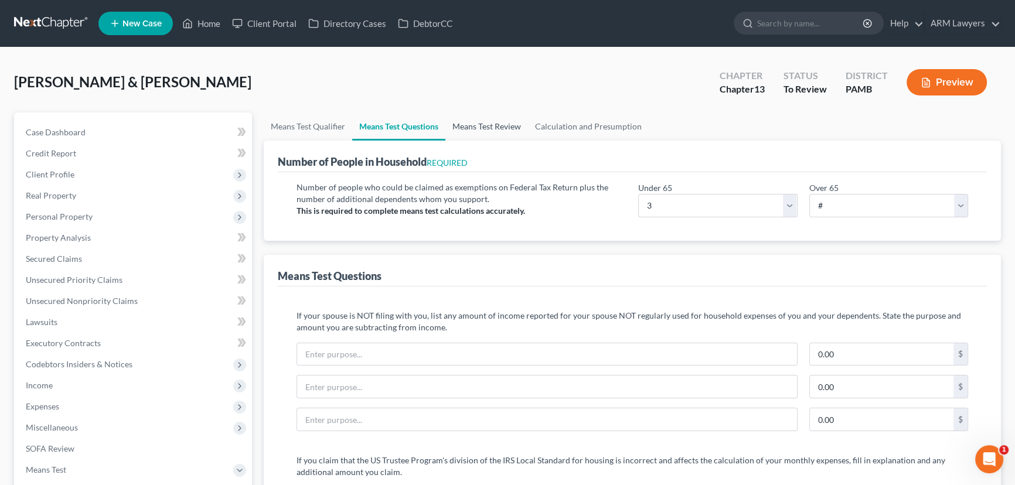
click at [474, 127] on link "Means Test Review" at bounding box center [487, 127] width 83 height 28
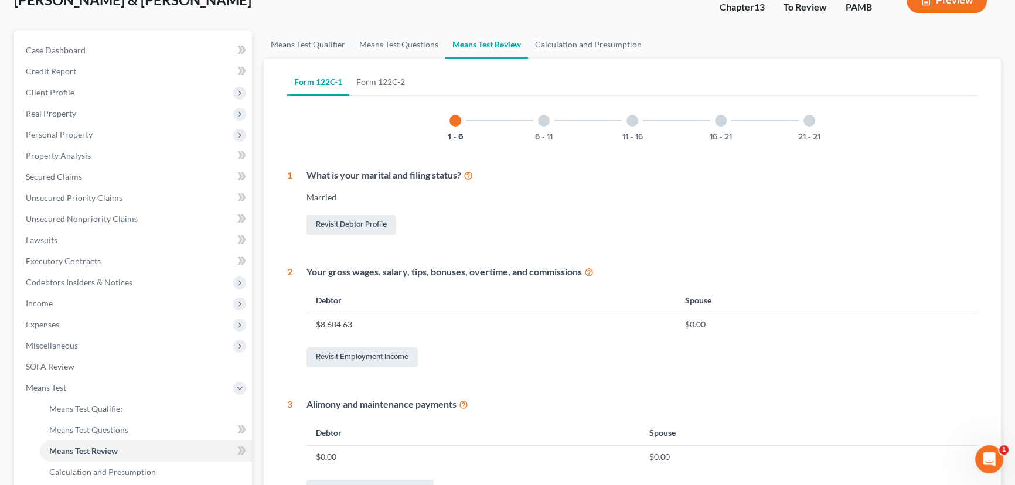
scroll to position [106, 0]
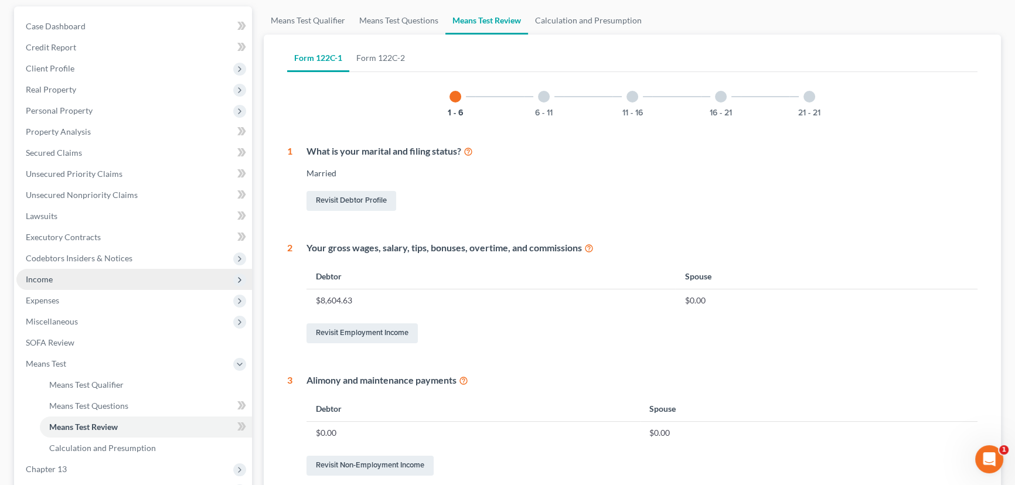
click at [91, 283] on span "Income" at bounding box center [134, 279] width 236 height 21
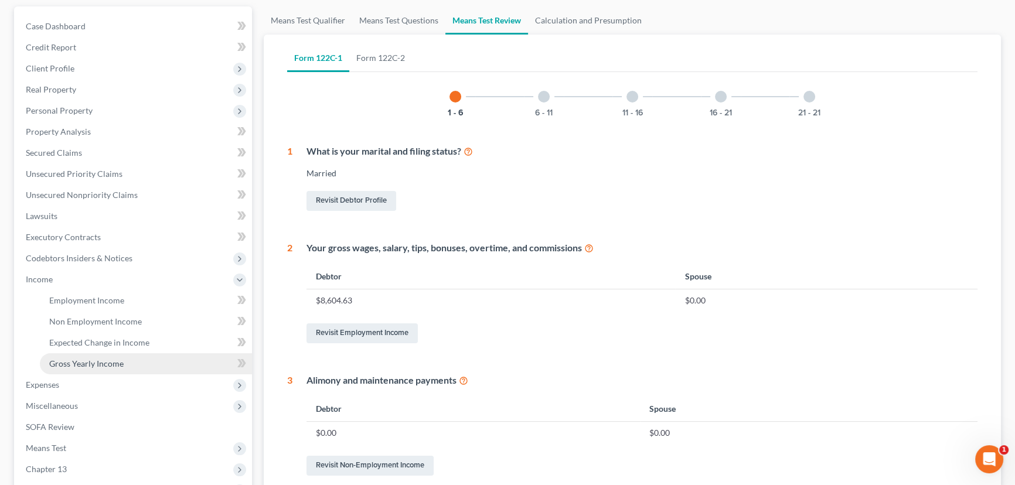
click at [119, 353] on link "Gross Yearly Income" at bounding box center [146, 363] width 212 height 21
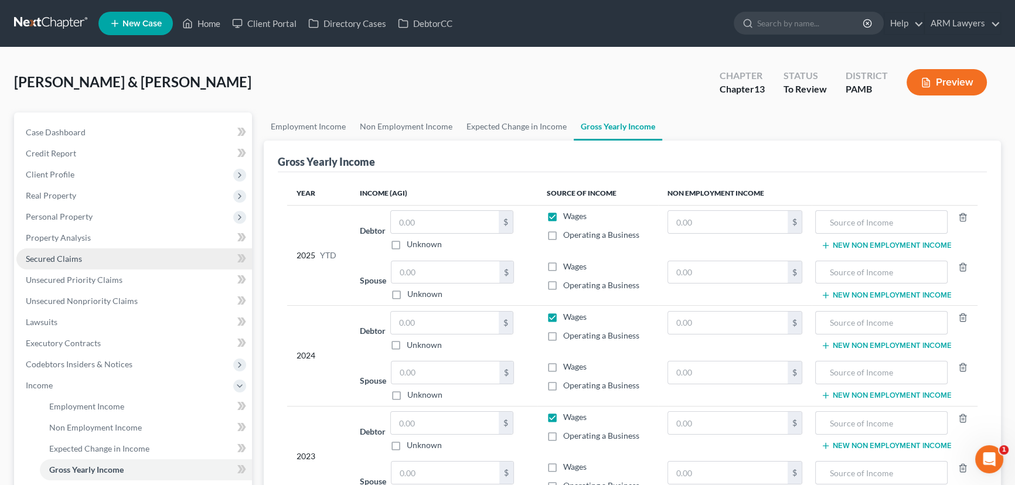
click at [84, 263] on link "Secured Claims" at bounding box center [134, 259] width 236 height 21
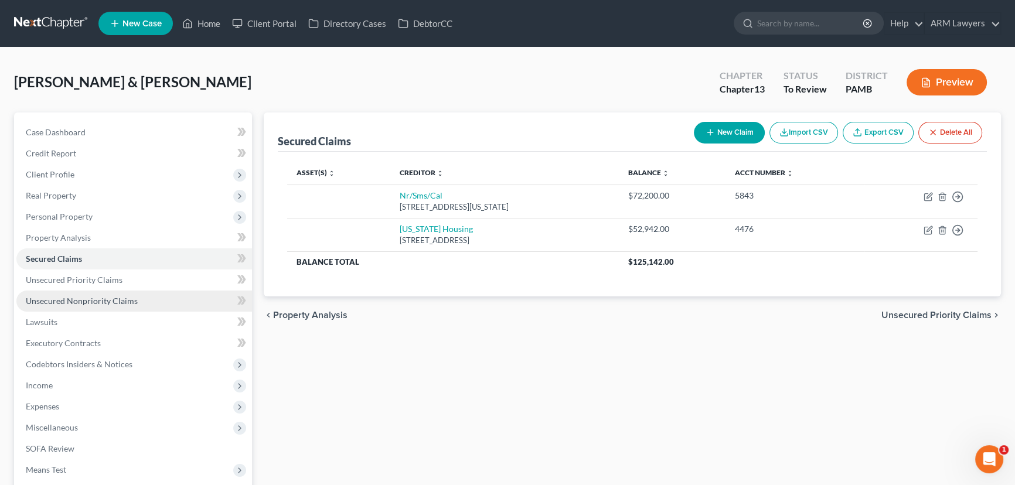
click at [107, 301] on span "Unsecured Nonpriority Claims" at bounding box center [82, 301] width 112 height 10
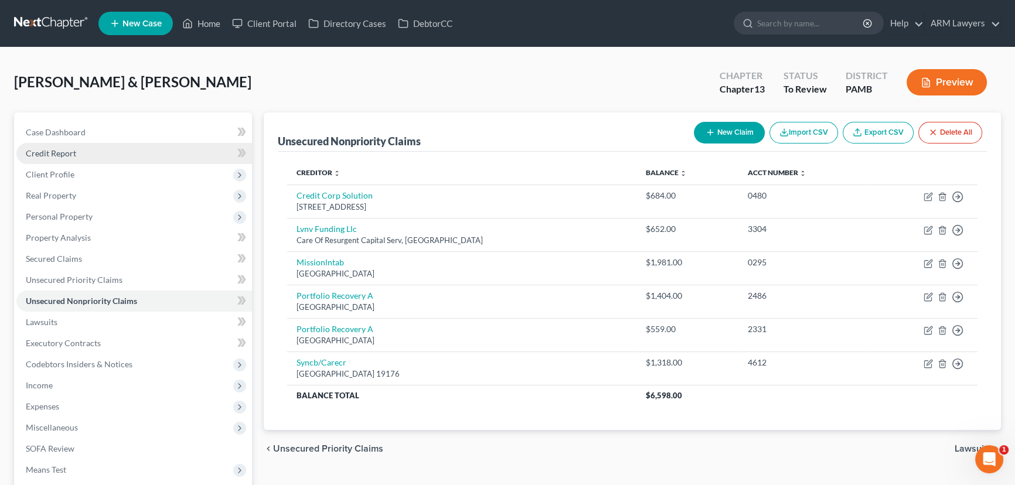
click at [78, 153] on link "Credit Report" at bounding box center [134, 153] width 236 height 21
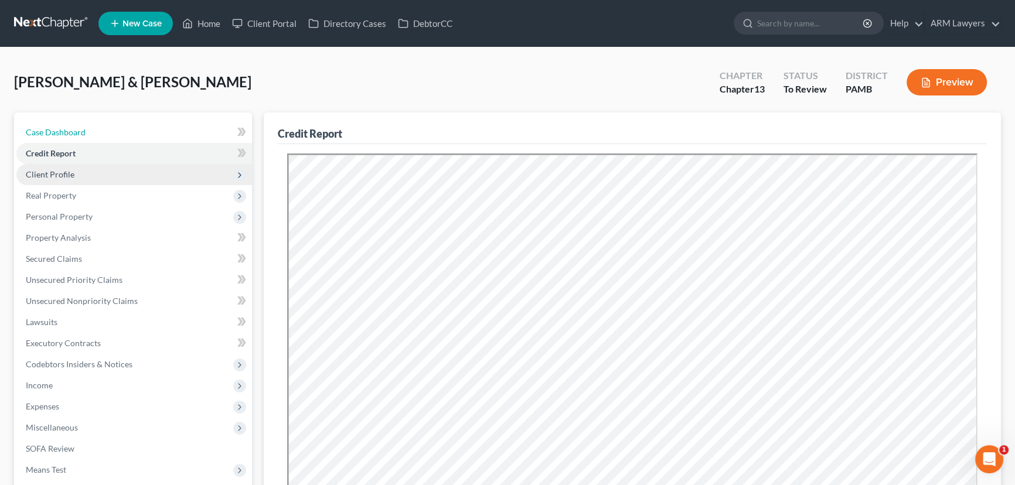
drag, startPoint x: 61, startPoint y: 132, endPoint x: 77, endPoint y: 174, distance: 44.7
click at [61, 132] on span "Case Dashboard" at bounding box center [56, 132] width 60 height 10
select select "1"
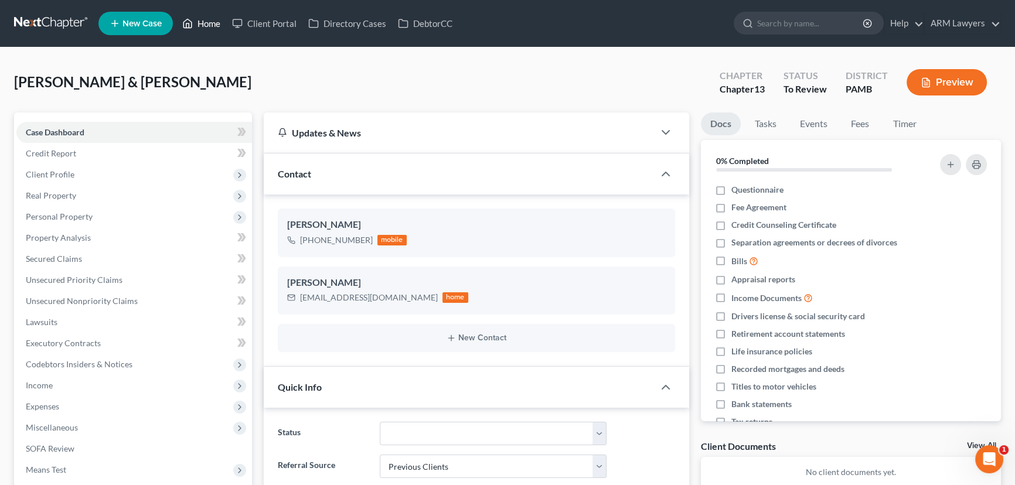
drag, startPoint x: 213, startPoint y: 19, endPoint x: 179, endPoint y: 156, distance: 140.8
click at [213, 19] on link "Home" at bounding box center [201, 23] width 50 height 21
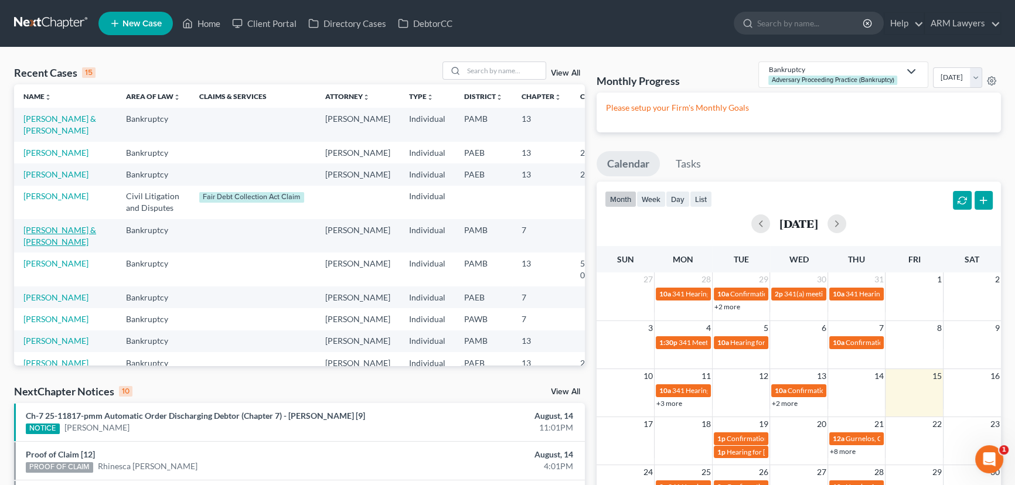
click at [45, 247] on link "[PERSON_NAME] & [PERSON_NAME]" at bounding box center [59, 236] width 73 height 22
select select "1"
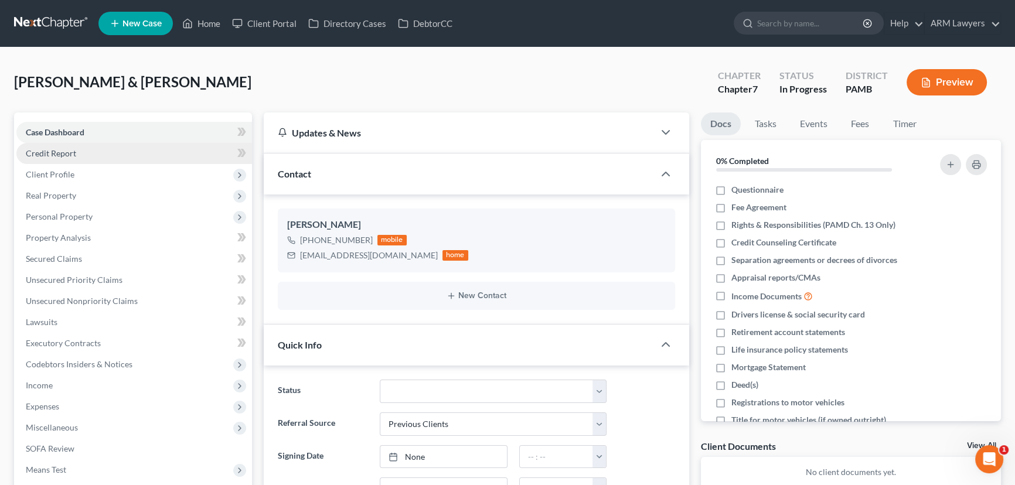
click at [82, 152] on link "Credit Report" at bounding box center [134, 153] width 236 height 21
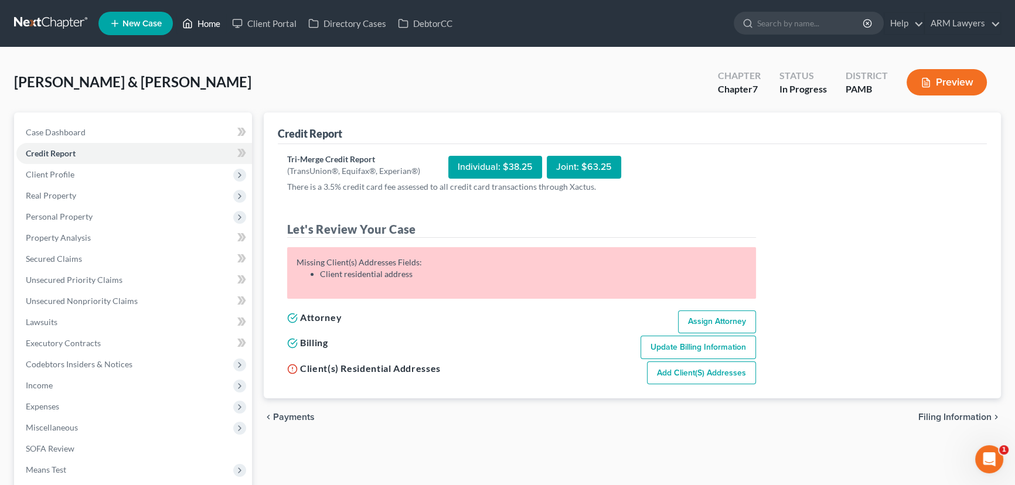
click at [204, 25] on link "Home" at bounding box center [201, 23] width 50 height 21
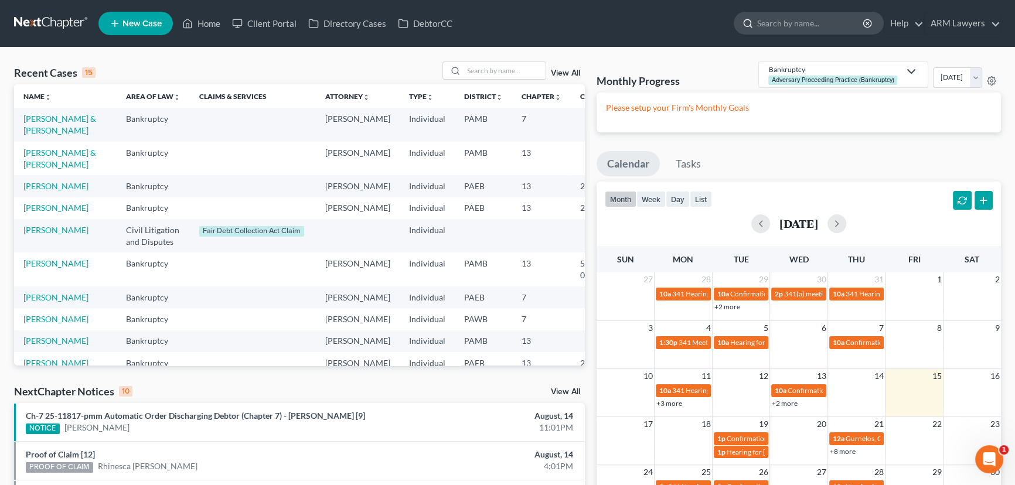
click at [802, 25] on input "search" at bounding box center [810, 23] width 107 height 22
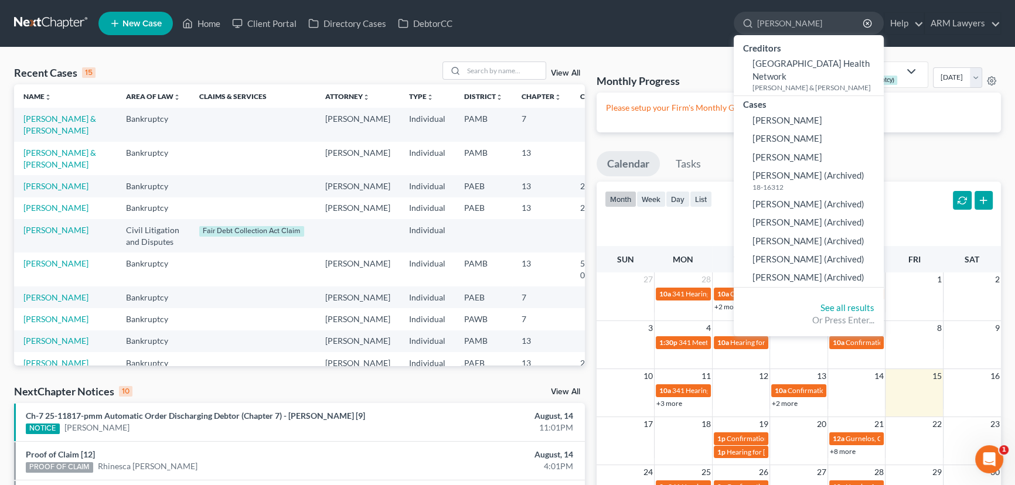
click at [951, 116] on div "Please setup your Firm's Monthly Goals" at bounding box center [799, 113] width 404 height 40
click at [779, 18] on input "Stephen" at bounding box center [810, 23] width 107 height 22
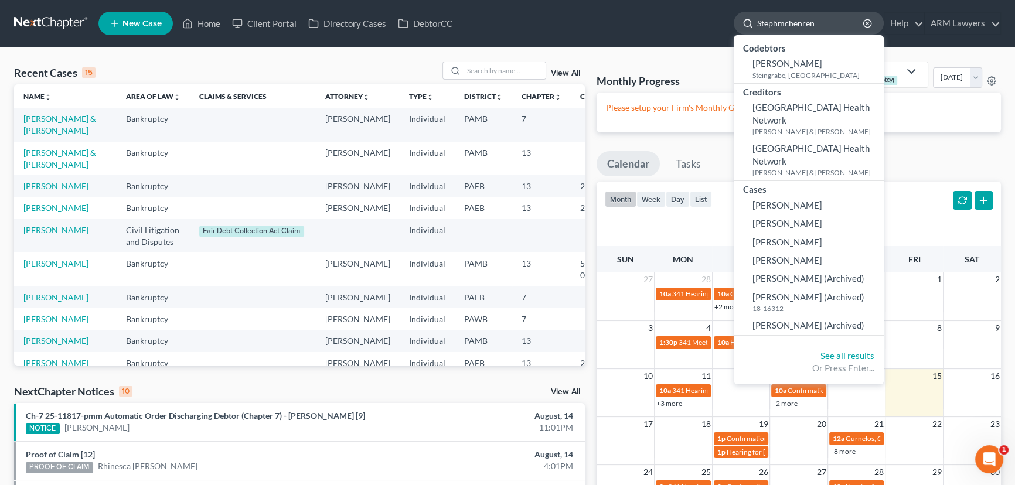
type input "Stephmchenryen"
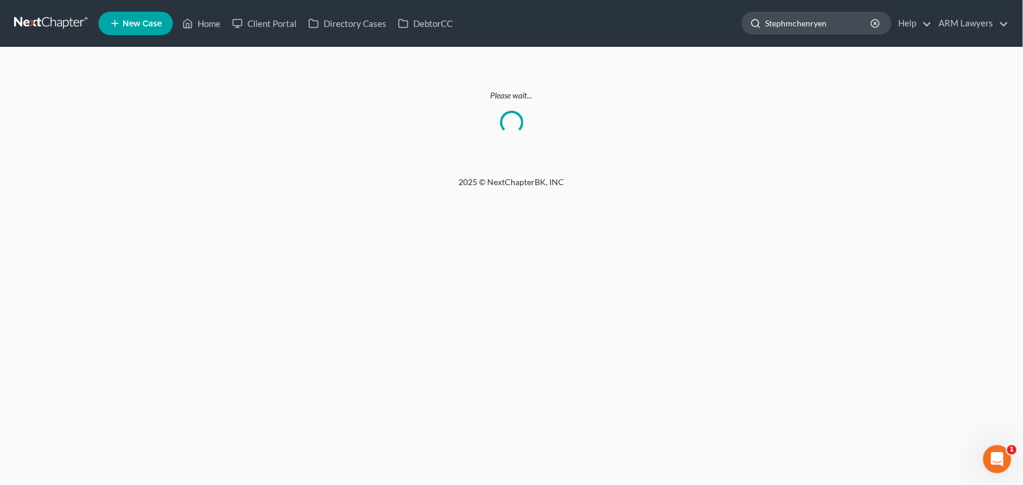
drag, startPoint x: 828, startPoint y: 22, endPoint x: 764, endPoint y: 23, distance: 63.9
click at [764, 23] on div "Stephmchenryen" at bounding box center [817, 23] width 150 height 23
type input "mchenry"
drag, startPoint x: 806, startPoint y: 23, endPoint x: 756, endPoint y: 23, distance: 49.8
click at [756, 23] on div "mchenry" at bounding box center [817, 23] width 150 height 23
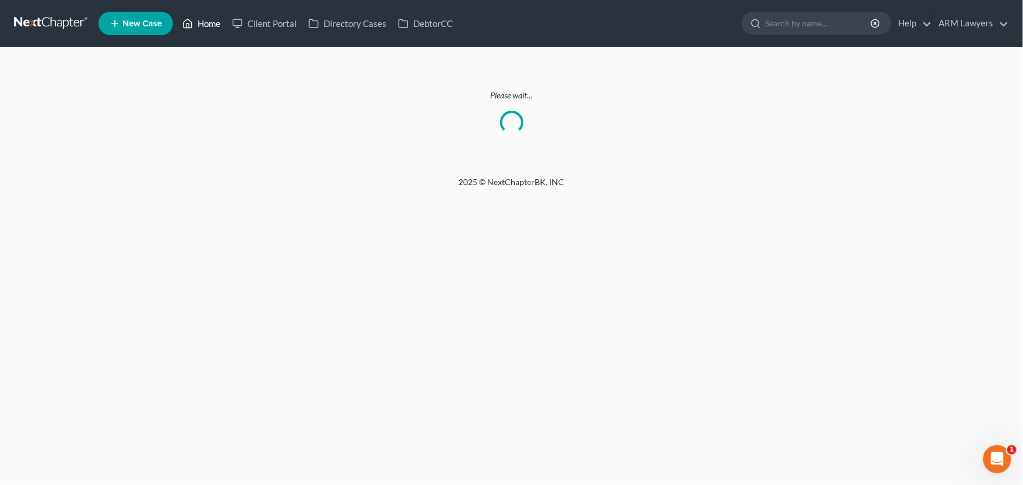
click at [199, 23] on link "Home" at bounding box center [201, 23] width 50 height 21
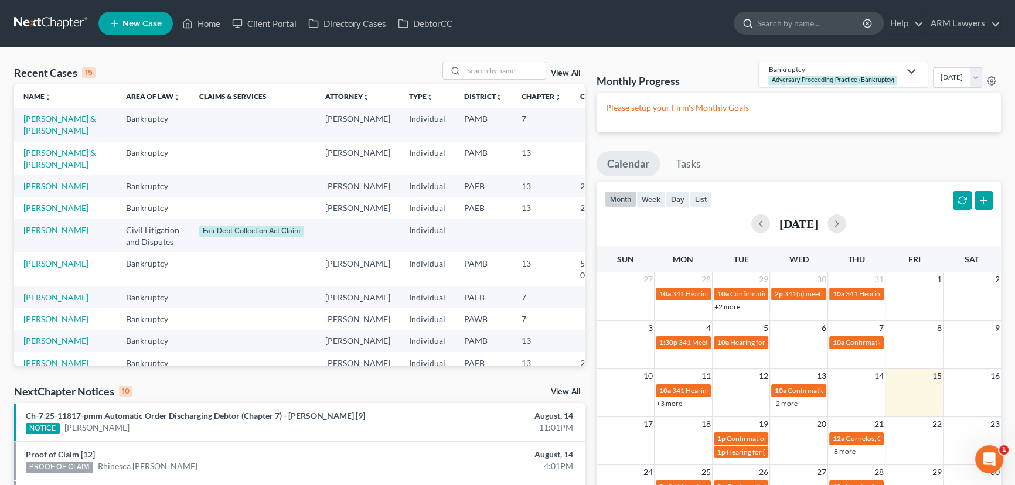
click at [794, 19] on input "search" at bounding box center [810, 23] width 107 height 22
paste input "mchenry"
type input "mchenry"
click at [40, 169] on link "[PERSON_NAME] & [PERSON_NAME]" at bounding box center [59, 159] width 73 height 22
select select "1"
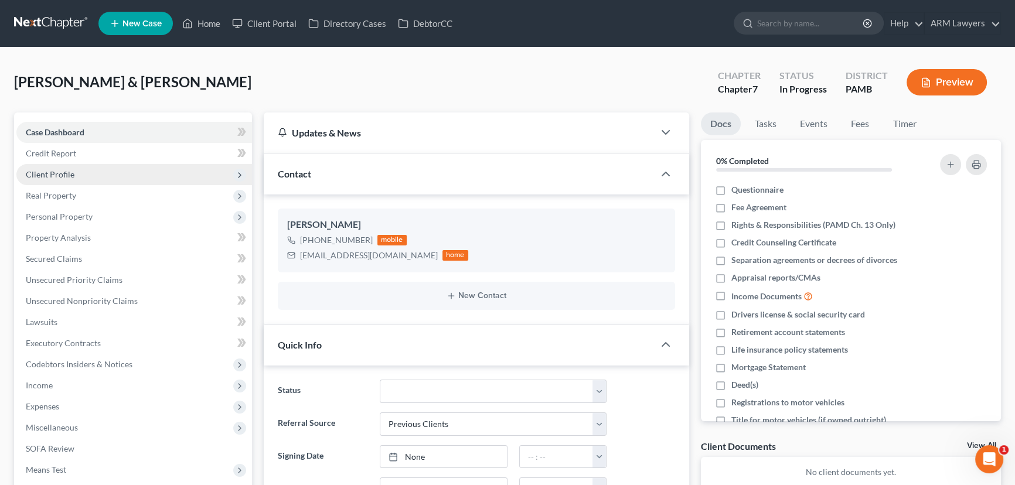
scroll to position [130, 0]
click at [88, 151] on link "Credit Report" at bounding box center [134, 153] width 236 height 21
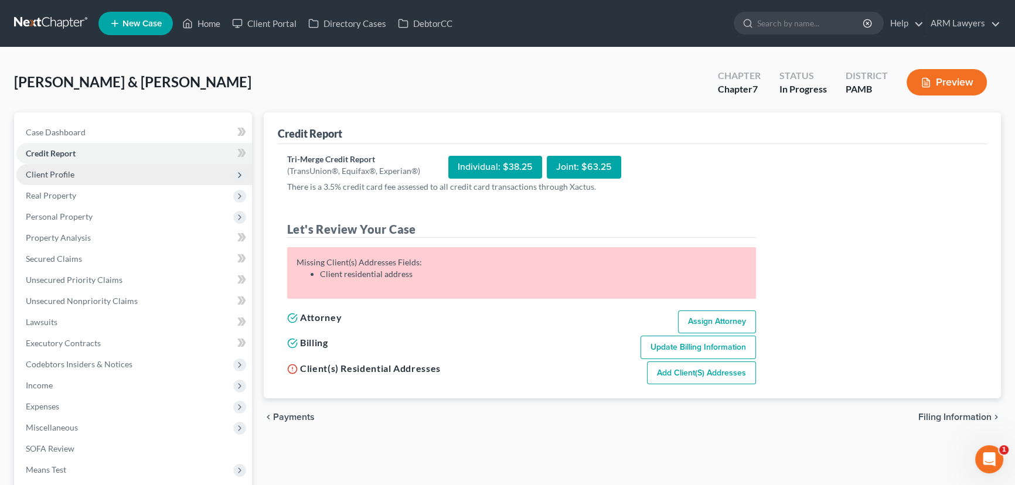
click at [84, 174] on span "Client Profile" at bounding box center [134, 174] width 236 height 21
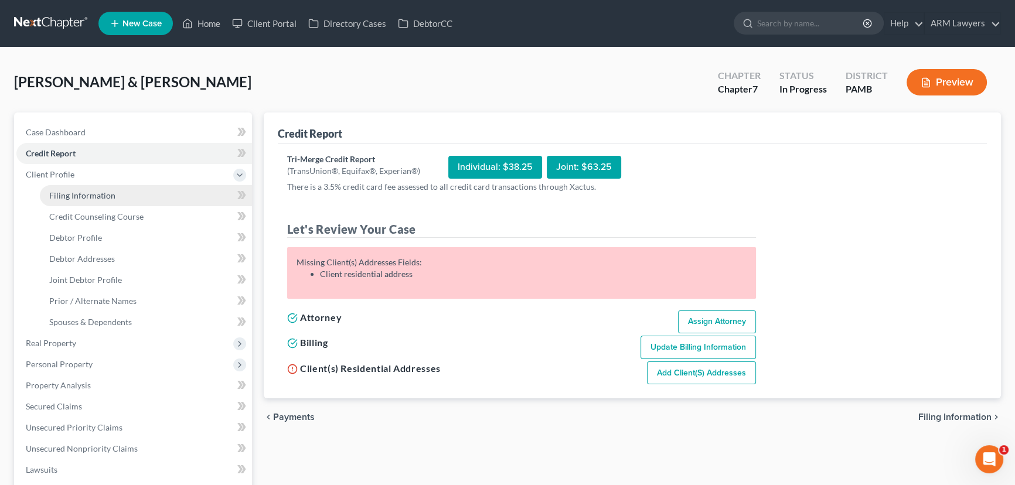
click at [99, 202] on link "Filing Information" at bounding box center [146, 195] width 212 height 21
select select "1"
select select "0"
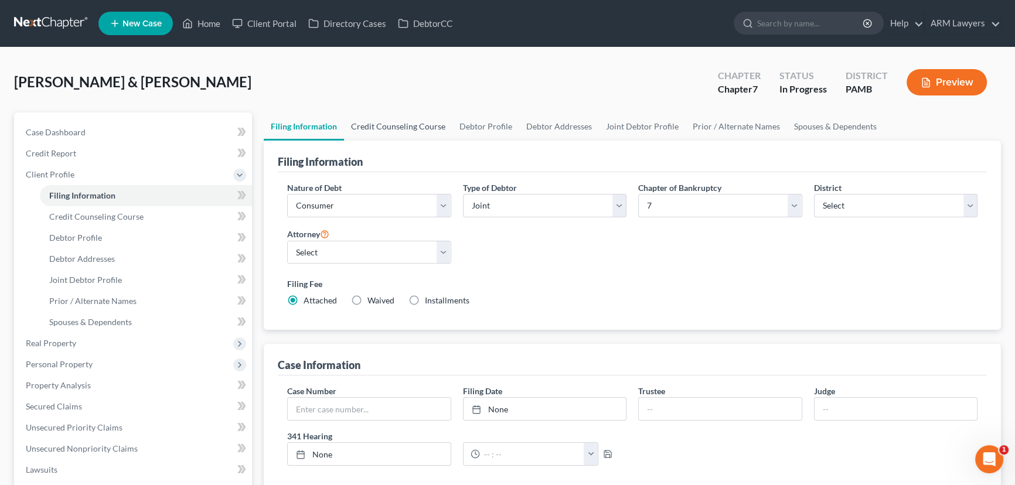
click at [409, 118] on link "Credit Counseling Course" at bounding box center [398, 127] width 108 height 28
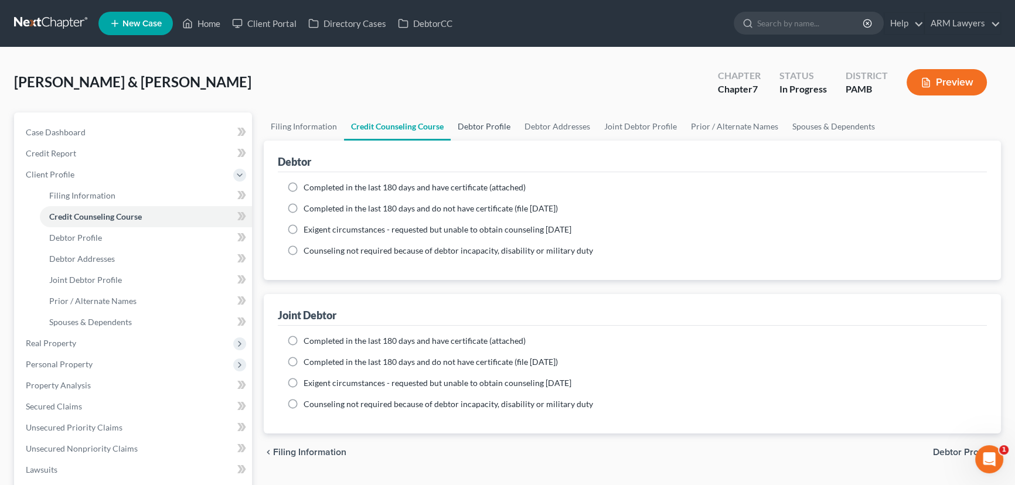
click at [478, 120] on link "Debtor Profile" at bounding box center [484, 127] width 67 height 28
select select "1"
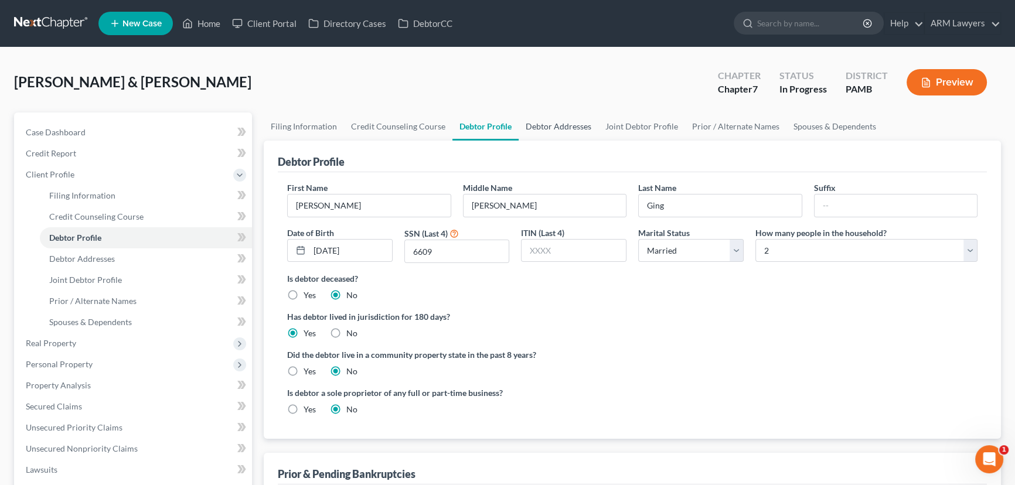
click at [552, 120] on link "Debtor Addresses" at bounding box center [559, 127] width 80 height 28
select select "0"
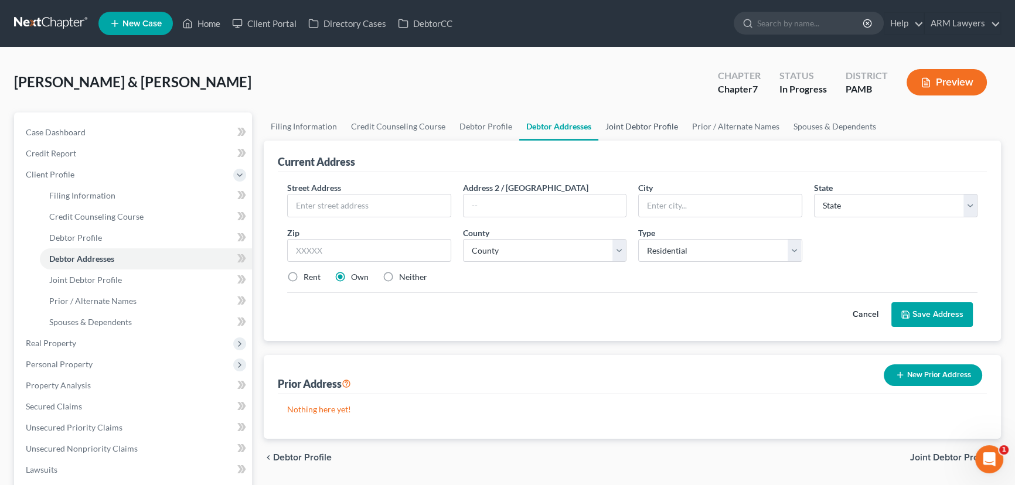
click at [630, 123] on link "Joint Debtor Profile" at bounding box center [642, 127] width 87 height 28
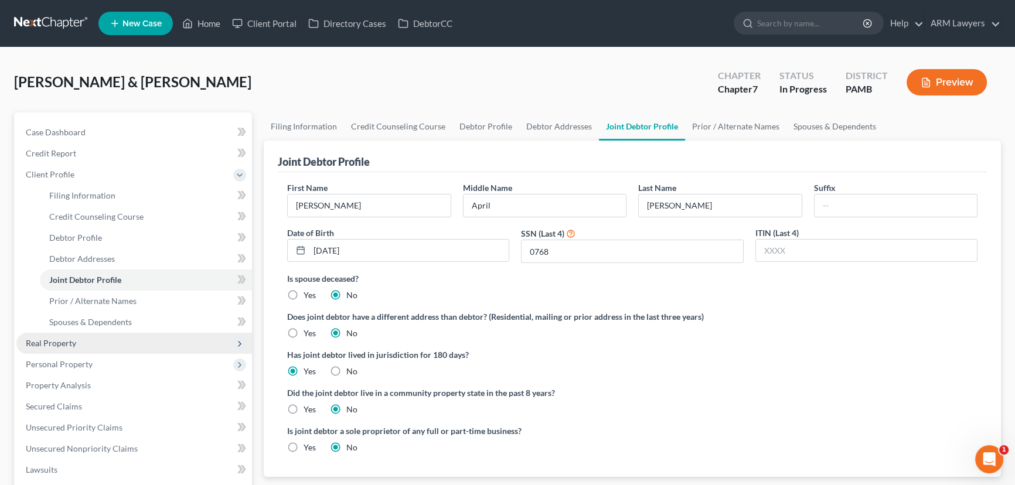
click at [51, 346] on span "Real Property" at bounding box center [51, 343] width 50 height 10
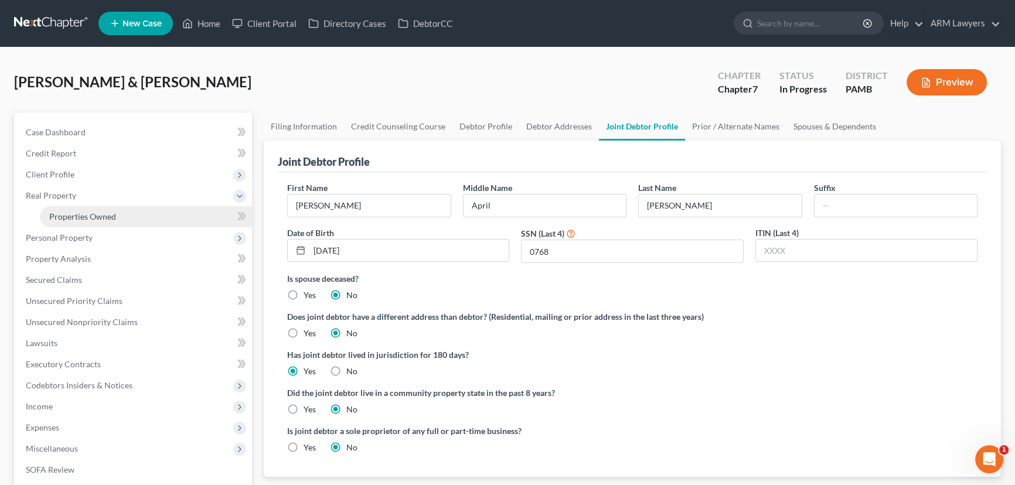
click at [94, 222] on link "Properties Owned" at bounding box center [146, 216] width 212 height 21
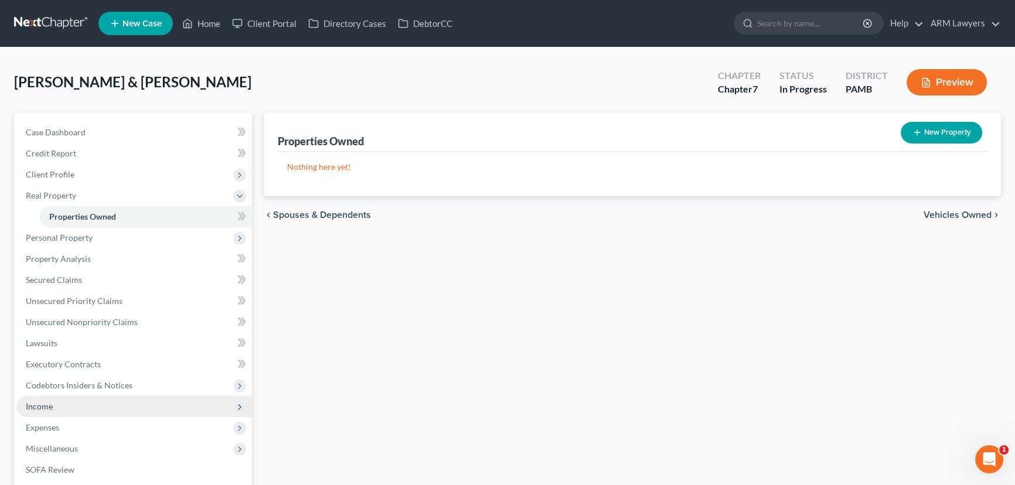
drag, startPoint x: 86, startPoint y: 397, endPoint x: 100, endPoint y: 404, distance: 15.2
click at [86, 397] on span "Income" at bounding box center [134, 406] width 236 height 21
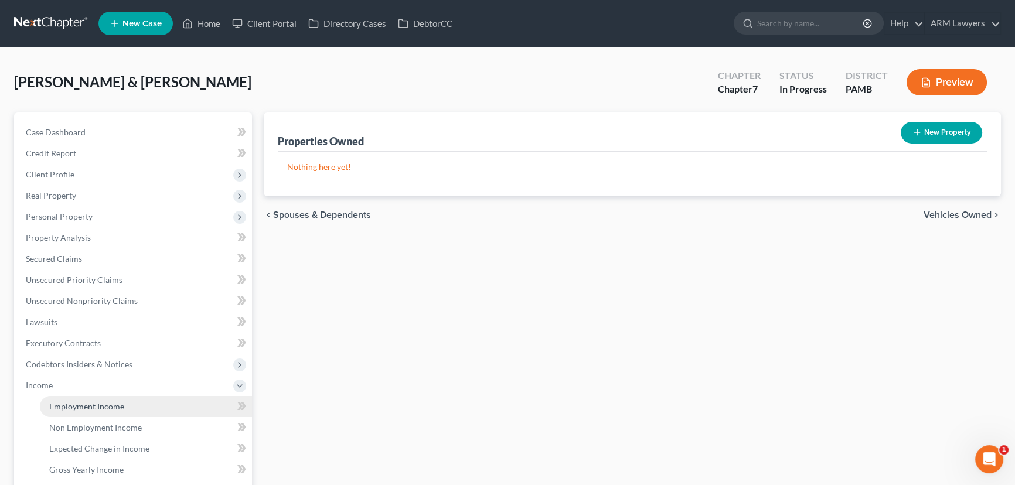
click at [104, 407] on span "Employment Income" at bounding box center [86, 407] width 75 height 10
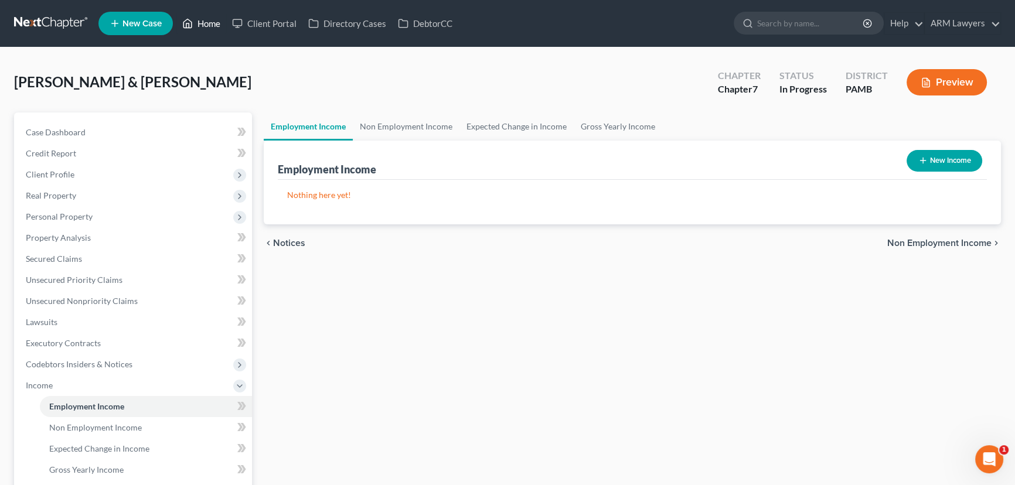
click at [206, 26] on link "Home" at bounding box center [201, 23] width 50 height 21
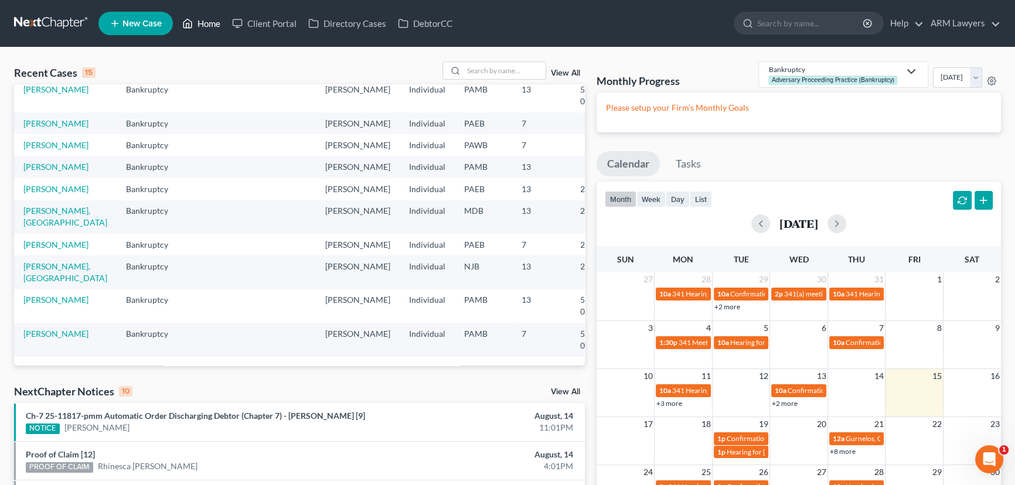
scroll to position [268, 0]
click at [774, 23] on input "search" at bounding box center [810, 23] width 107 height 22
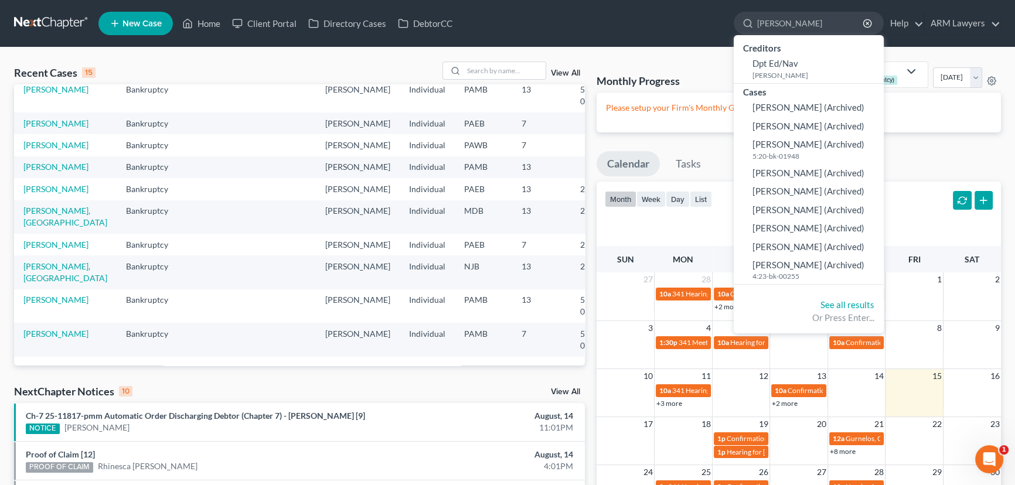
type input "[PERSON_NAME]"
click at [868, 23] on line "button" at bounding box center [867, 23] width 2 height 2
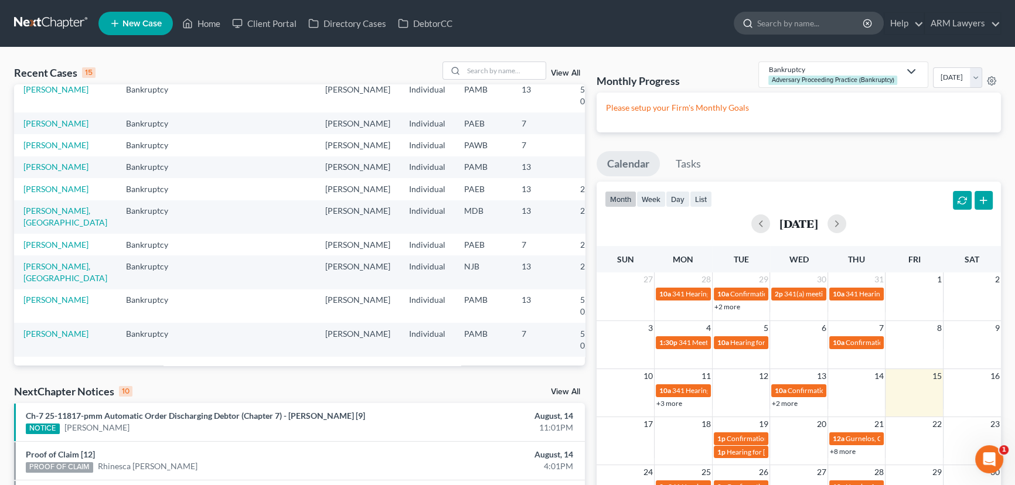
click at [803, 23] on input "search" at bounding box center [810, 23] width 107 height 22
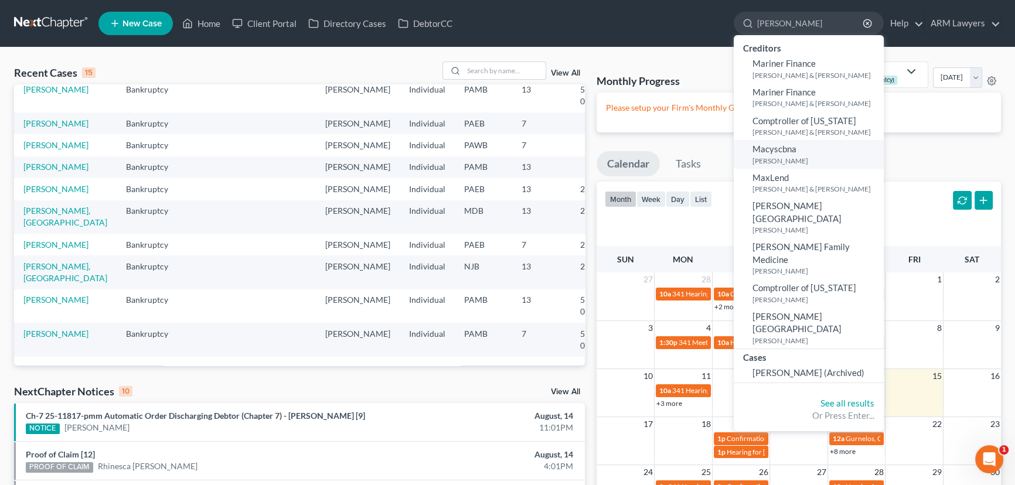
scroll to position [0, 0]
click at [774, 23] on input "[PERSON_NAME]" at bounding box center [810, 23] width 107 height 22
click at [677, 26] on ul "New Case Home Client Portal Directory Cases DebtorCC mirabel - No Result - Cred…" at bounding box center [549, 23] width 903 height 30
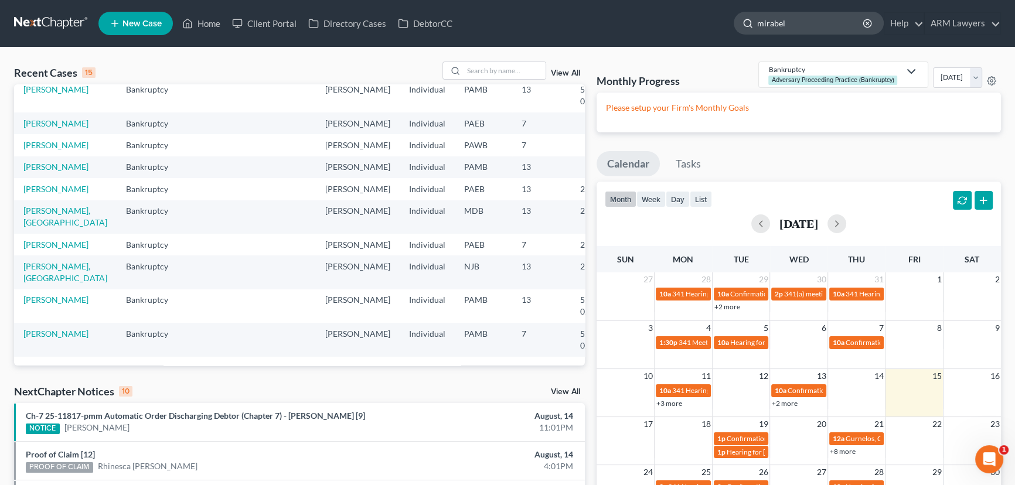
click at [820, 22] on input "mirabel" at bounding box center [810, 23] width 107 height 22
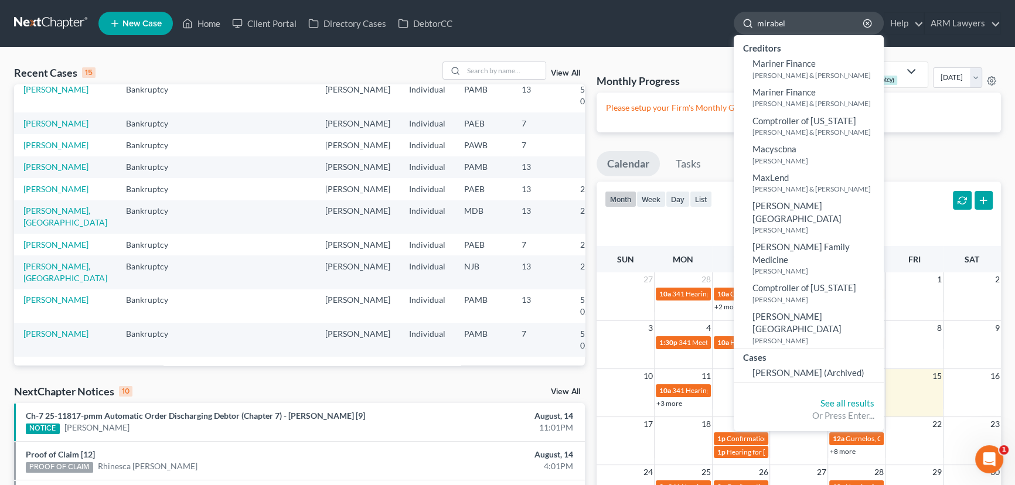
click at [781, 22] on input "mirabel" at bounding box center [810, 23] width 107 height 22
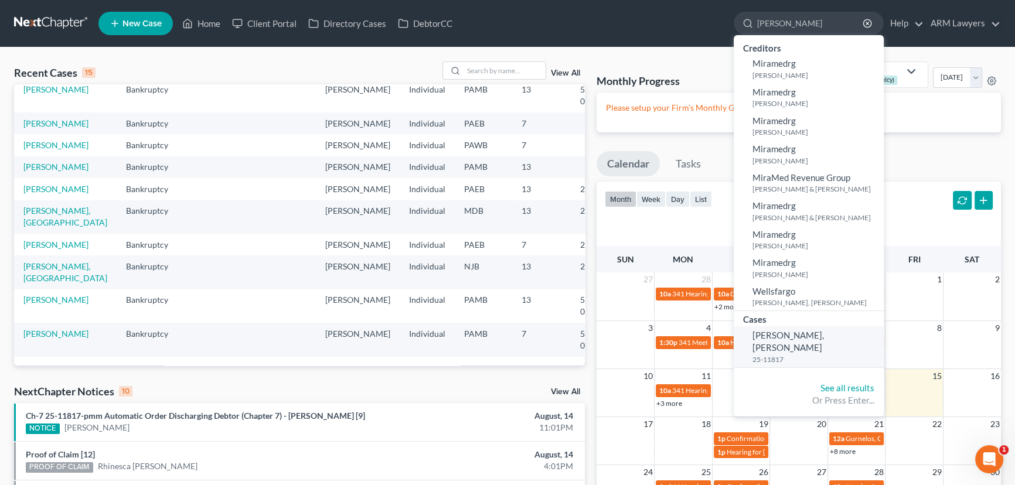
type input "[PERSON_NAME]"
click at [808, 330] on span "[PERSON_NAME], [PERSON_NAME]" at bounding box center [789, 341] width 72 height 23
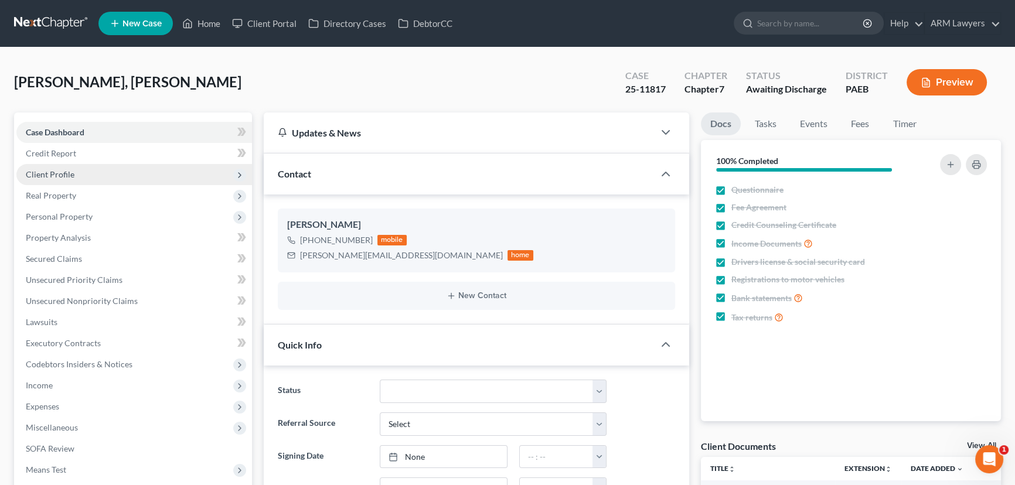
scroll to position [21, 0]
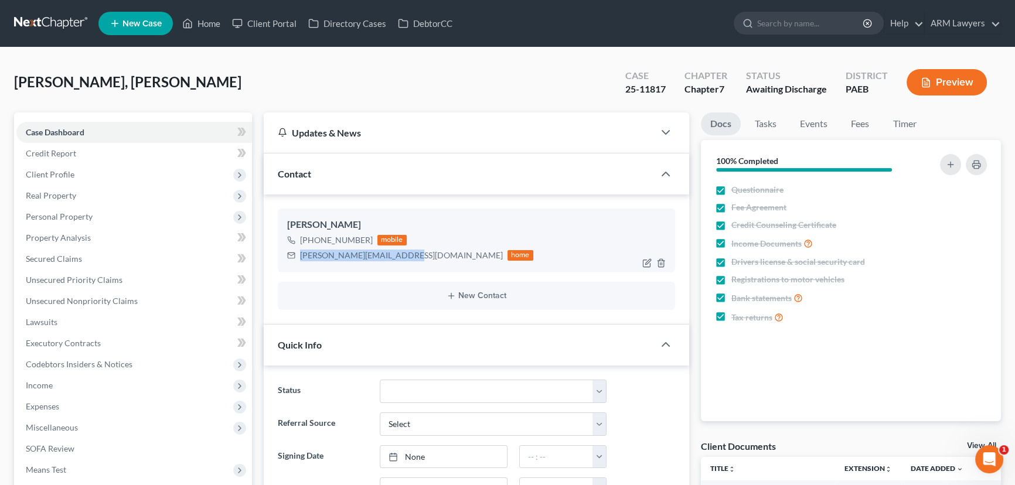
drag, startPoint x: 300, startPoint y: 253, endPoint x: 394, endPoint y: 253, distance: 93.8
click at [394, 253] on div "[PERSON_NAME][EMAIL_ADDRESS][DOMAIN_NAME]" at bounding box center [401, 256] width 203 height 12
copy div "[PERSON_NAME][EMAIL_ADDRESS][DOMAIN_NAME]"
click at [536, 393] on select "Answer Due Awaiting Confirmation Awaiting Discharge Confirmed Could Not Contact…" at bounding box center [493, 391] width 227 height 23
select select "5"
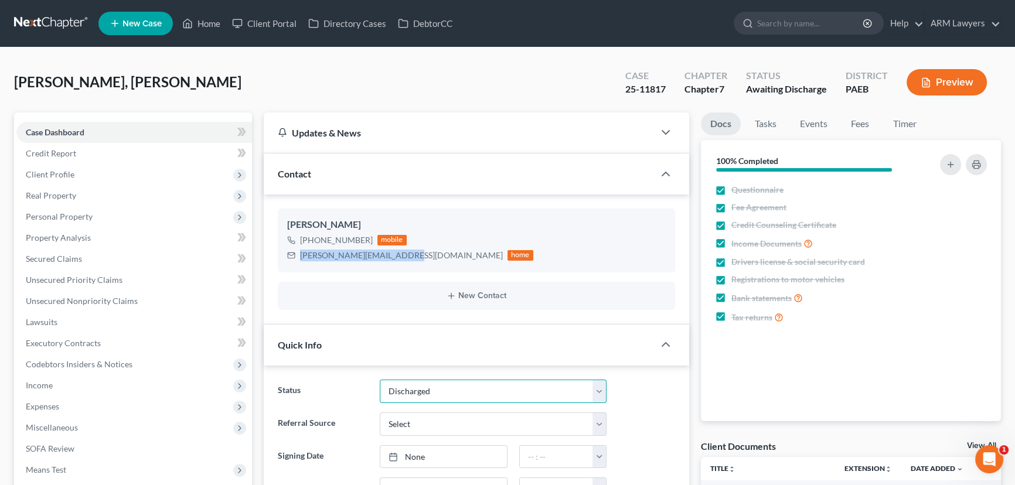
click at [380, 380] on select "Answer Due Awaiting Confirmation Awaiting Discharge Confirmed Could Not Contact…" at bounding box center [493, 391] width 227 height 23
